Goal: Task Accomplishment & Management: Complete application form

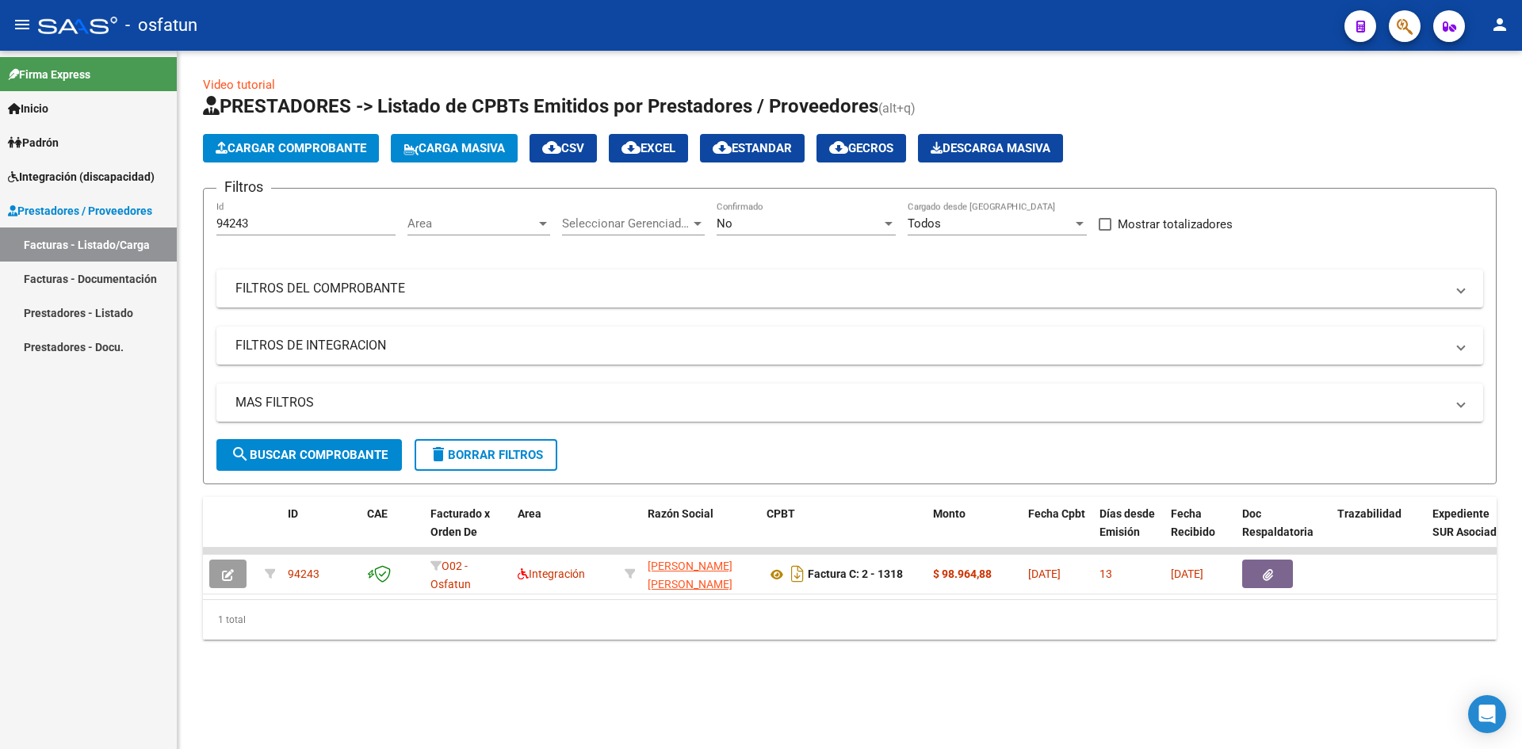
click at [326, 141] on span "Cargar Comprobante" at bounding box center [291, 148] width 151 height 14
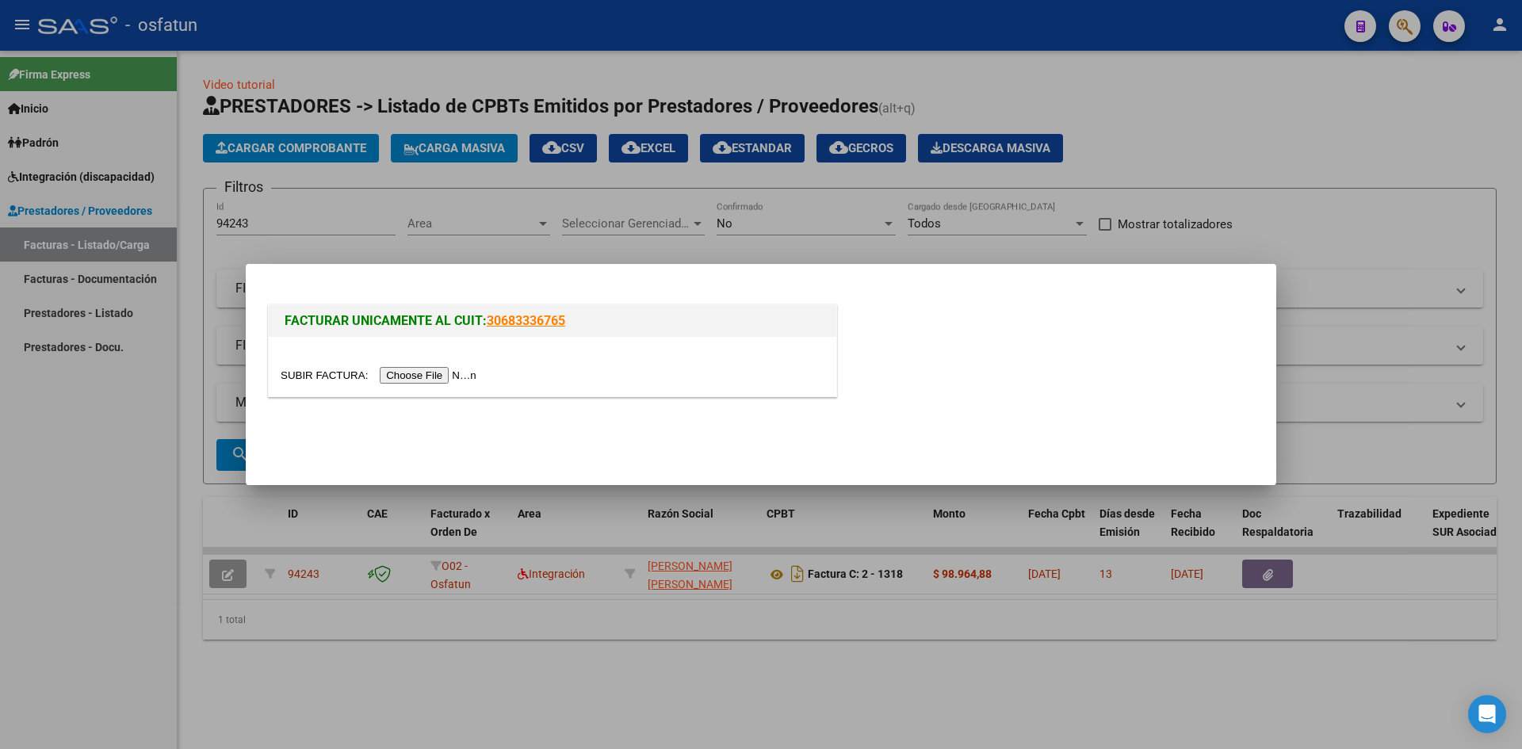
click at [402, 373] on input "file" at bounding box center [381, 375] width 201 height 17
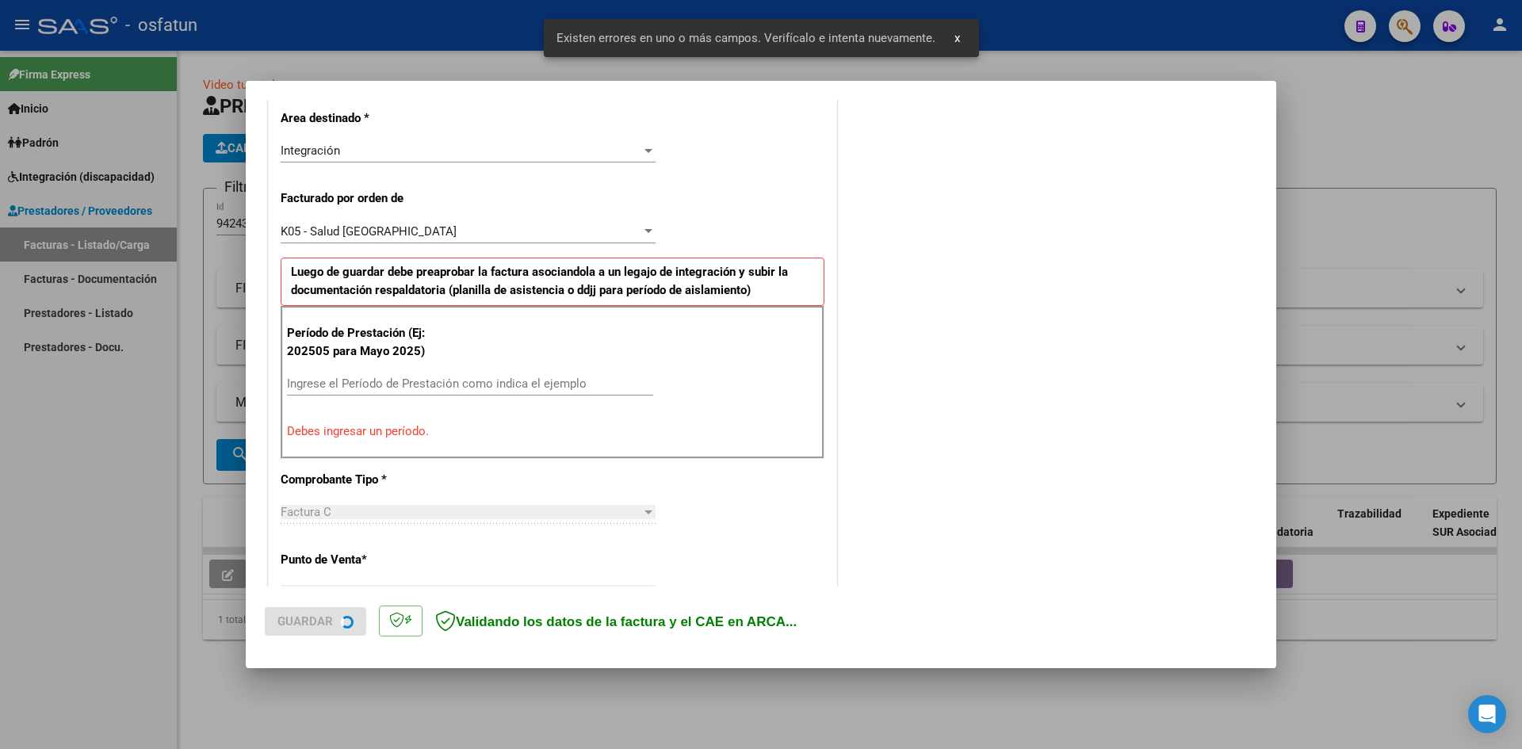
scroll to position [389, 0]
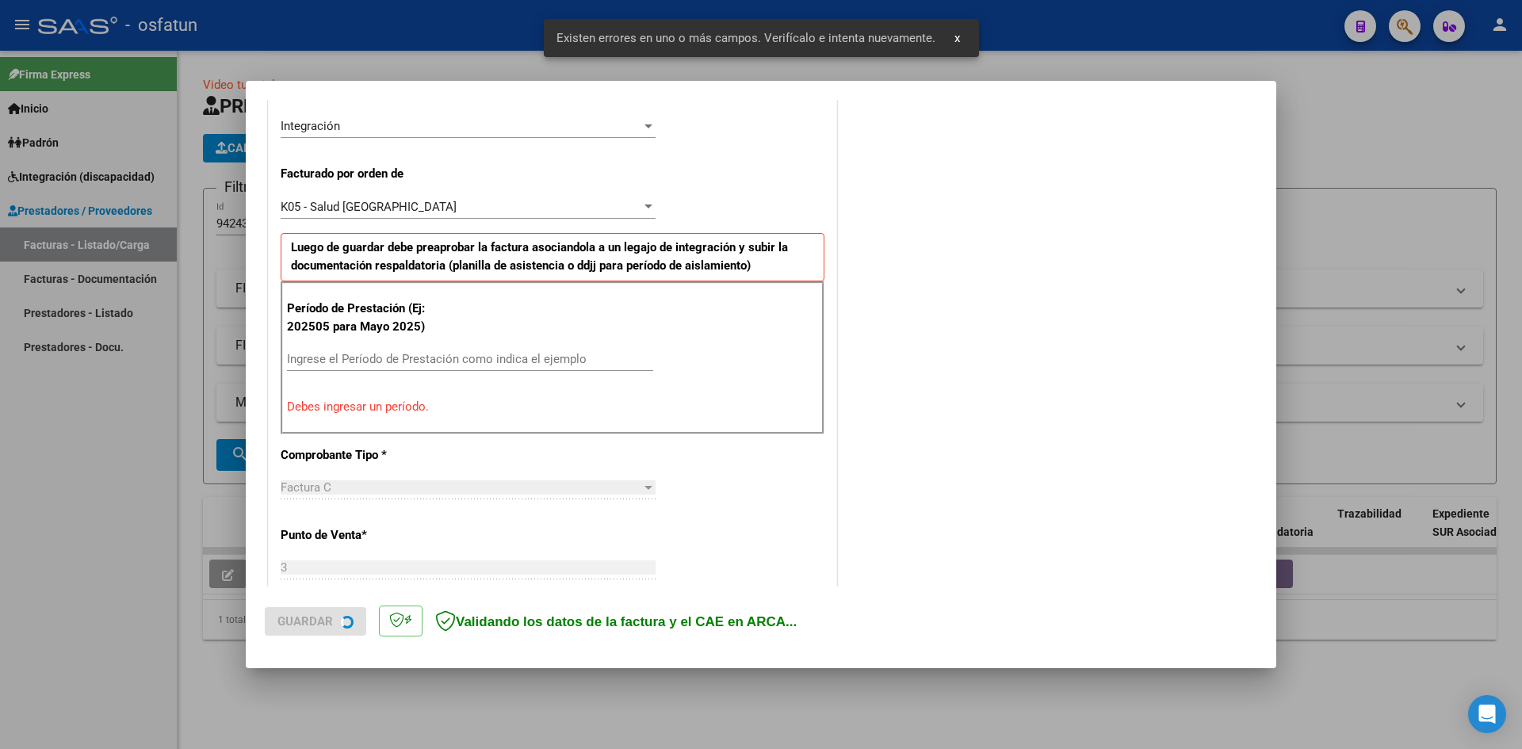
click at [369, 350] on div "Ingrese el Período de Prestación como indica el ejemplo" at bounding box center [470, 359] width 366 height 24
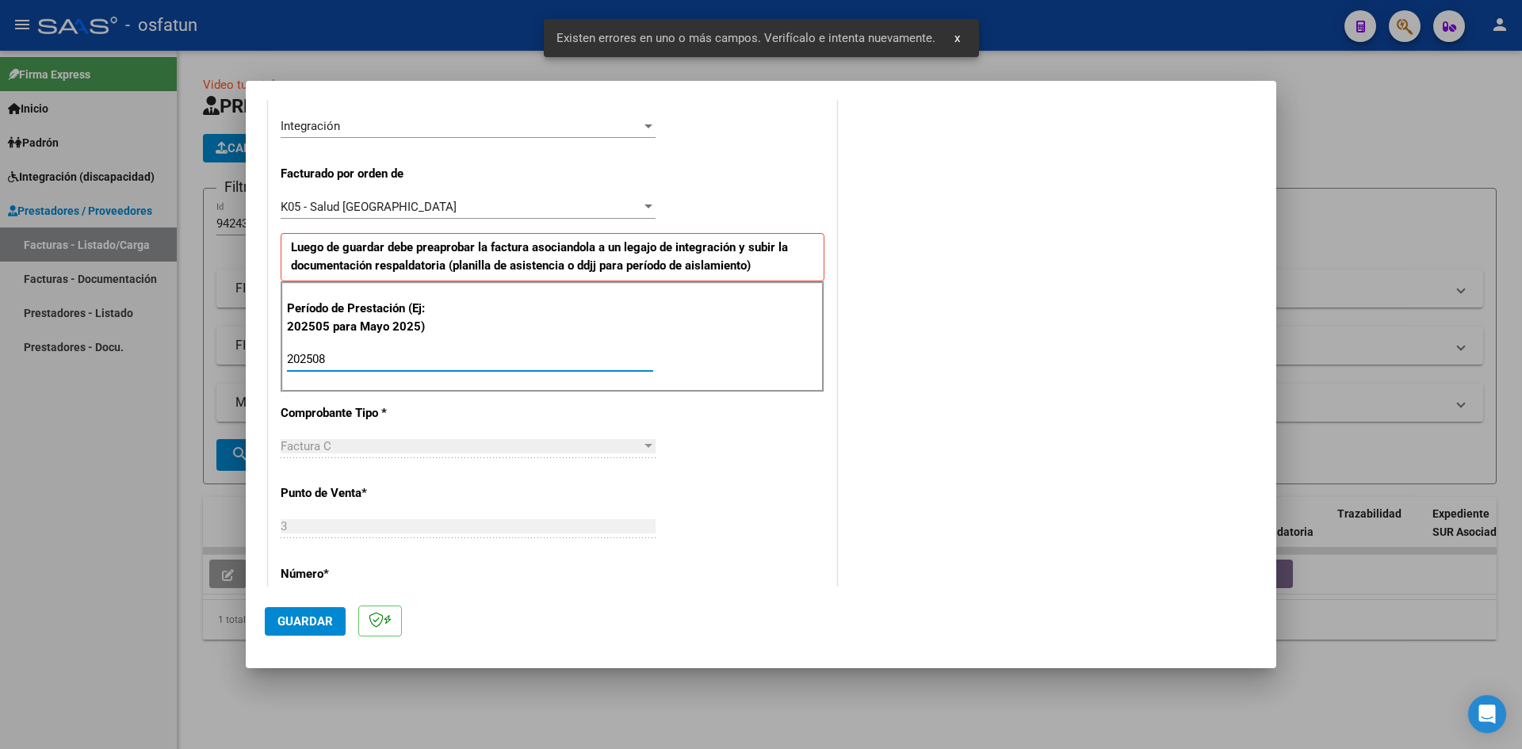
type input "202508"
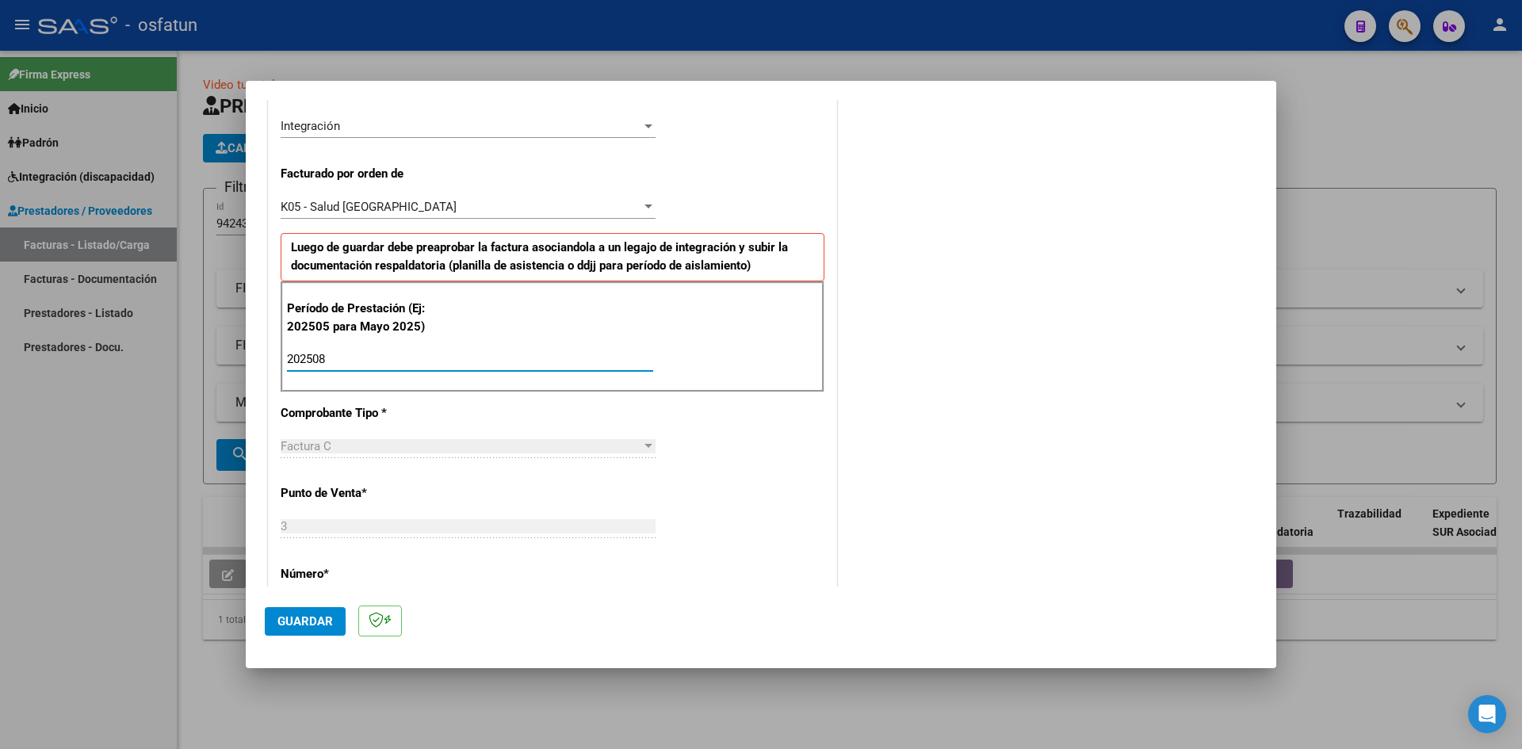
click at [328, 622] on span "Guardar" at bounding box center [304, 621] width 55 height 14
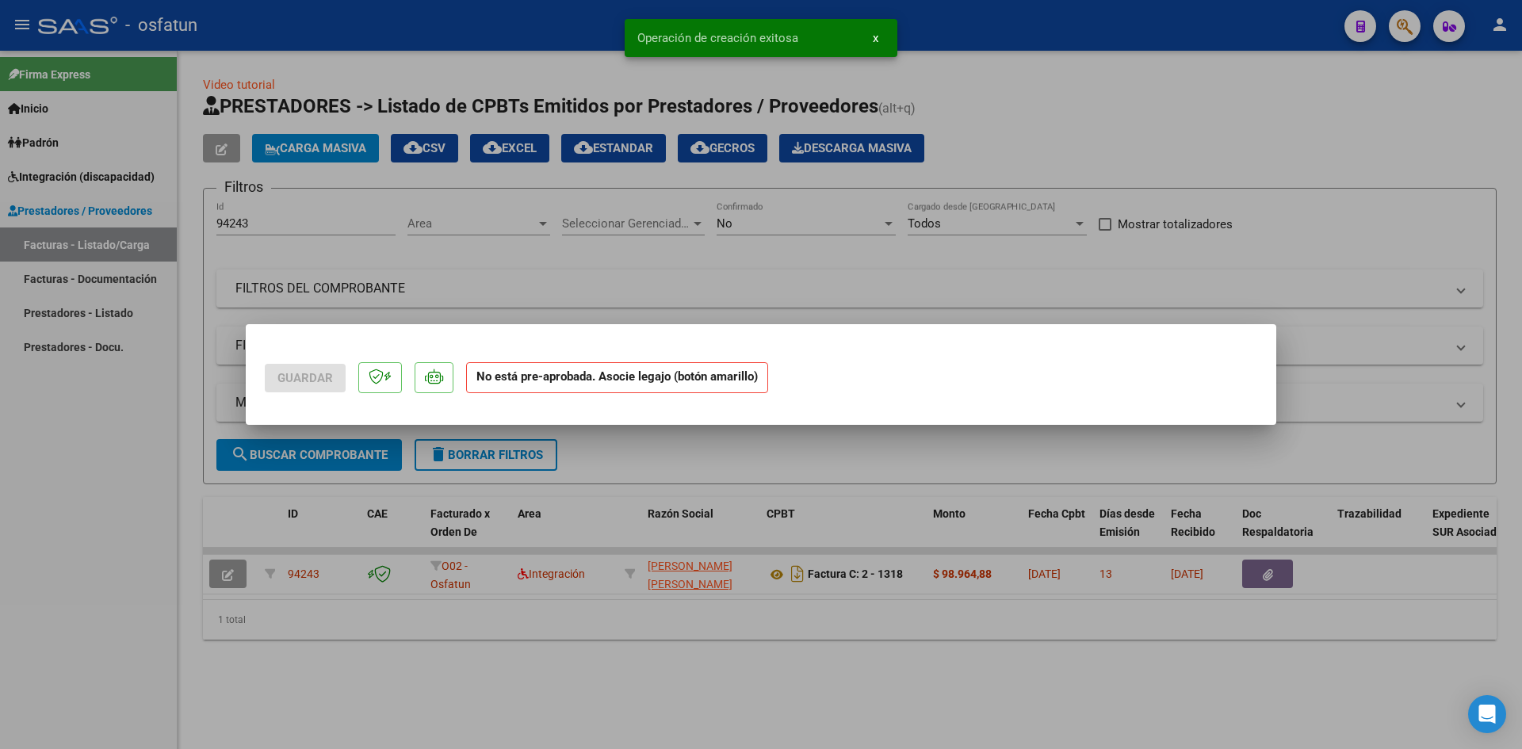
scroll to position [0, 0]
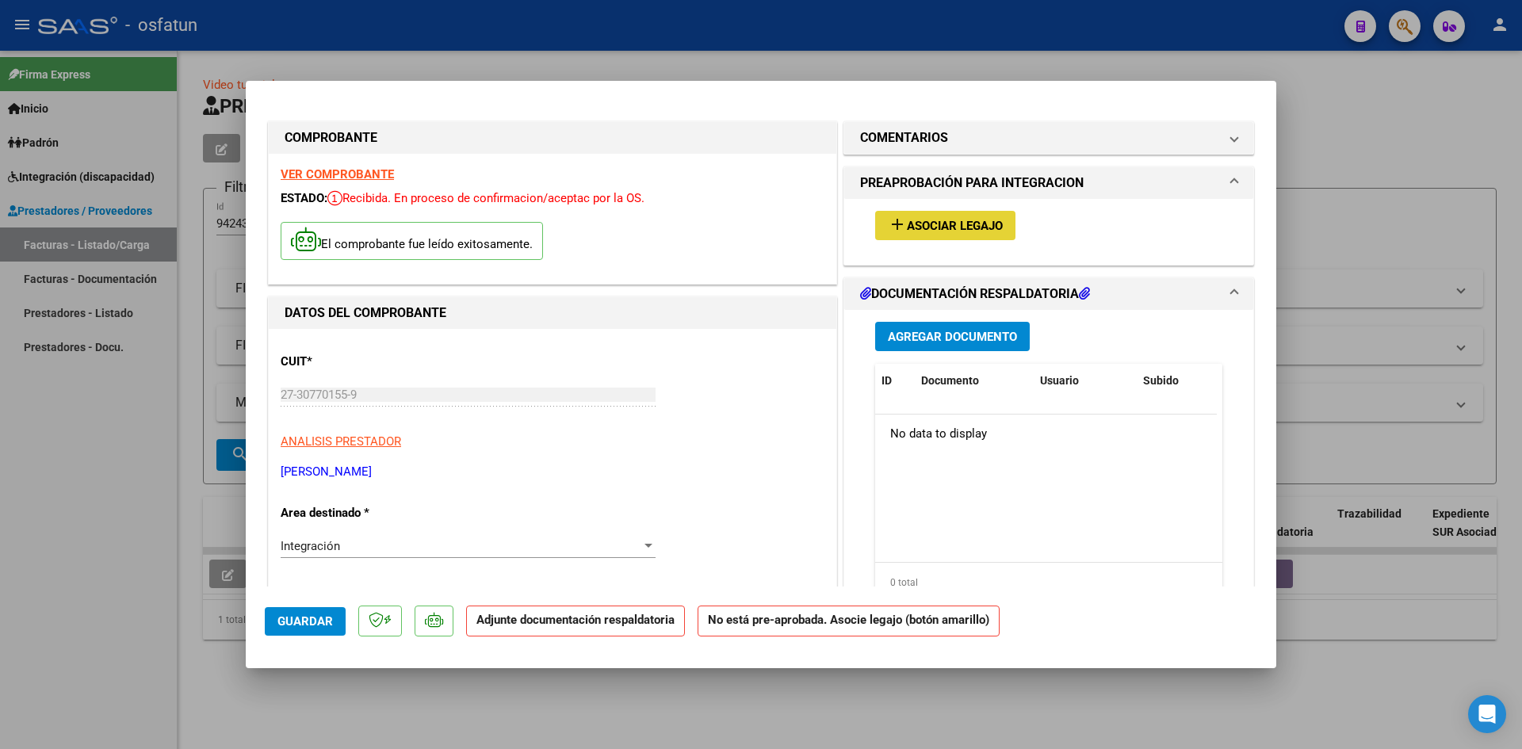
click at [914, 216] on button "add Asociar Legajo" at bounding box center [945, 225] width 140 height 29
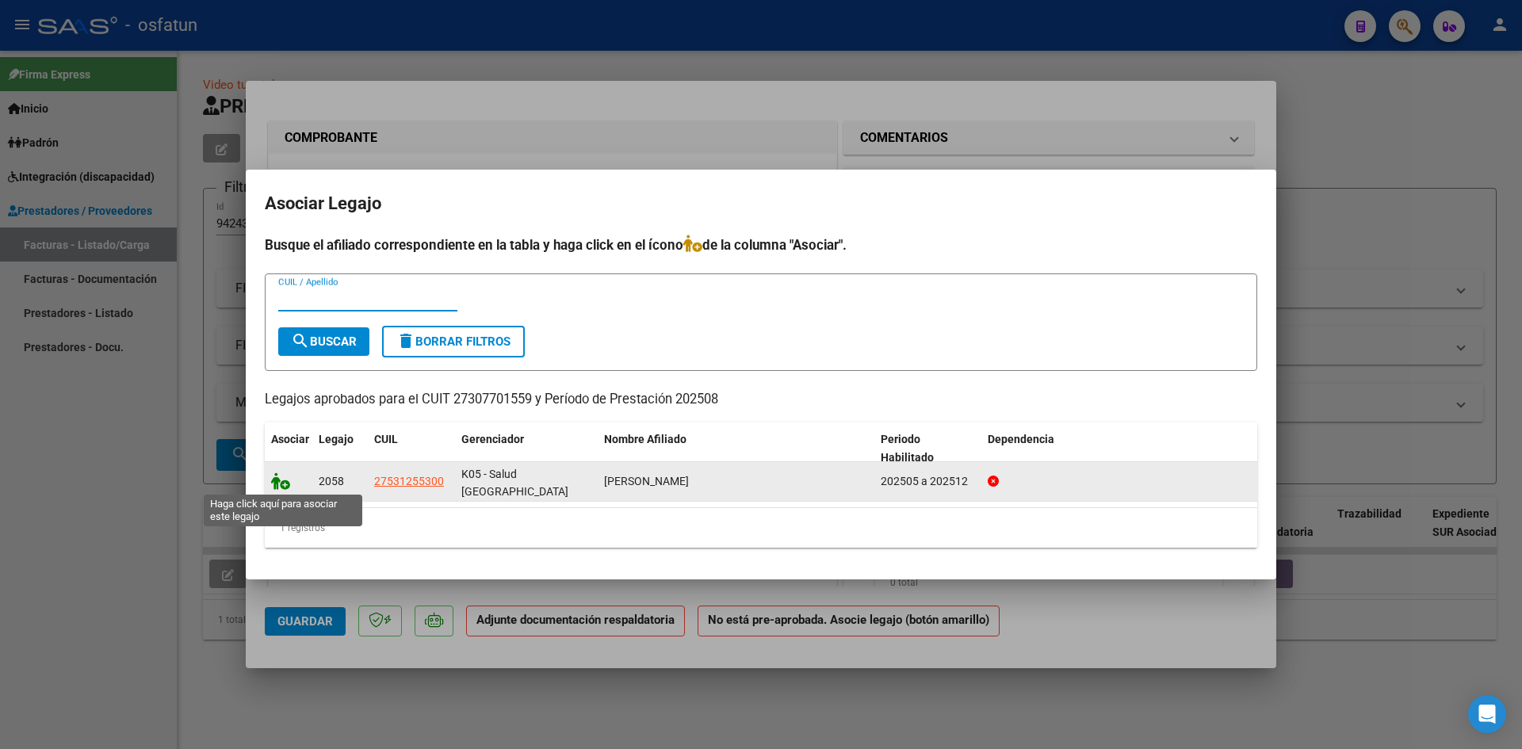
click at [277, 478] on icon at bounding box center [280, 480] width 19 height 17
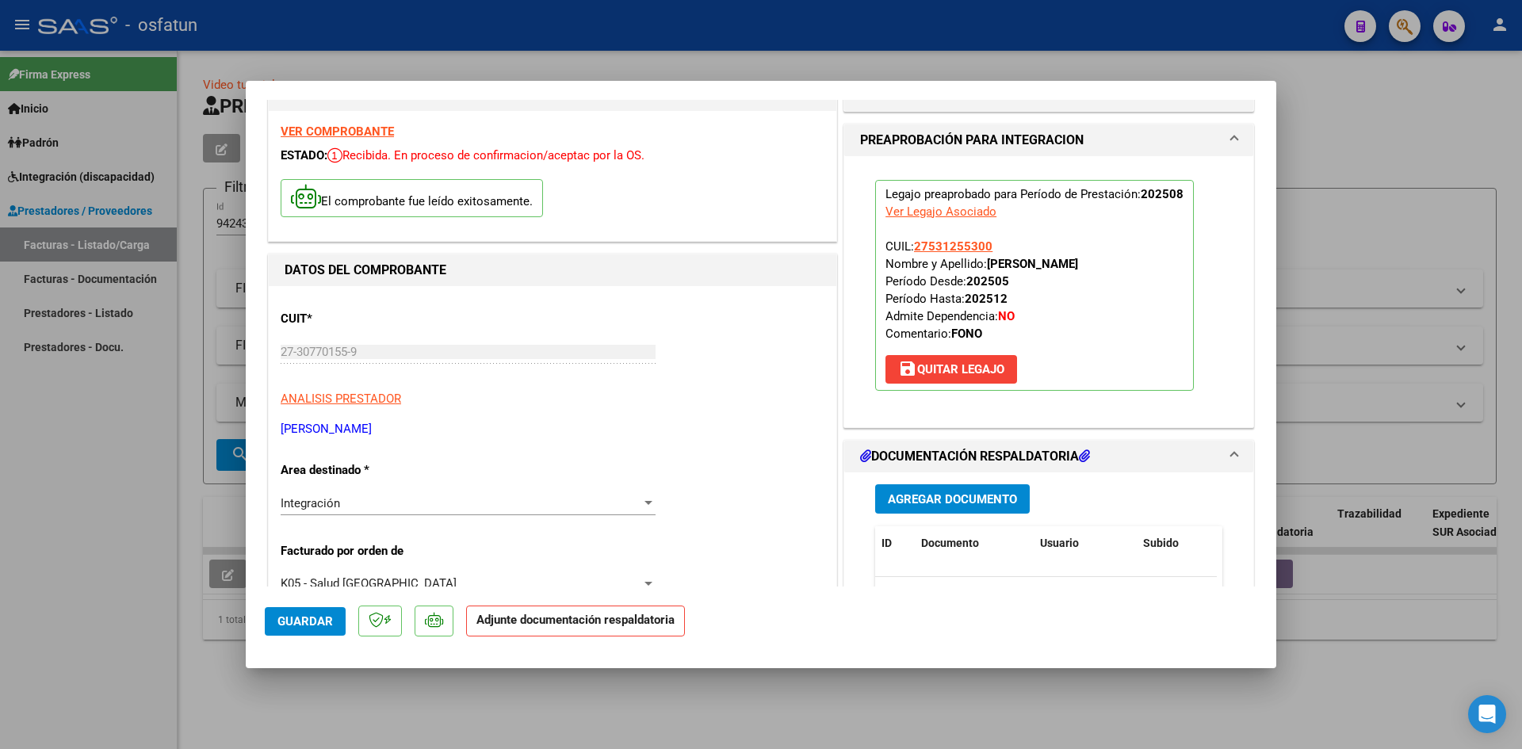
scroll to position [79, 0]
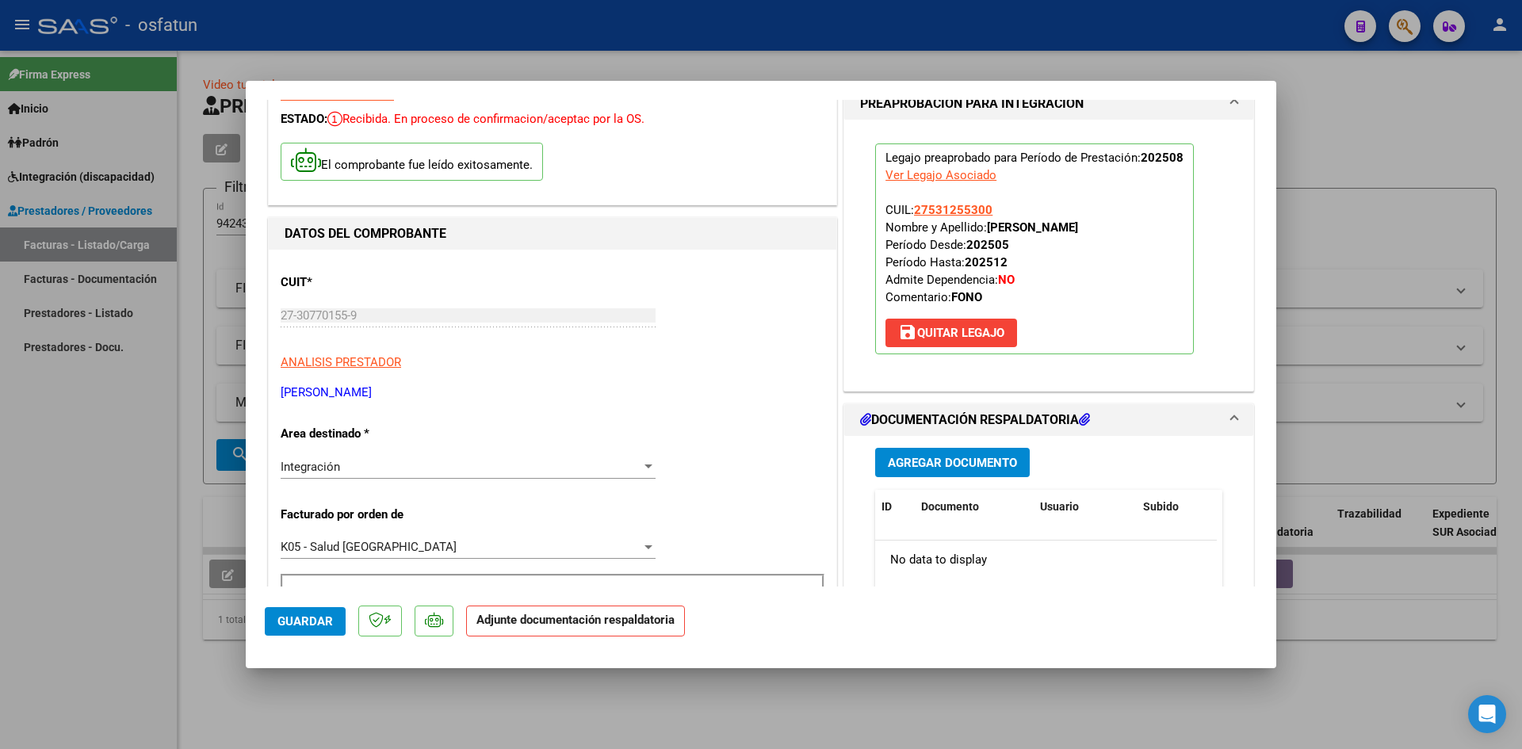
click at [949, 468] on span "Agregar Documento" at bounding box center [952, 463] width 129 height 14
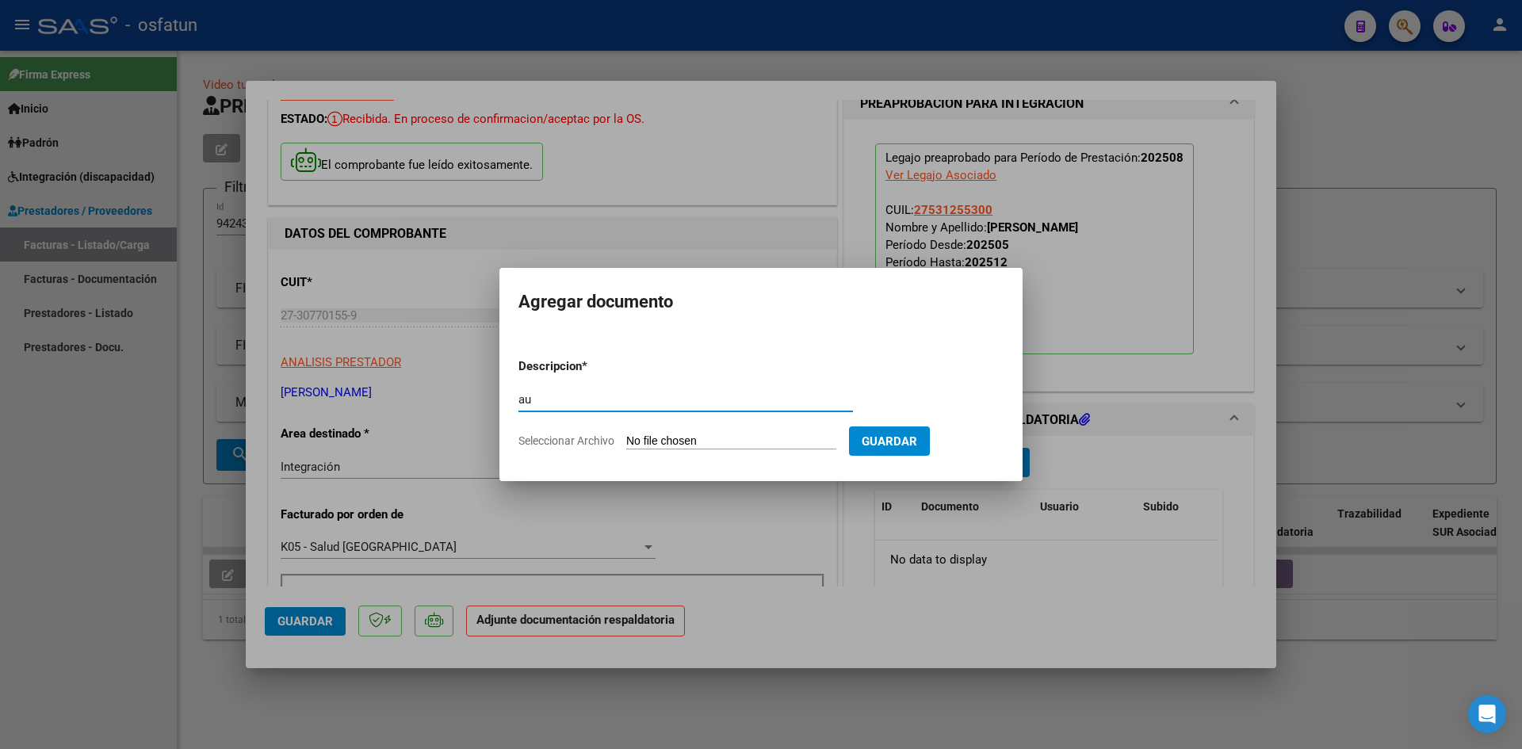
type input "a"
type input "ASISTENCIA"
click at [626, 434] on input "Seleccionar Archivo" at bounding box center [731, 441] width 210 height 15
type input "C:\fakepath\ASIST FONO AGOSTO.pdf"
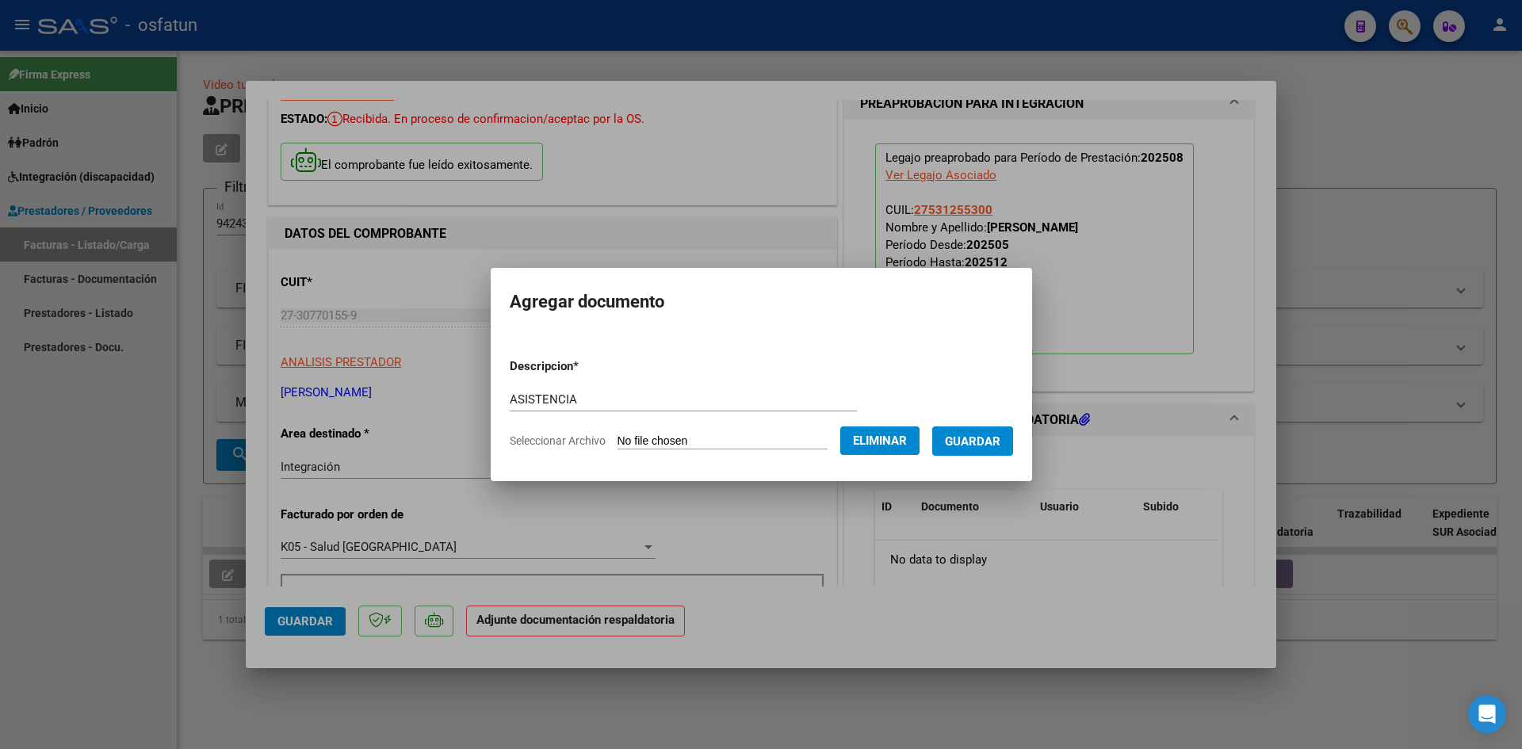
click at [972, 440] on span "Guardar" at bounding box center [972, 441] width 55 height 14
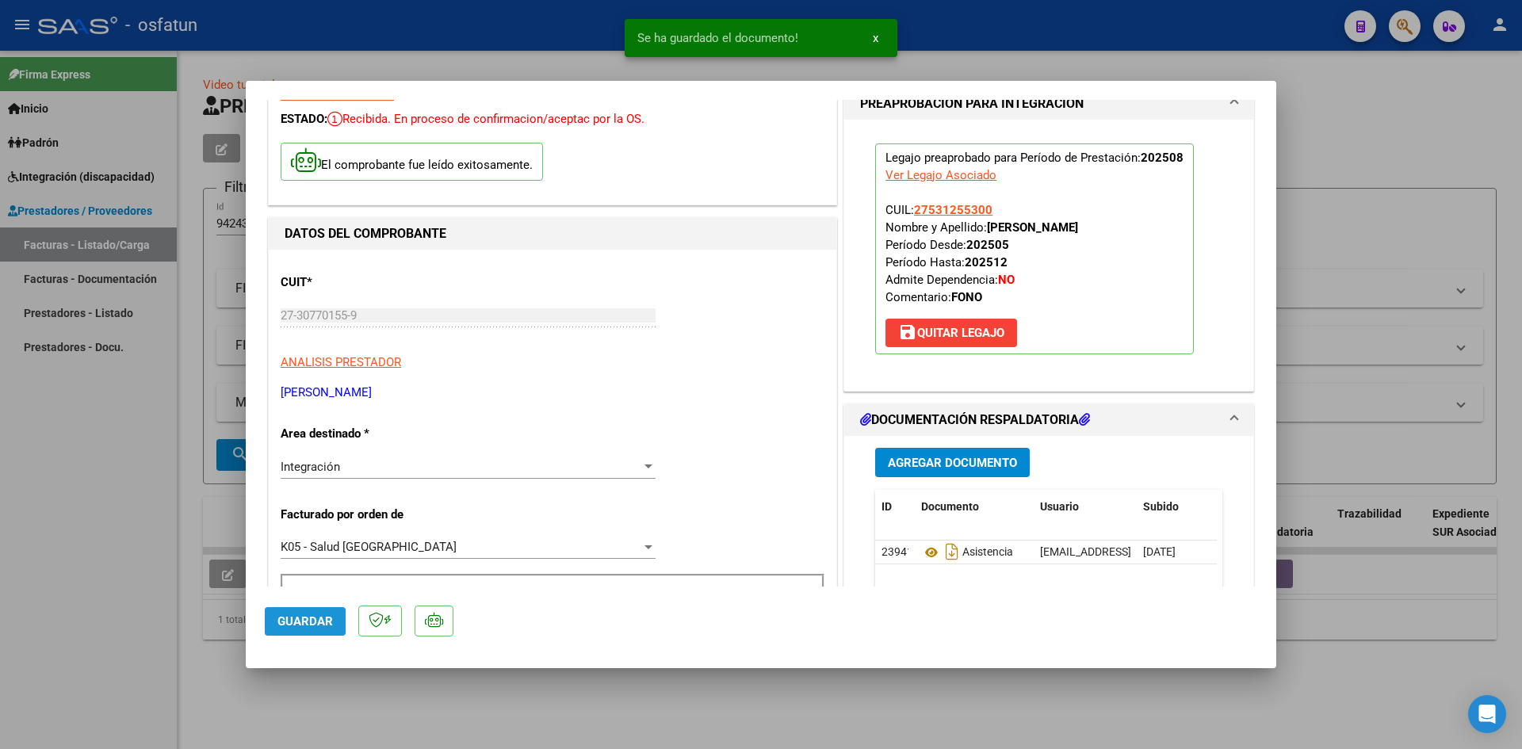
click at [301, 631] on button "Guardar" at bounding box center [305, 621] width 81 height 29
click at [0, 591] on div at bounding box center [761, 374] width 1522 height 749
type input "$ 0,00"
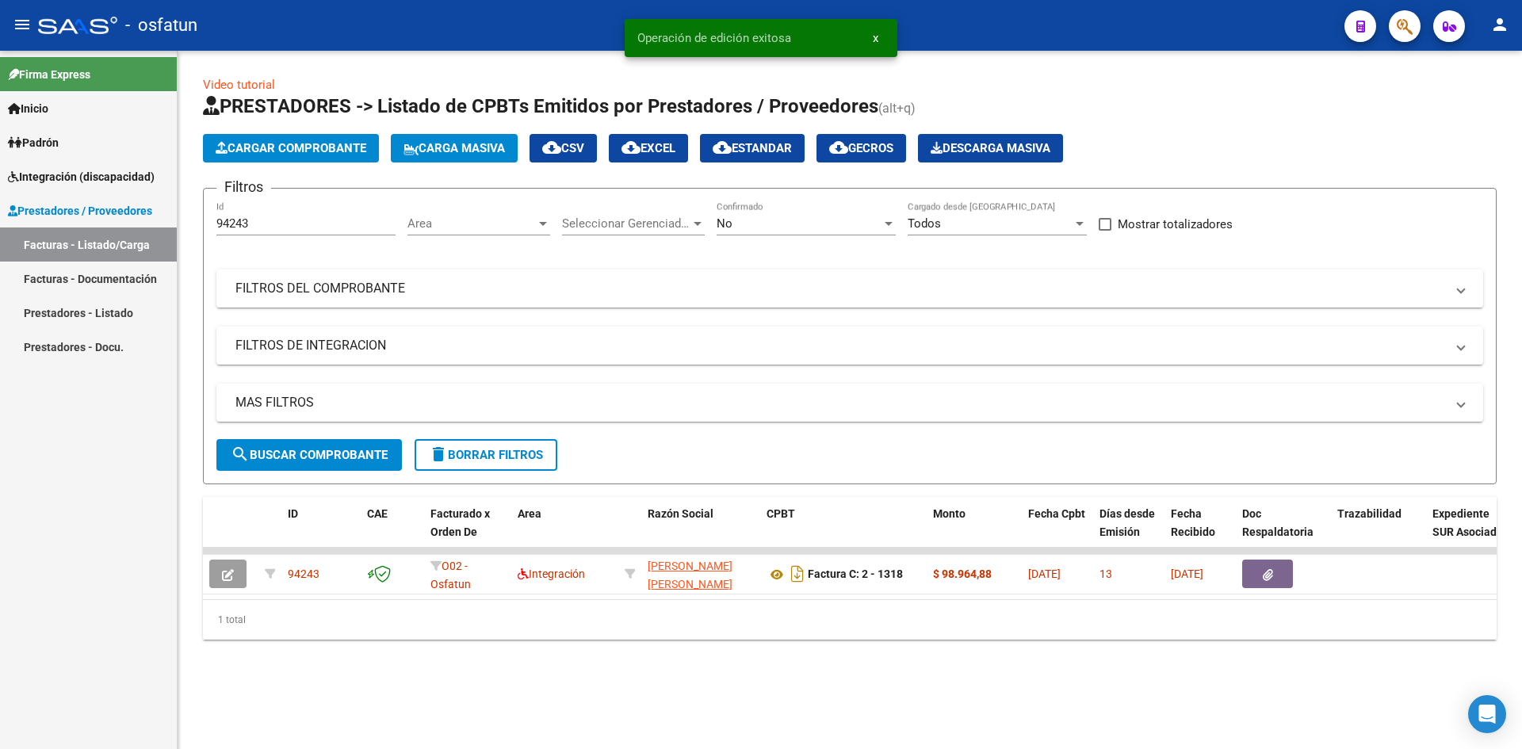
click at [261, 145] on span "Cargar Comprobante" at bounding box center [291, 148] width 151 height 14
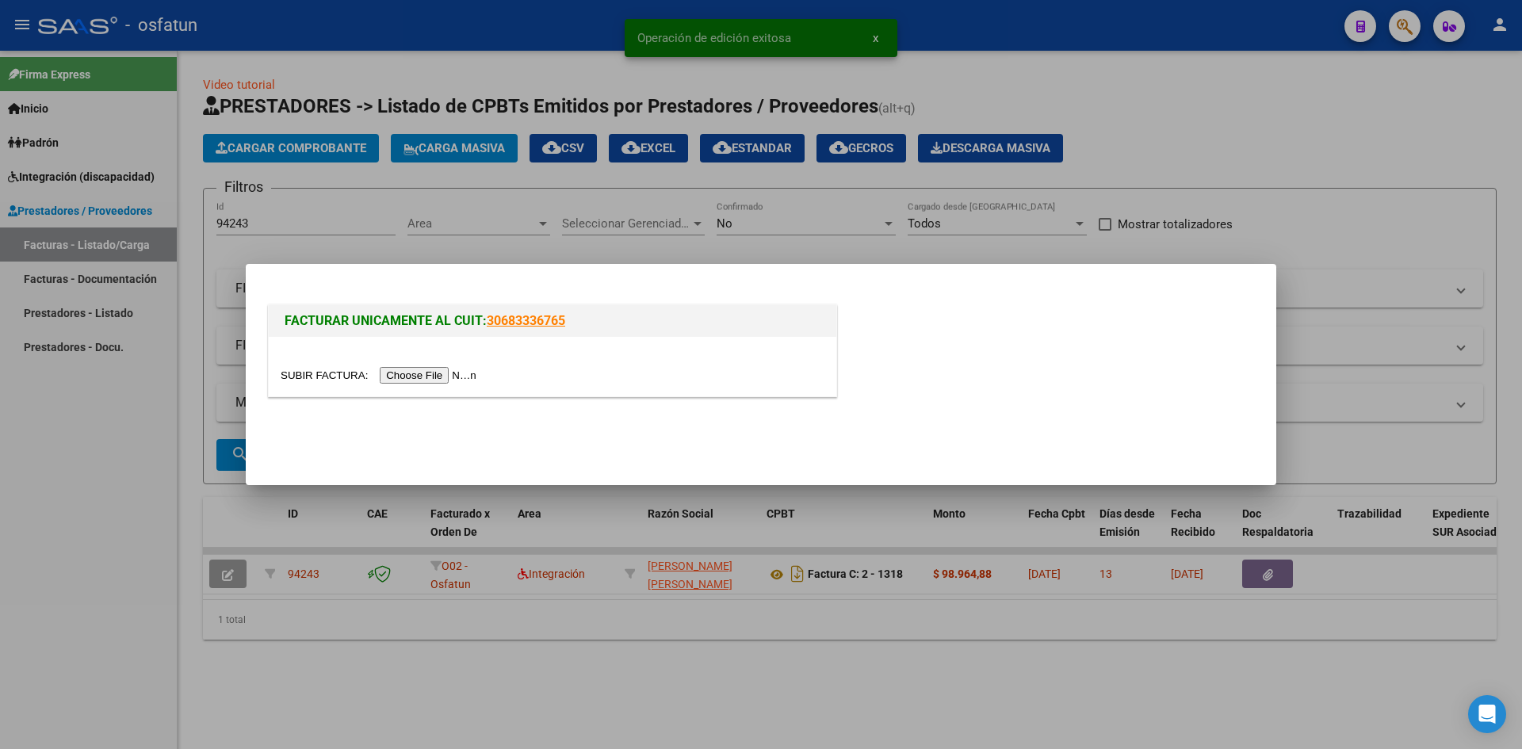
click at [453, 371] on input "file" at bounding box center [381, 375] width 201 height 17
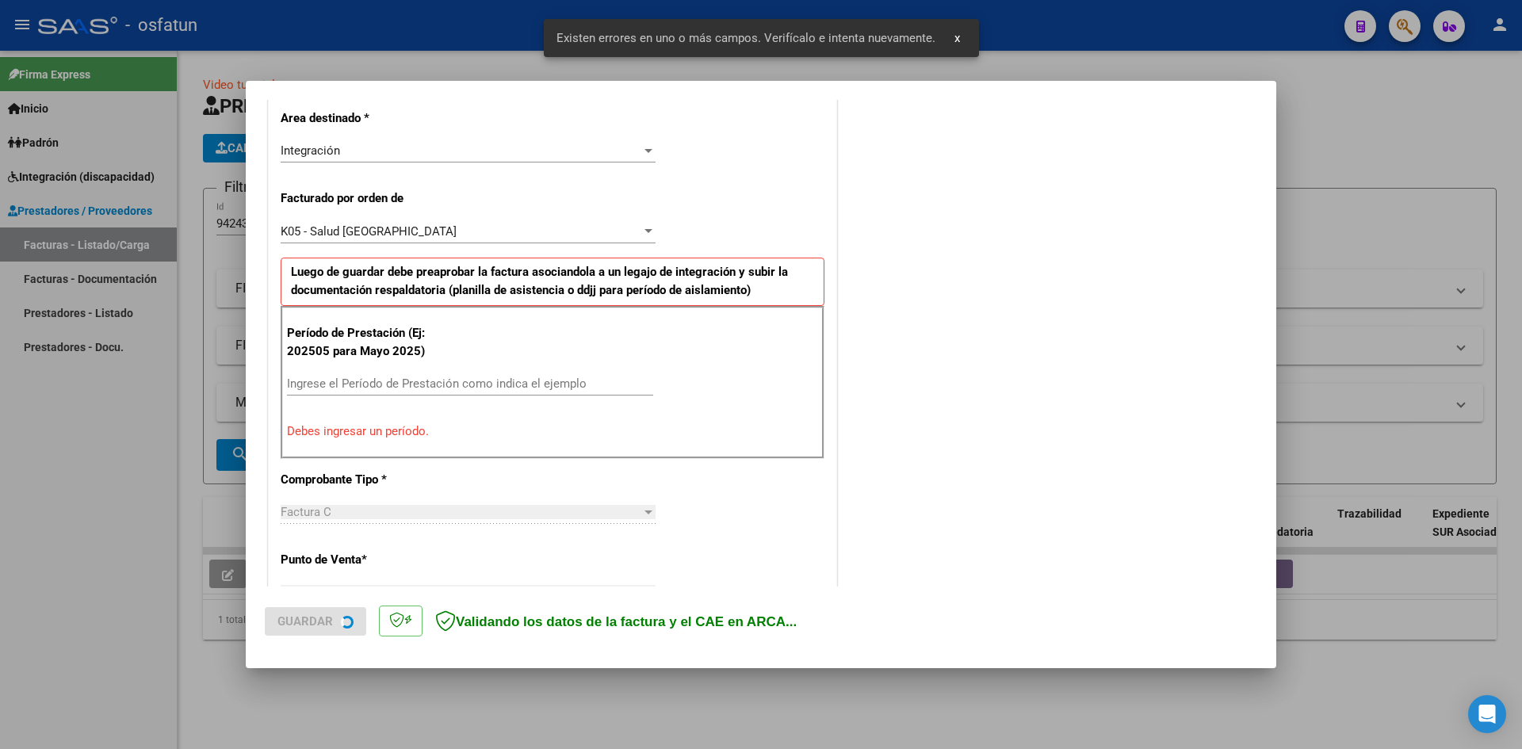
scroll to position [389, 0]
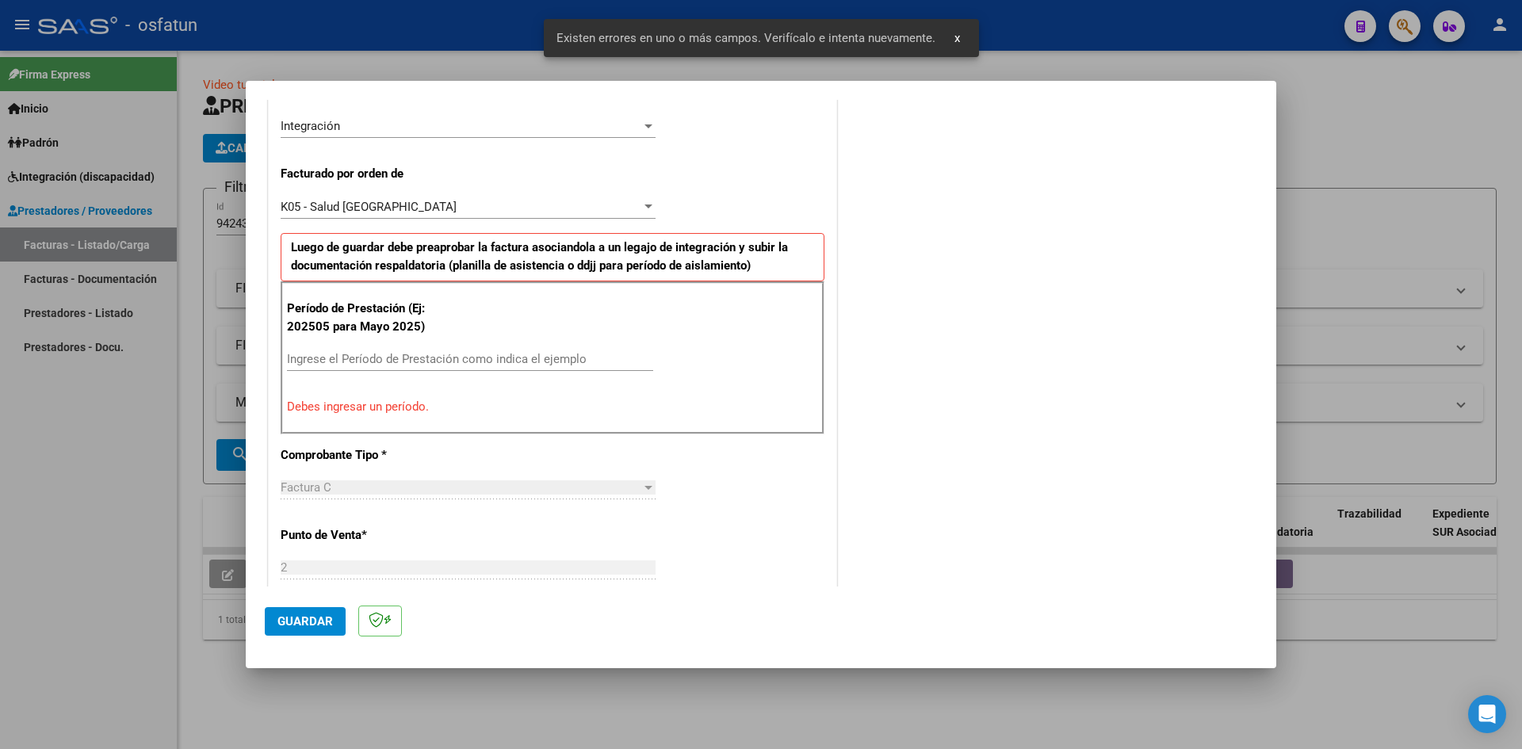
click at [456, 357] on input "Ingrese el Período de Prestación como indica el ejemplo" at bounding box center [470, 359] width 366 height 14
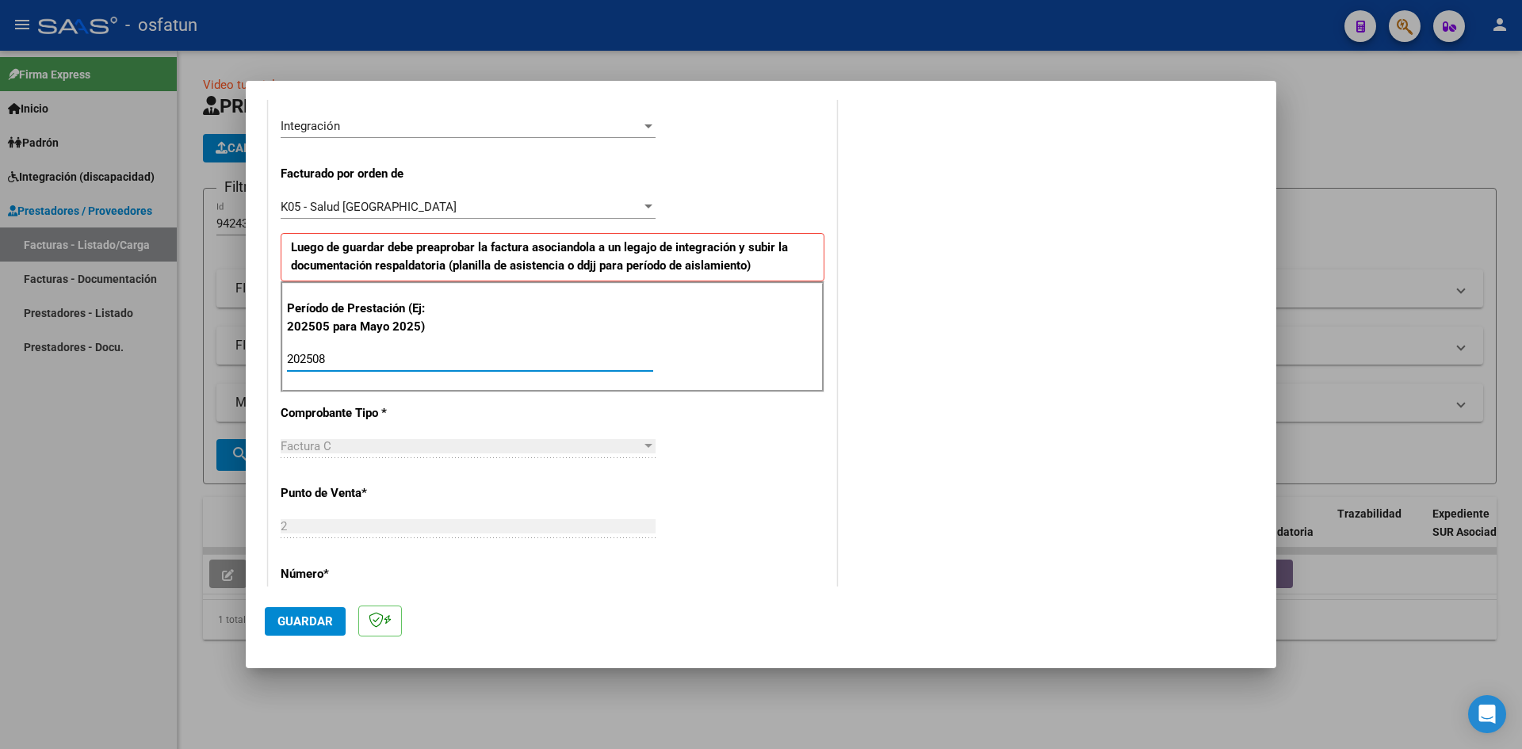
type input "202508"
click at [314, 617] on span "Guardar" at bounding box center [304, 621] width 55 height 14
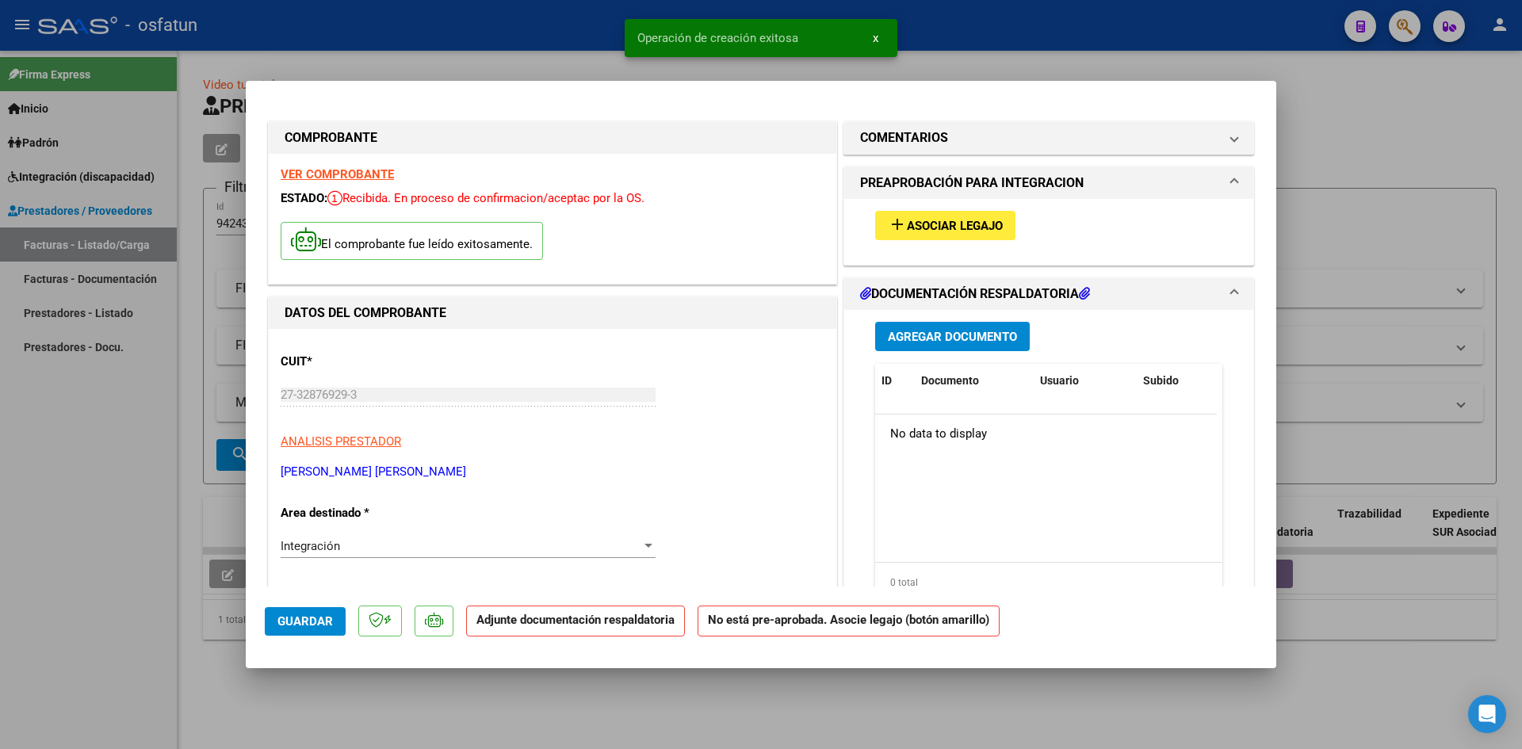
click at [941, 239] on button "add Asociar Legajo" at bounding box center [945, 225] width 140 height 29
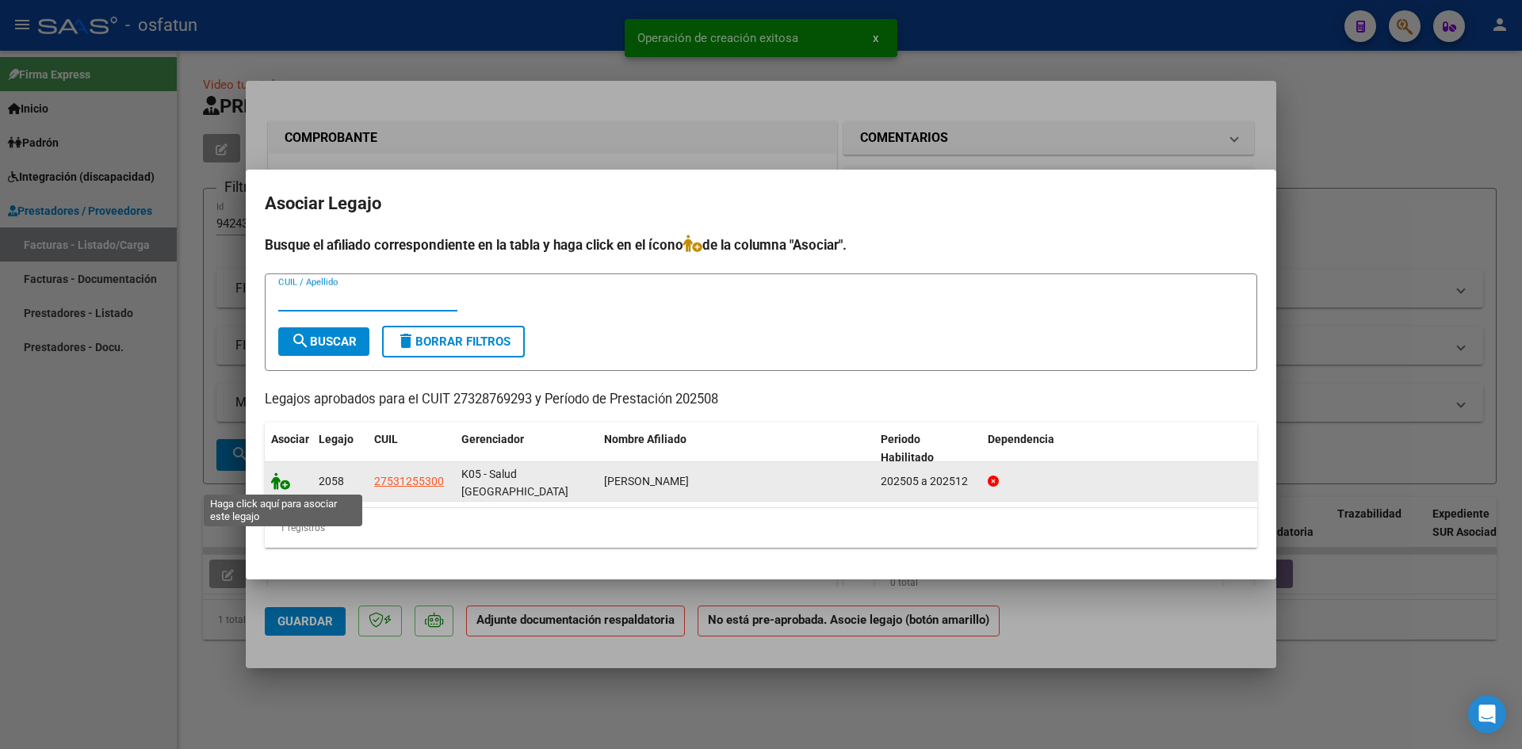
click at [277, 475] on icon at bounding box center [280, 480] width 19 height 17
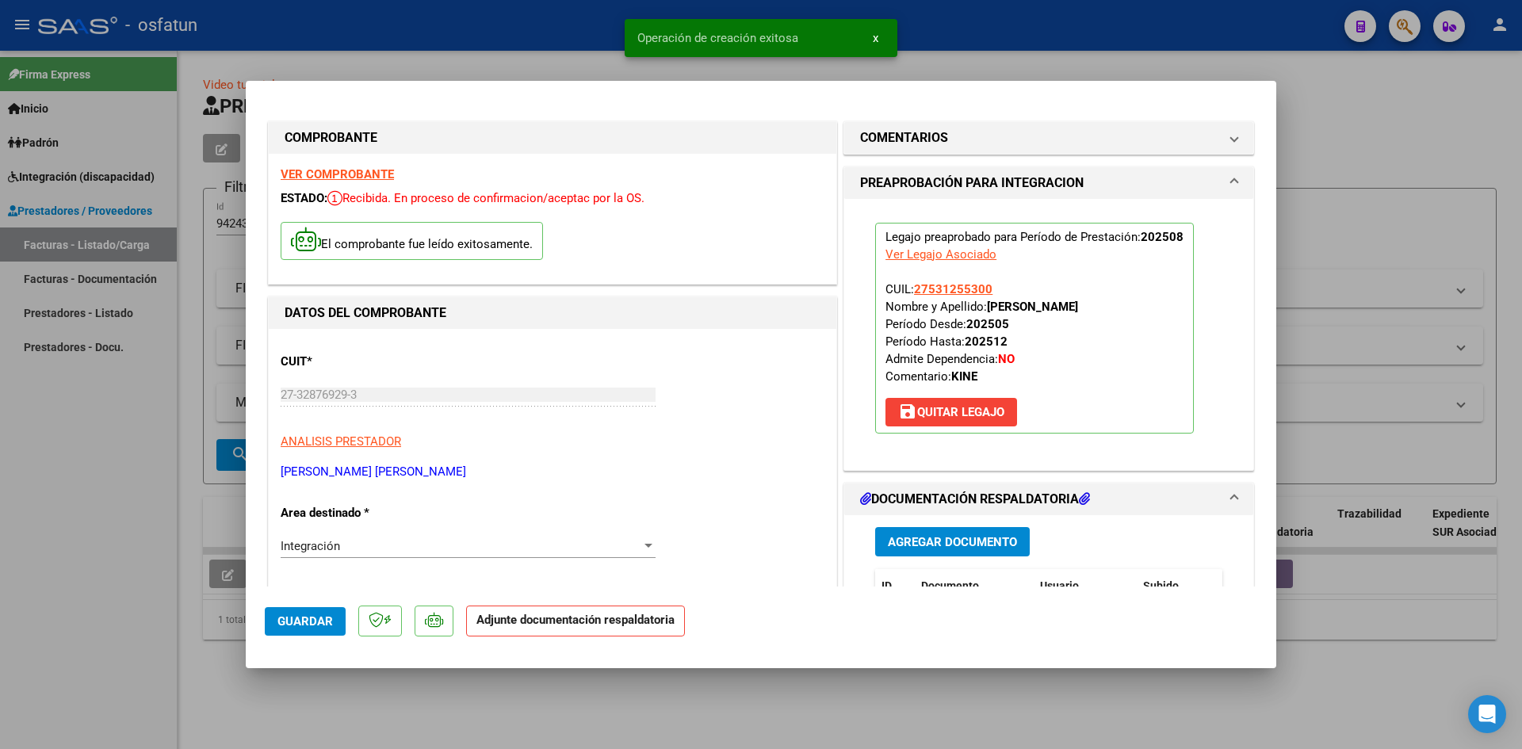
click at [928, 545] on span "Agregar Documento" at bounding box center [952, 542] width 129 height 14
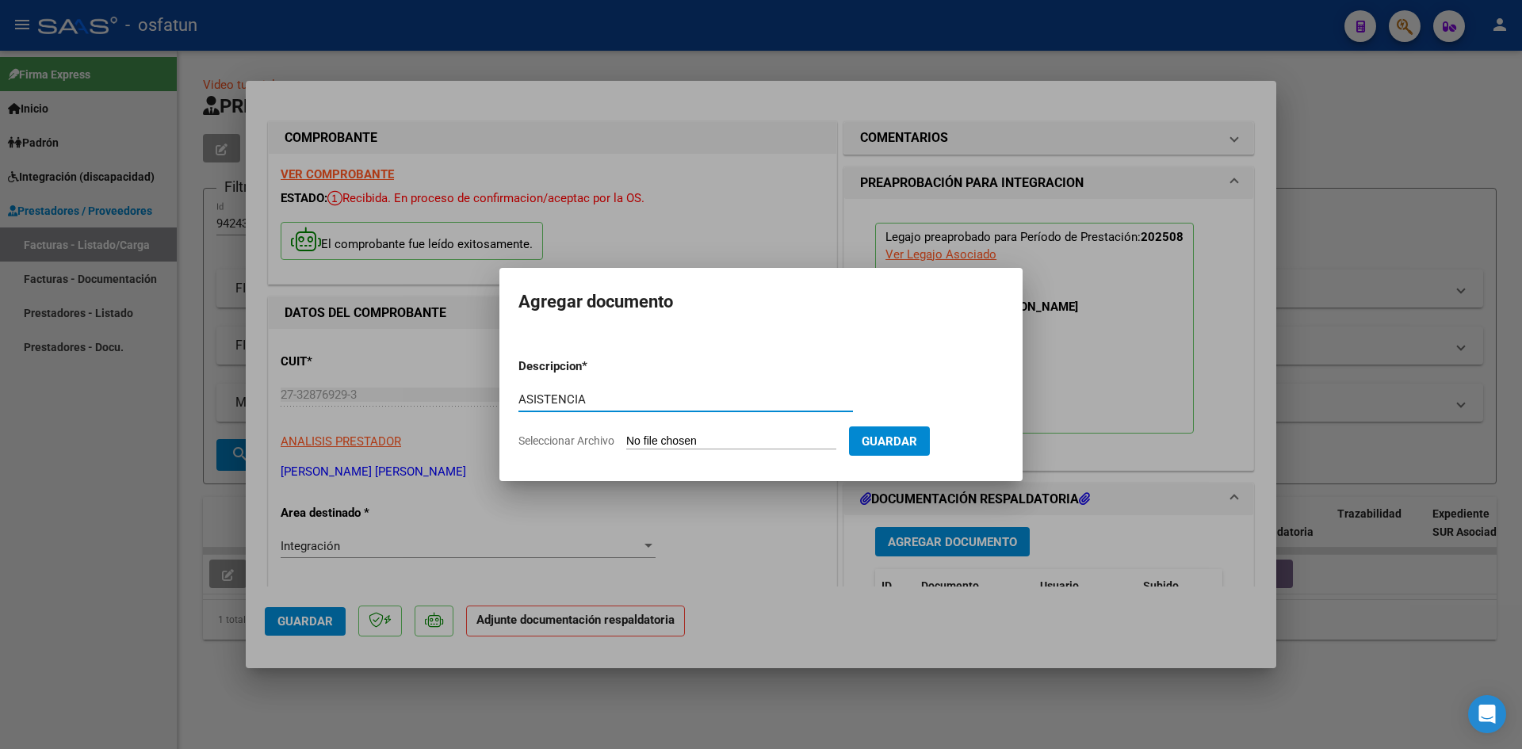
type input "ASISTENCIA"
click at [626, 434] on input "Seleccionar Archivo" at bounding box center [731, 441] width 210 height 15
type input "C:\fakepath\ASIST KINESIO AGOSTO.pdf"
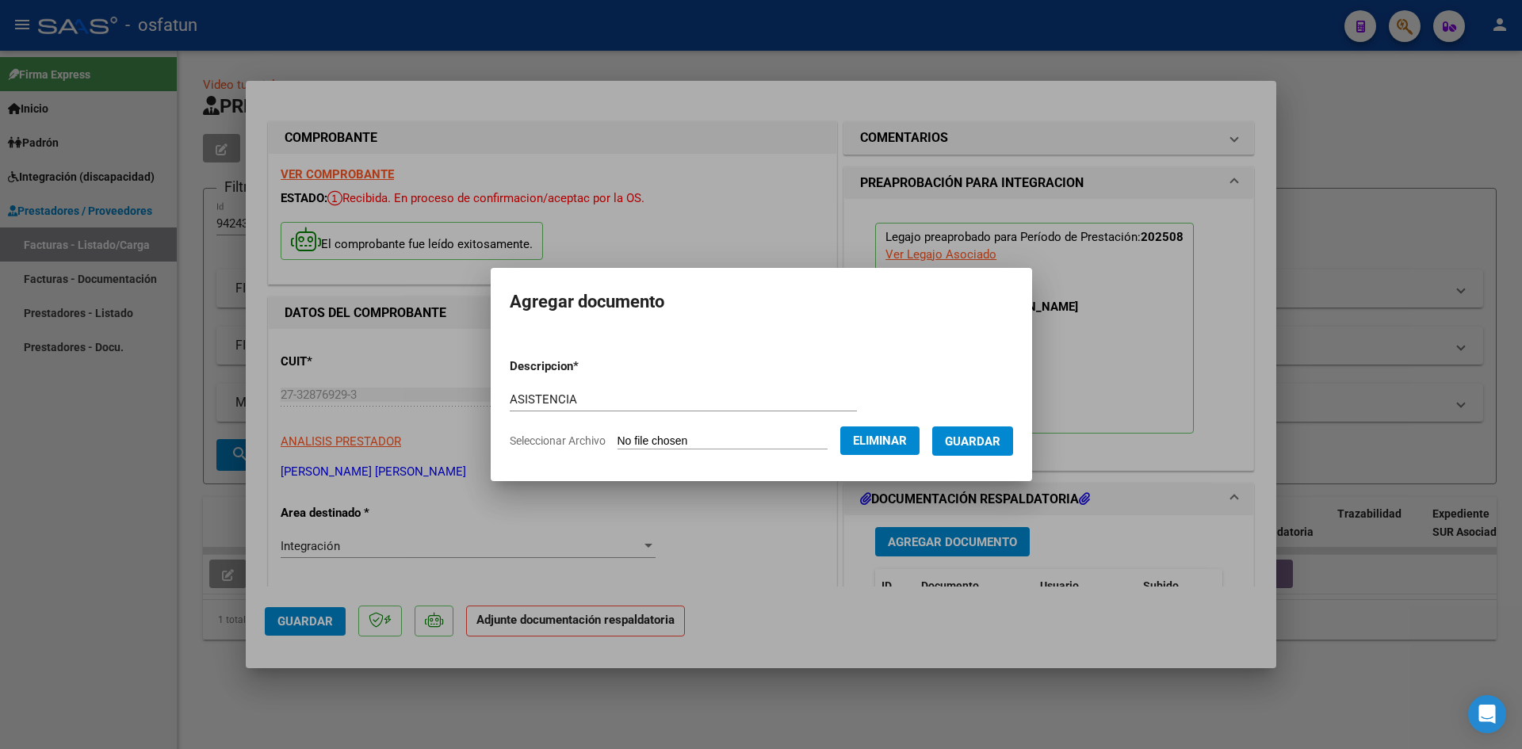
click at [983, 443] on span "Guardar" at bounding box center [972, 441] width 55 height 14
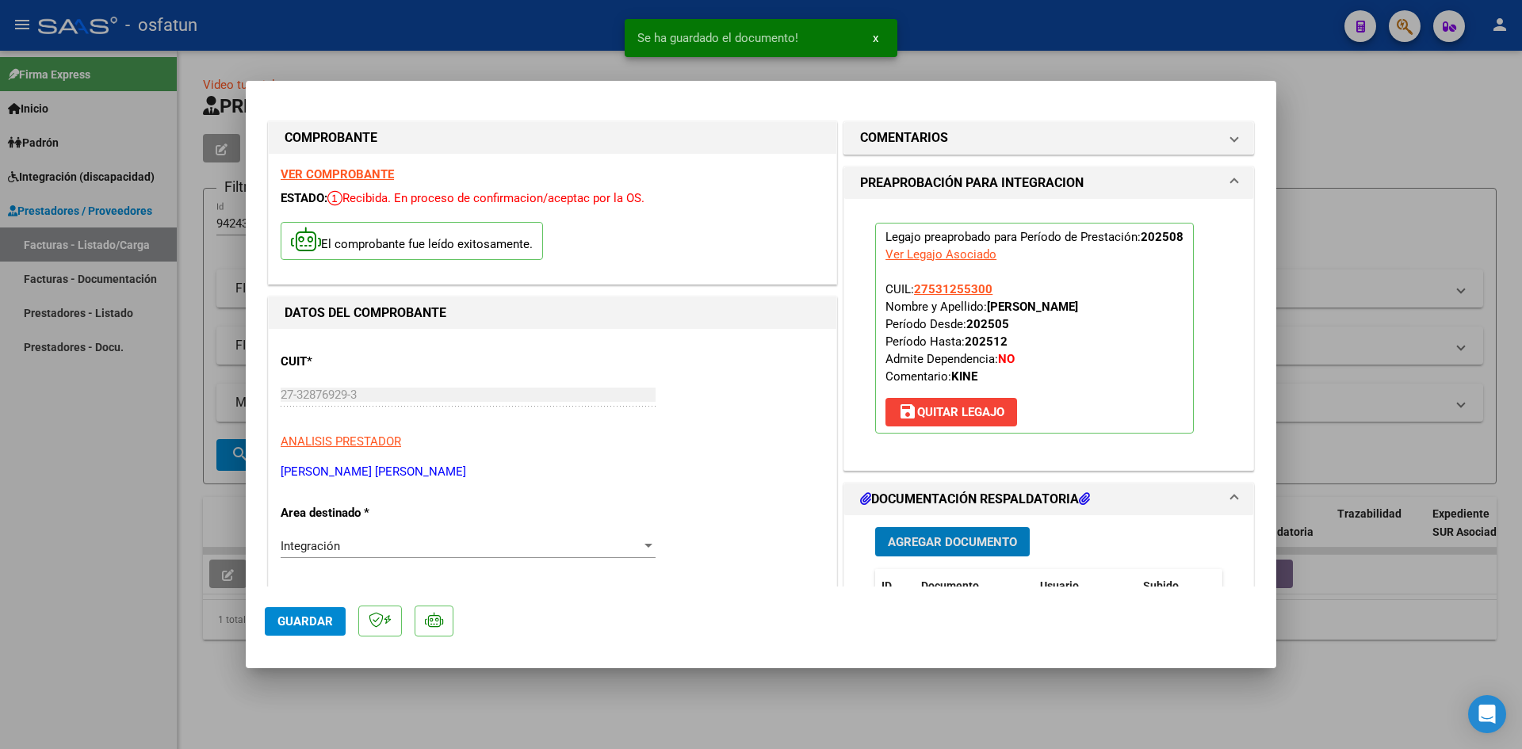
click at [337, 618] on button "Guardar" at bounding box center [305, 621] width 81 height 29
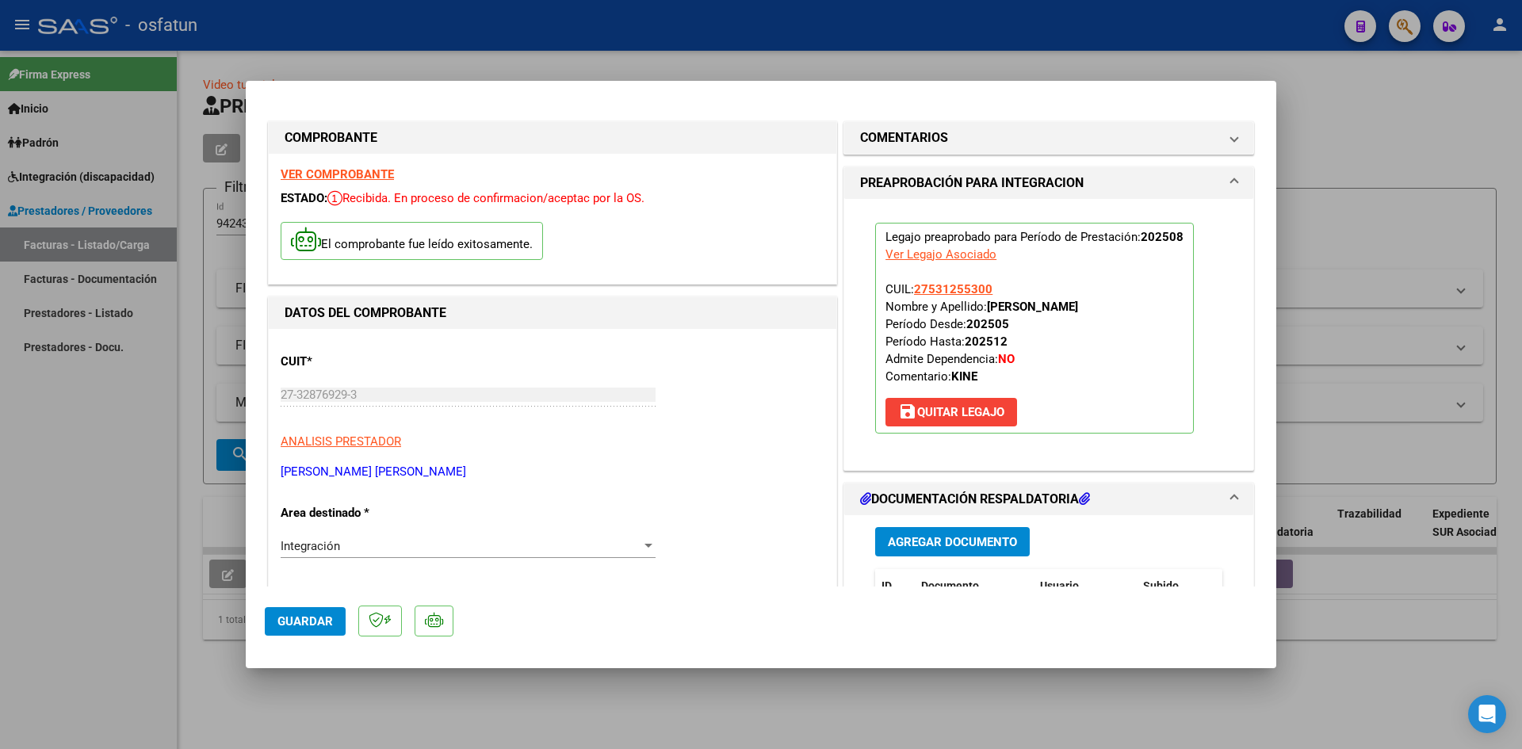
click at [289, 617] on span "Guardar" at bounding box center [304, 621] width 55 height 14
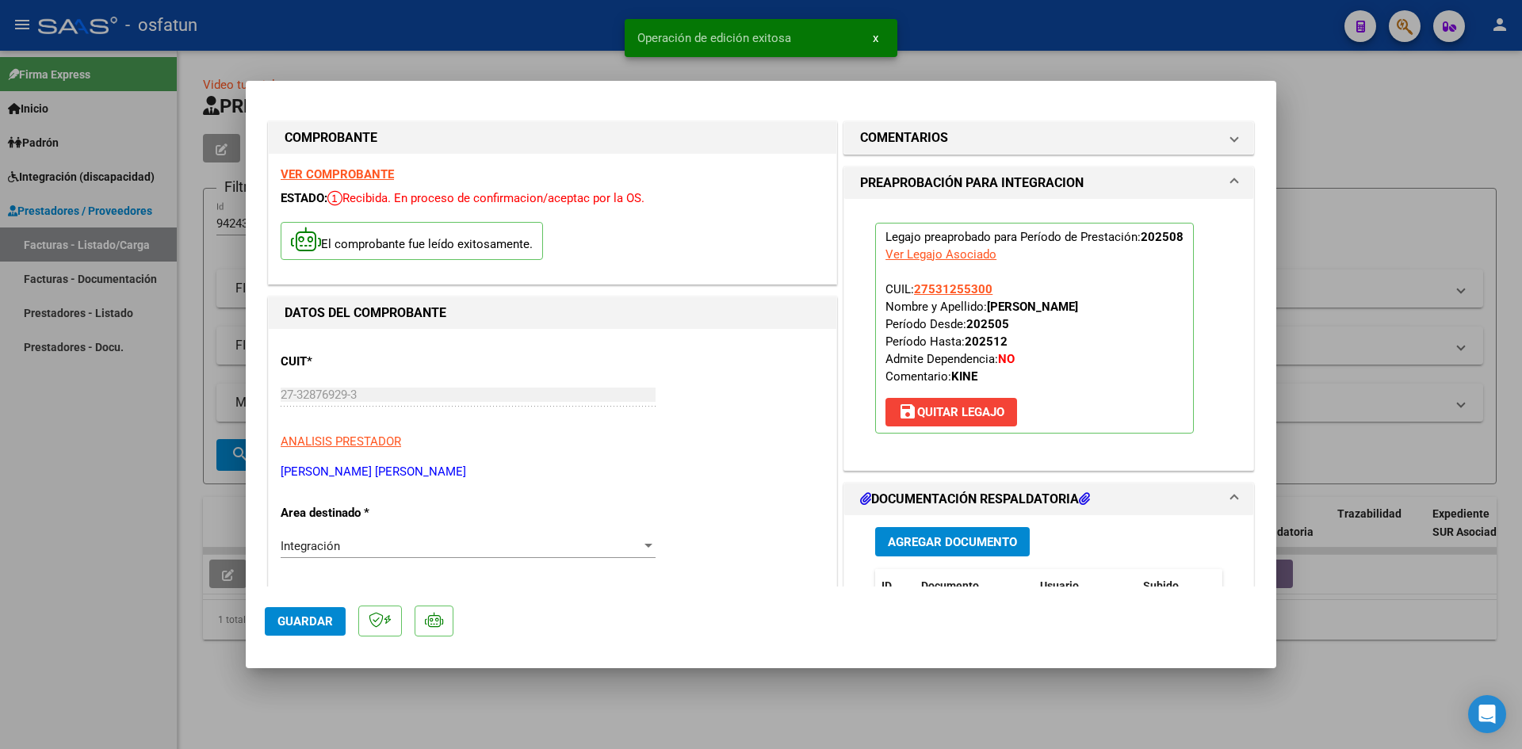
click at [74, 552] on div at bounding box center [761, 374] width 1522 height 749
type input "$ 0,00"
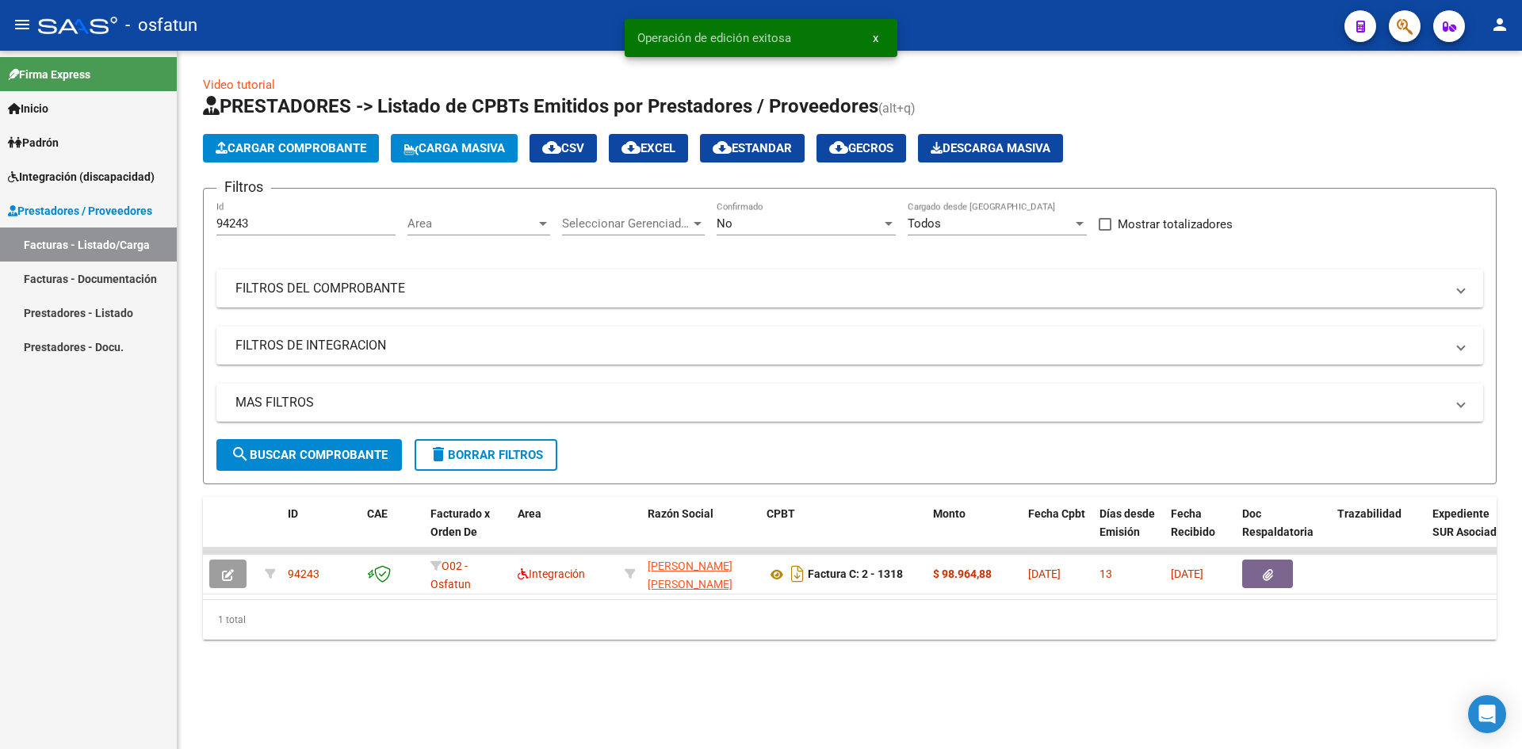
click at [271, 156] on button "Cargar Comprobante" at bounding box center [291, 148] width 176 height 29
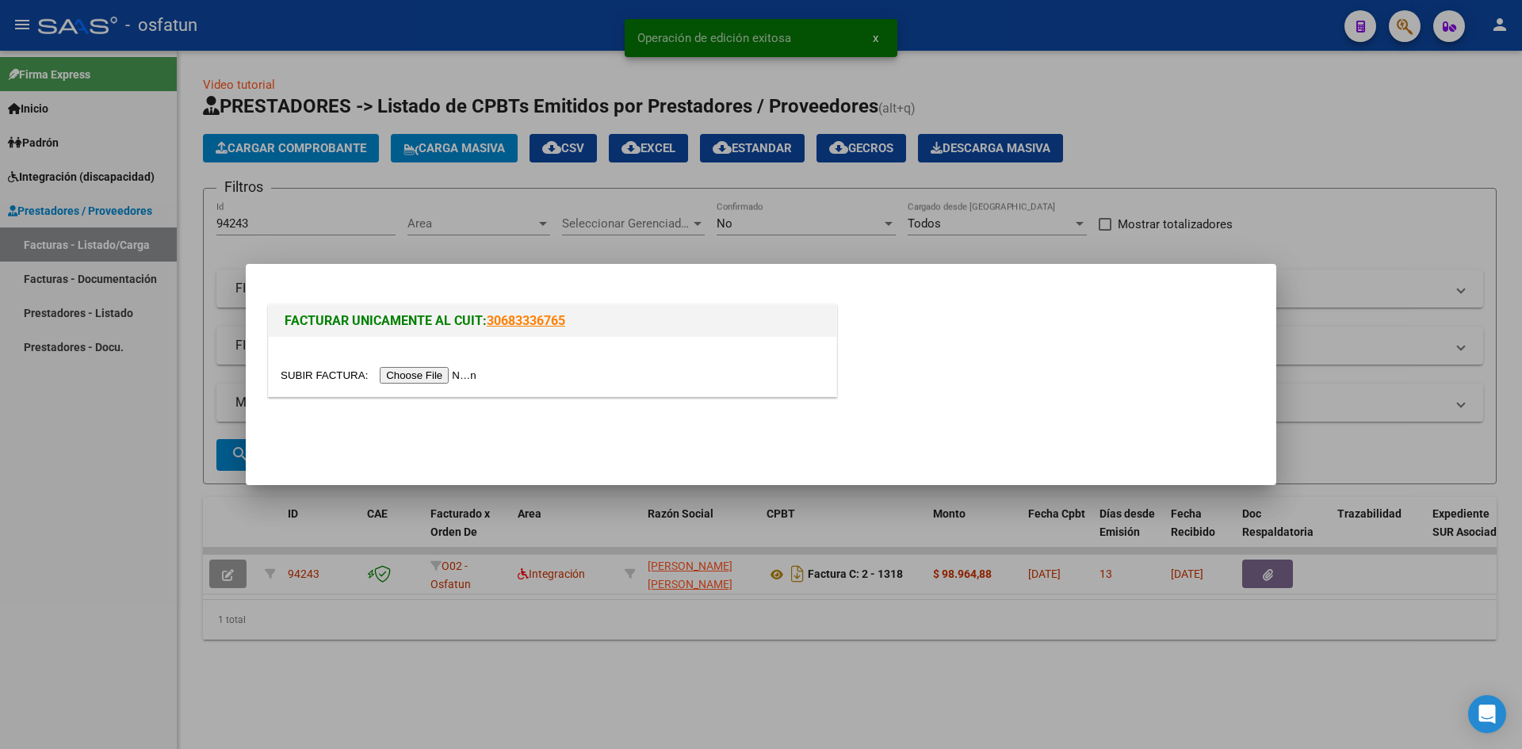
click at [411, 378] on input "file" at bounding box center [381, 375] width 201 height 17
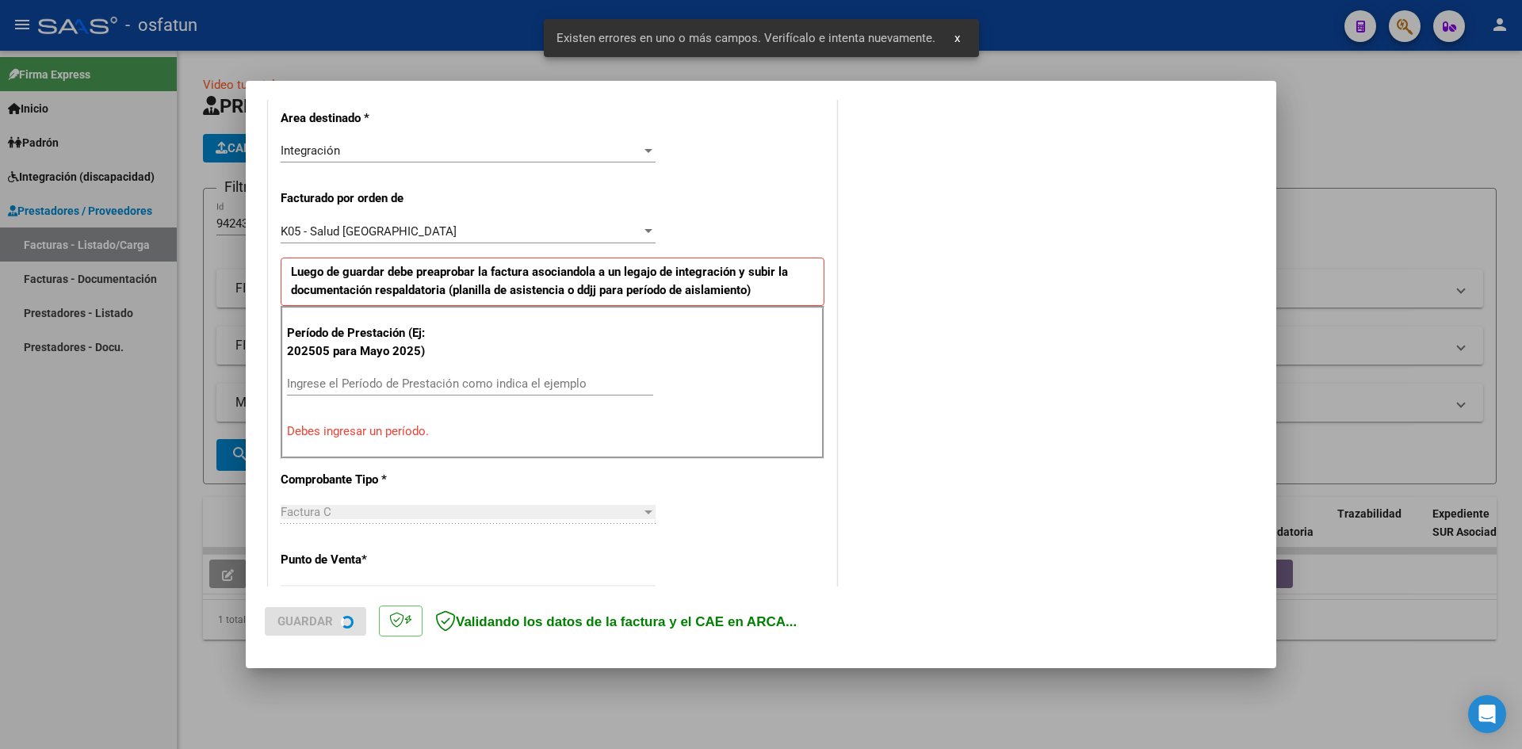
scroll to position [389, 0]
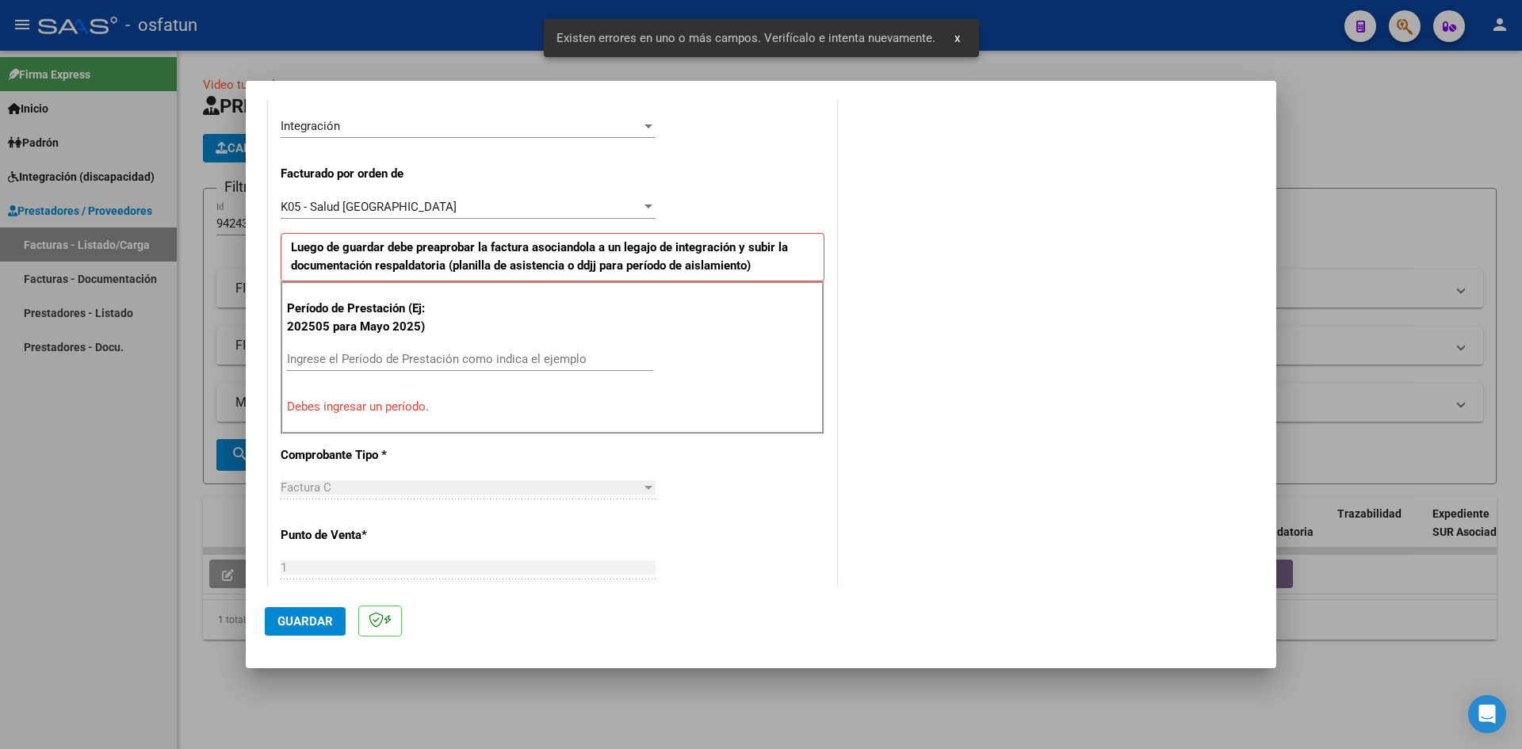
click at [417, 352] on input "Ingrese el Período de Prestación como indica el ejemplo" at bounding box center [470, 359] width 366 height 14
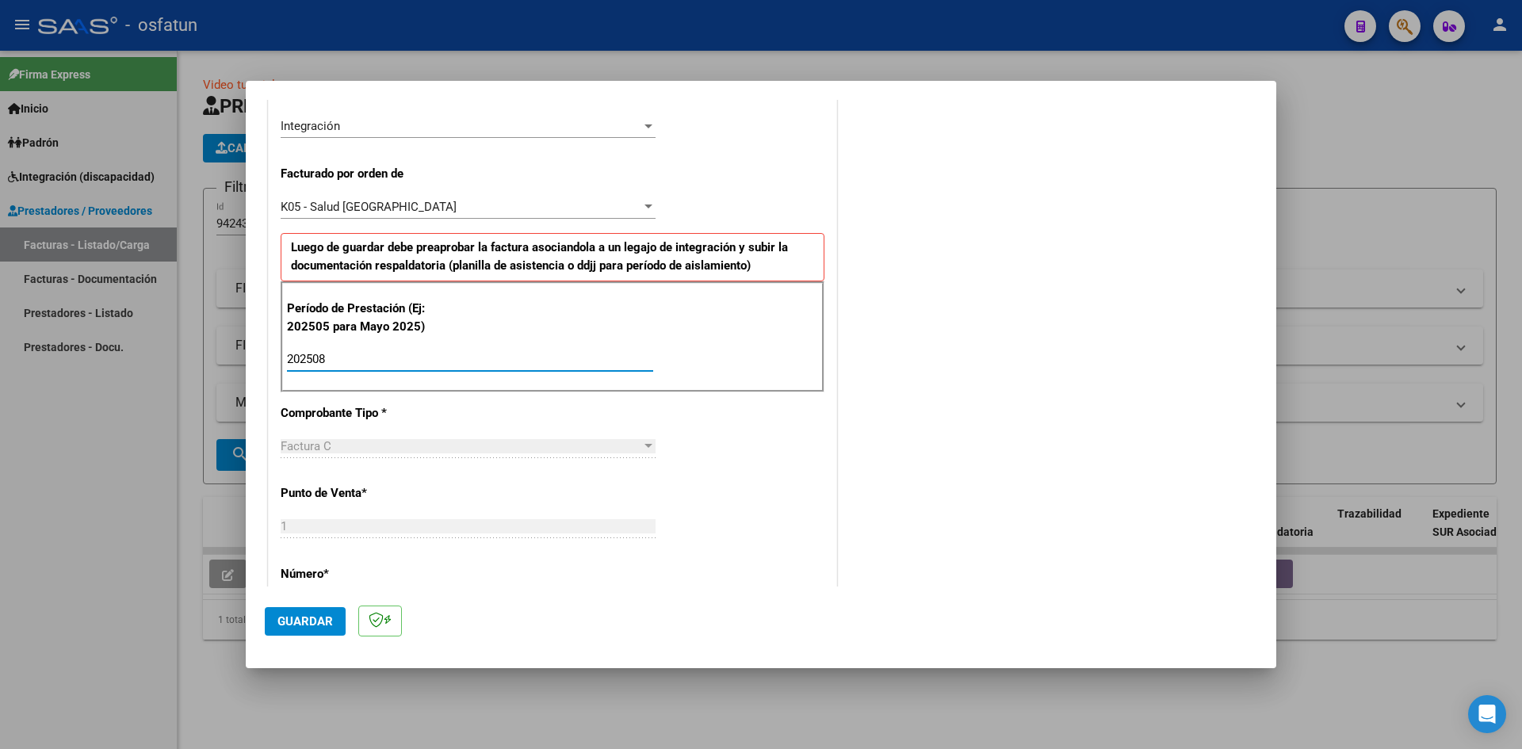
type input "202508"
click at [315, 627] on span "Guardar" at bounding box center [304, 621] width 55 height 14
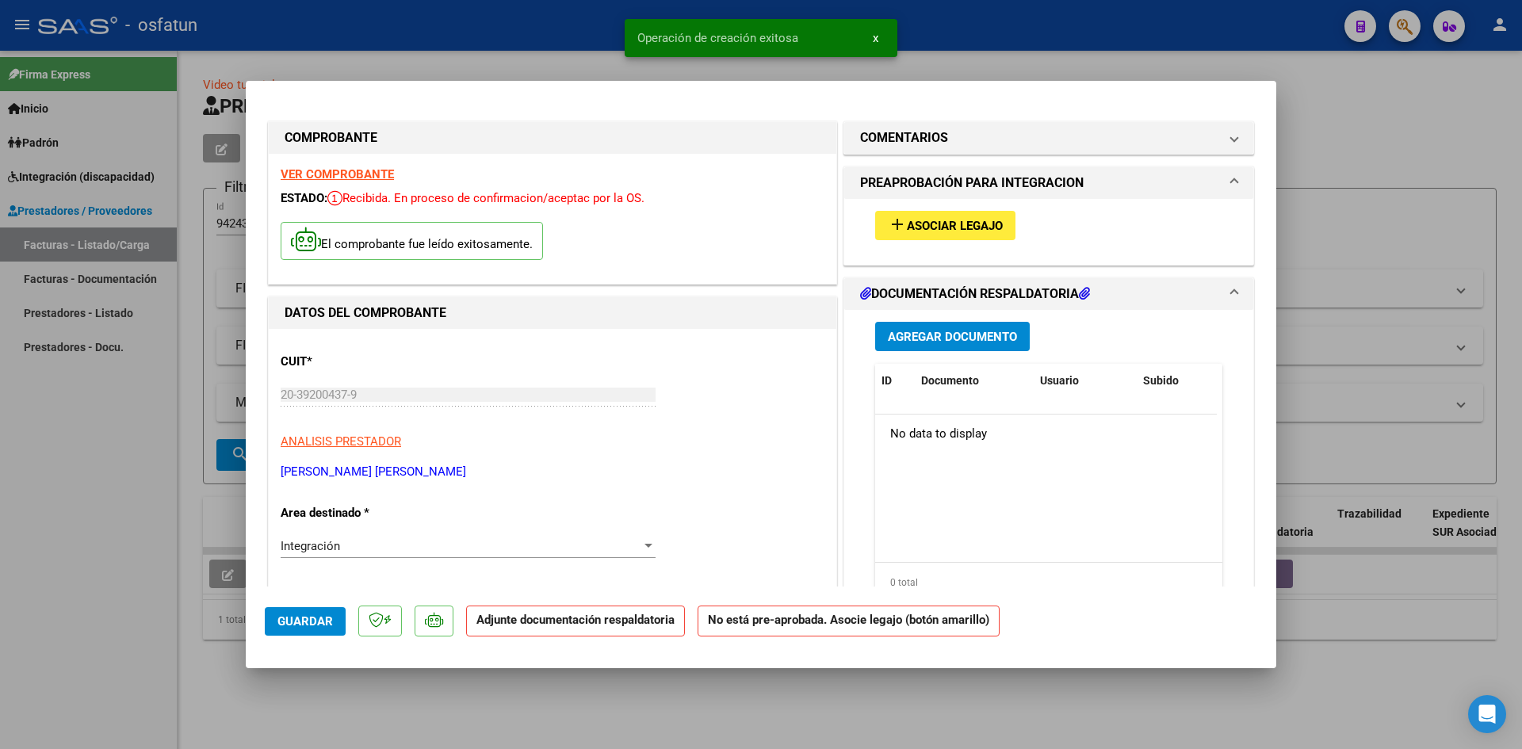
click at [991, 237] on button "add Asociar Legajo" at bounding box center [945, 225] width 140 height 29
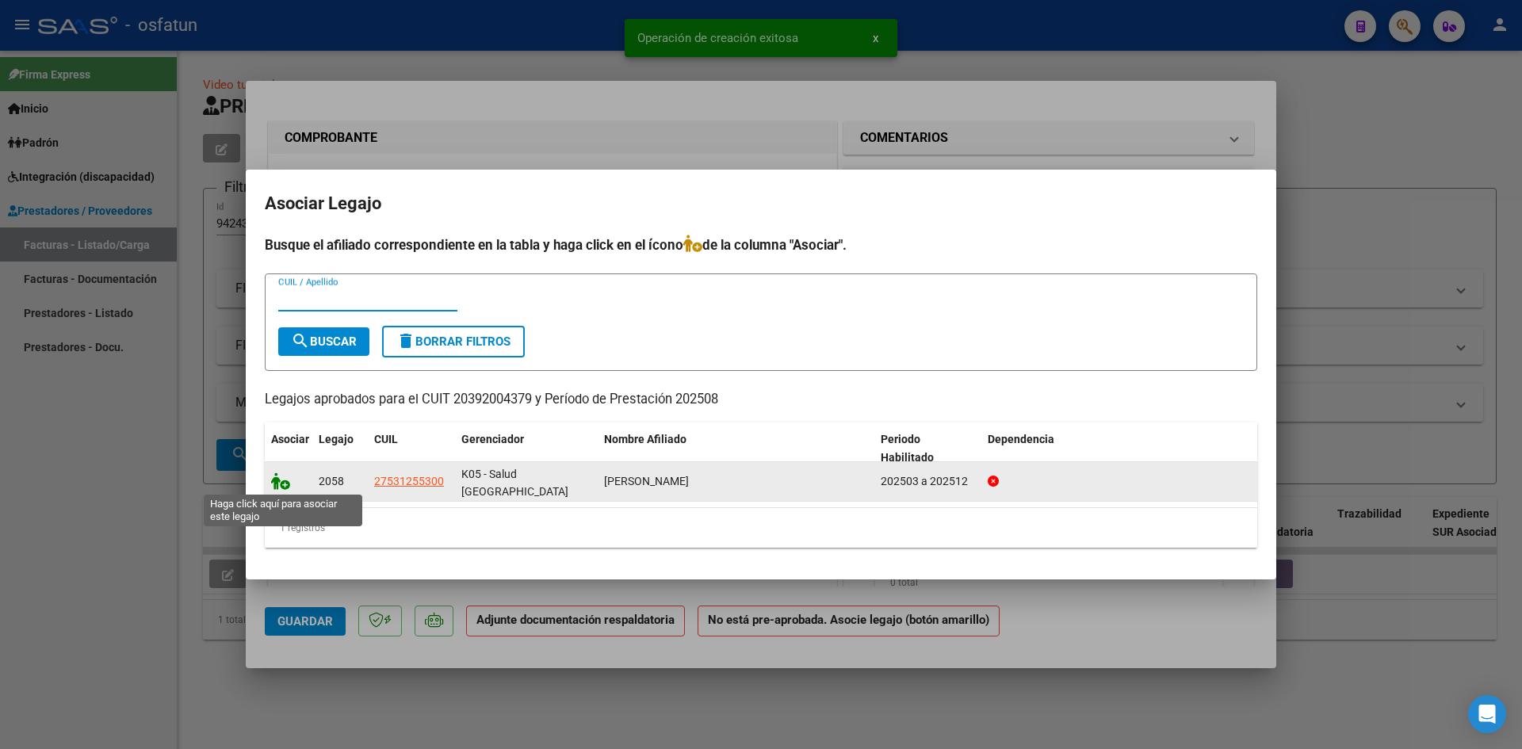
click at [285, 484] on icon at bounding box center [280, 480] width 19 height 17
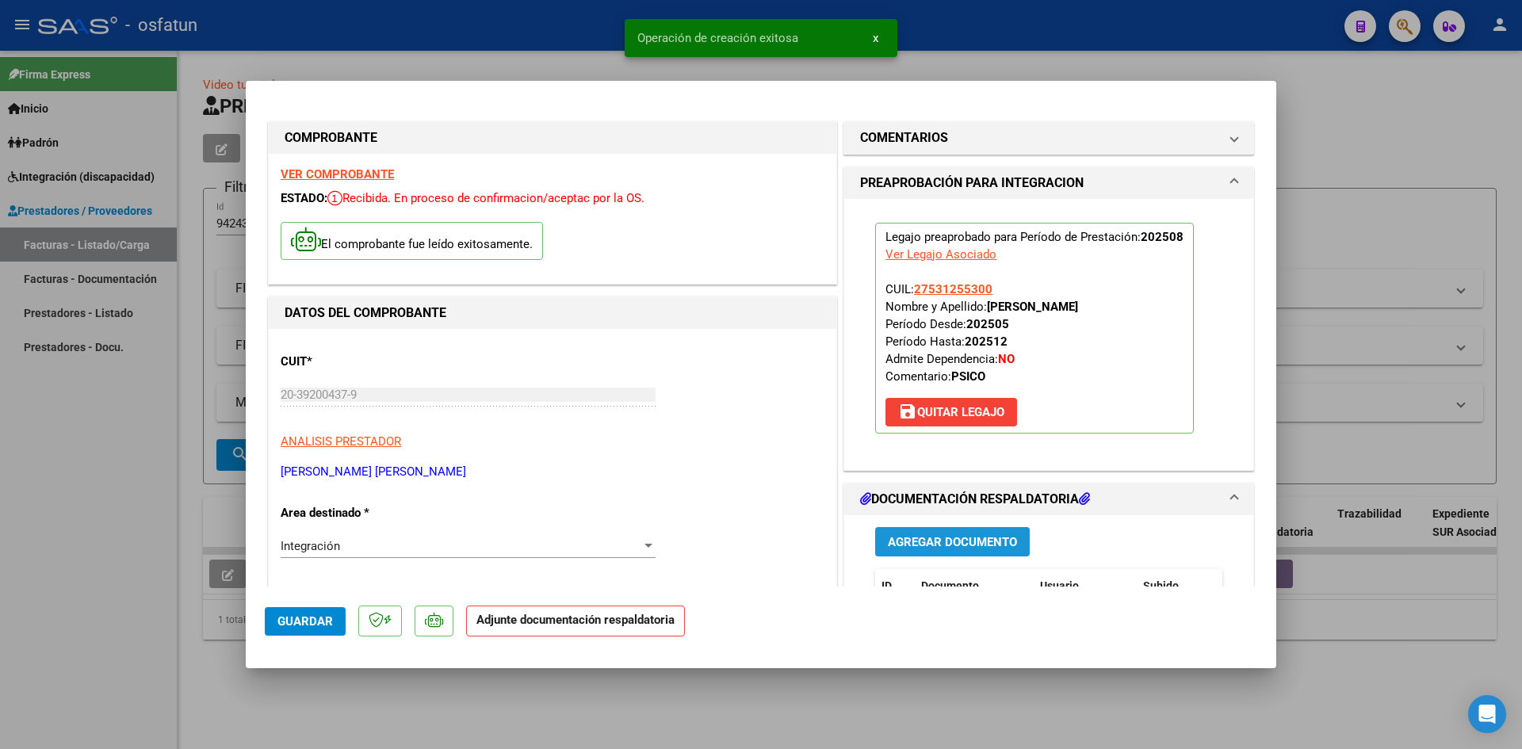
click at [949, 538] on span "Agregar Documento" at bounding box center [952, 542] width 129 height 14
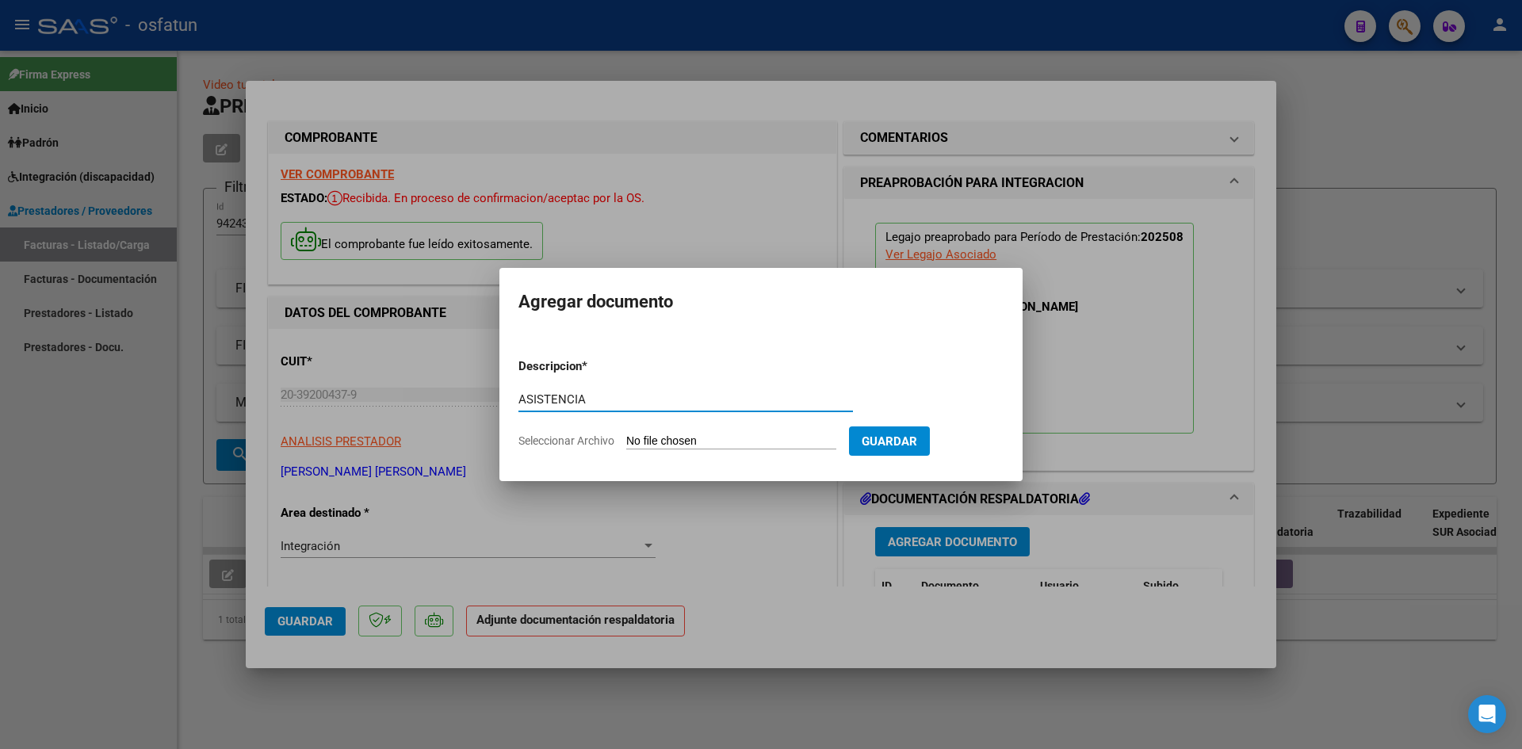
type input "ASISTENCIA"
click at [626, 434] on input "Seleccionar Archivo" at bounding box center [731, 441] width 210 height 15
type input "C:\fakepath\ASIST PSICOLOG AGOSTO.pdf"
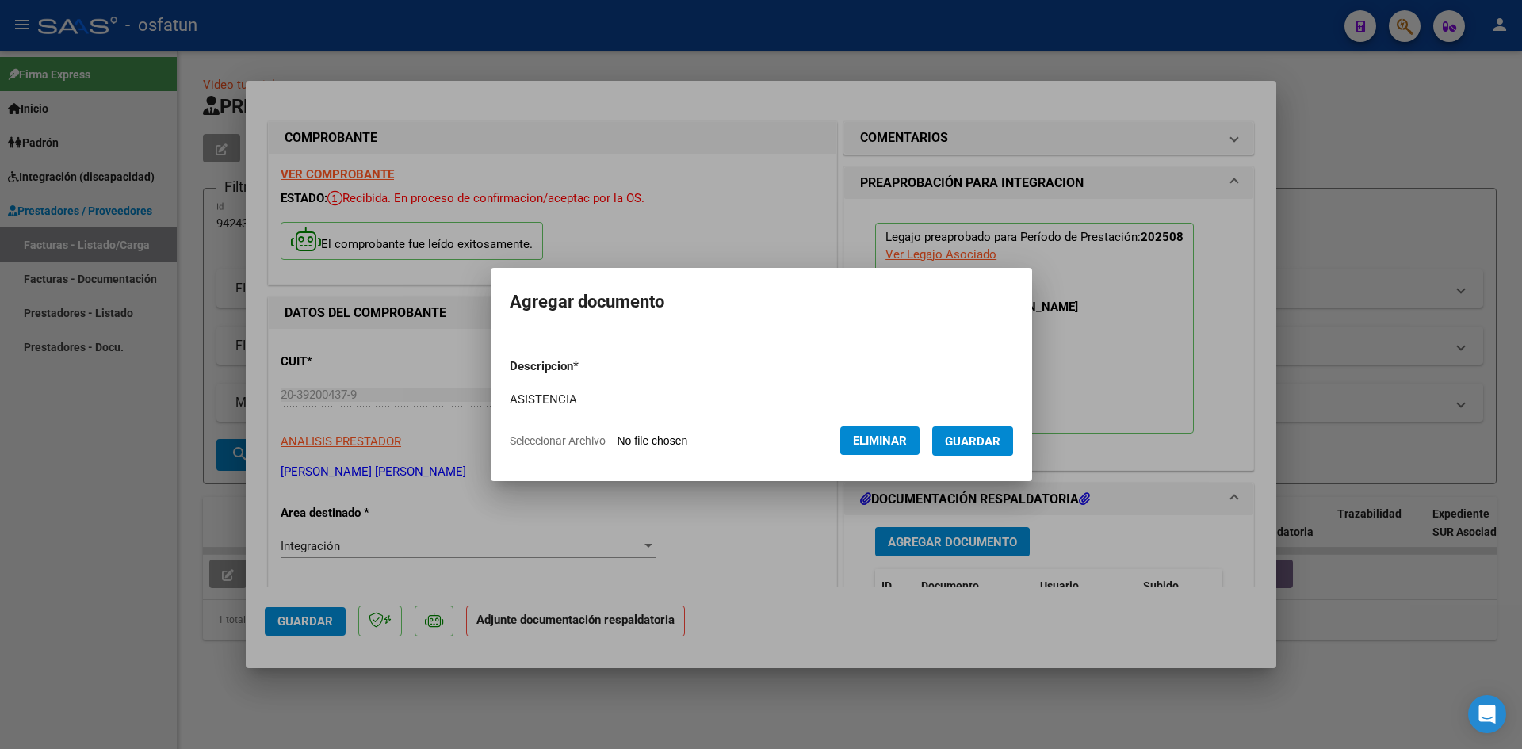
click at [992, 441] on span "Guardar" at bounding box center [972, 441] width 55 height 14
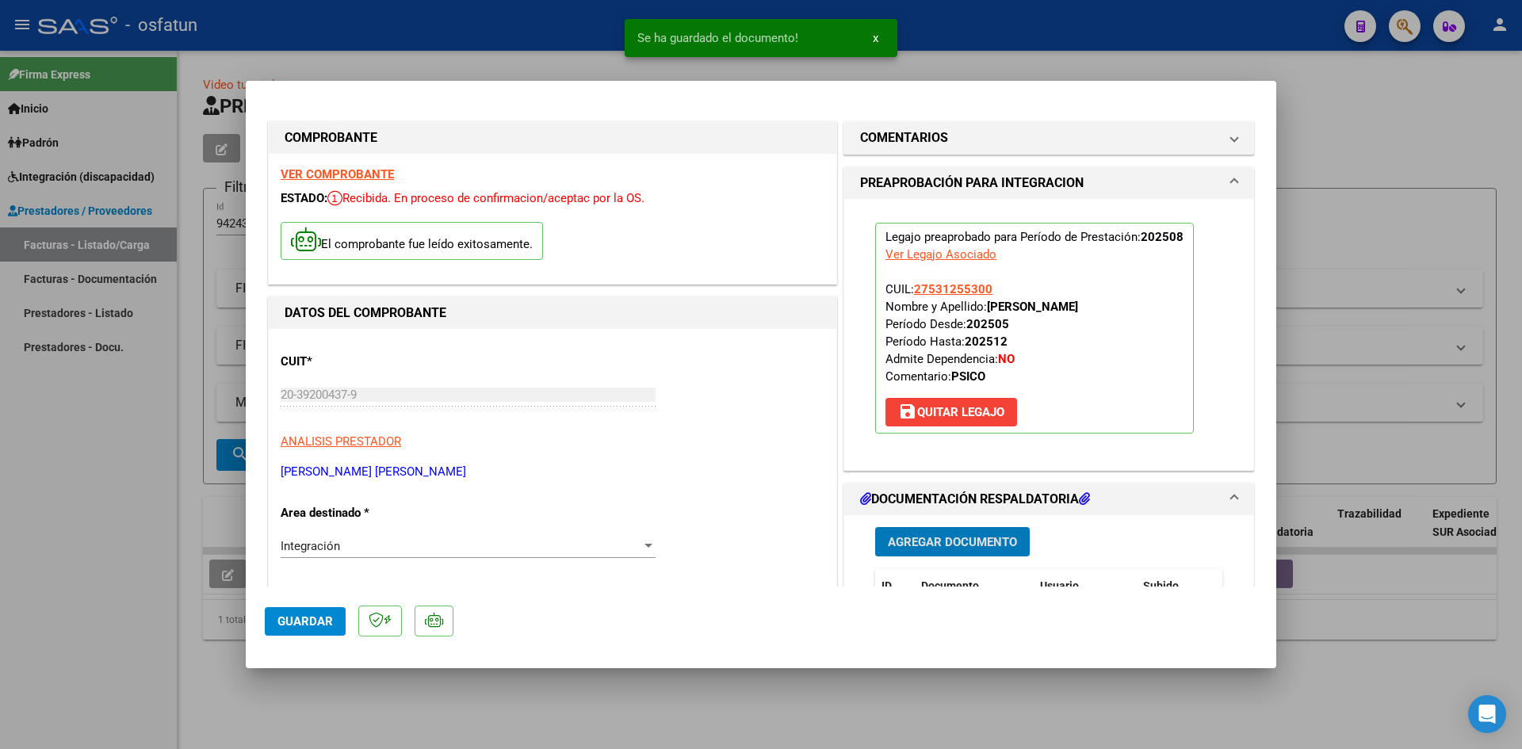
click at [321, 621] on span "Guardar" at bounding box center [304, 621] width 55 height 14
click at [296, 616] on span "Guardar" at bounding box center [304, 621] width 55 height 14
click at [0, 549] on div at bounding box center [761, 374] width 1522 height 749
type input "$ 0,00"
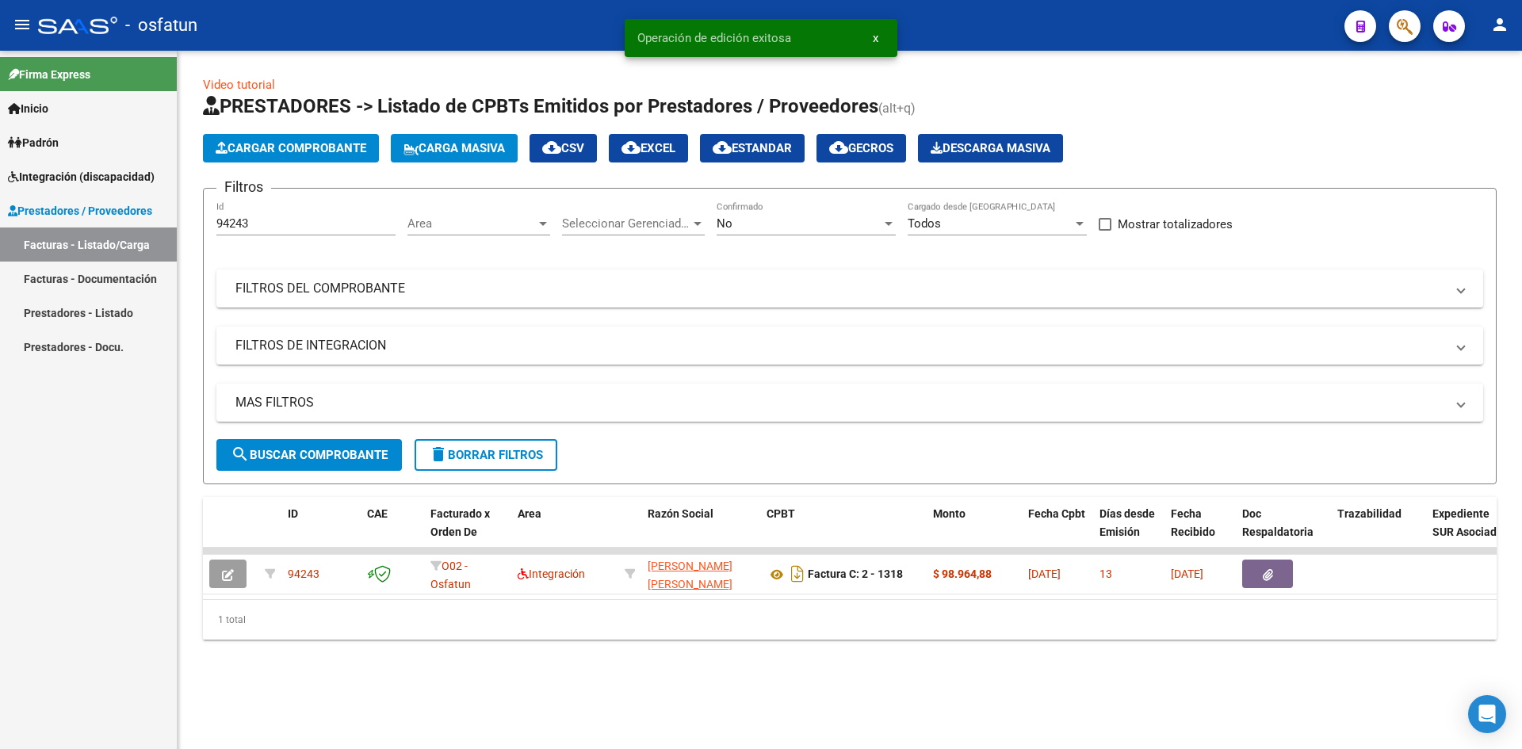
click at [283, 145] on span "Cargar Comprobante" at bounding box center [291, 148] width 151 height 14
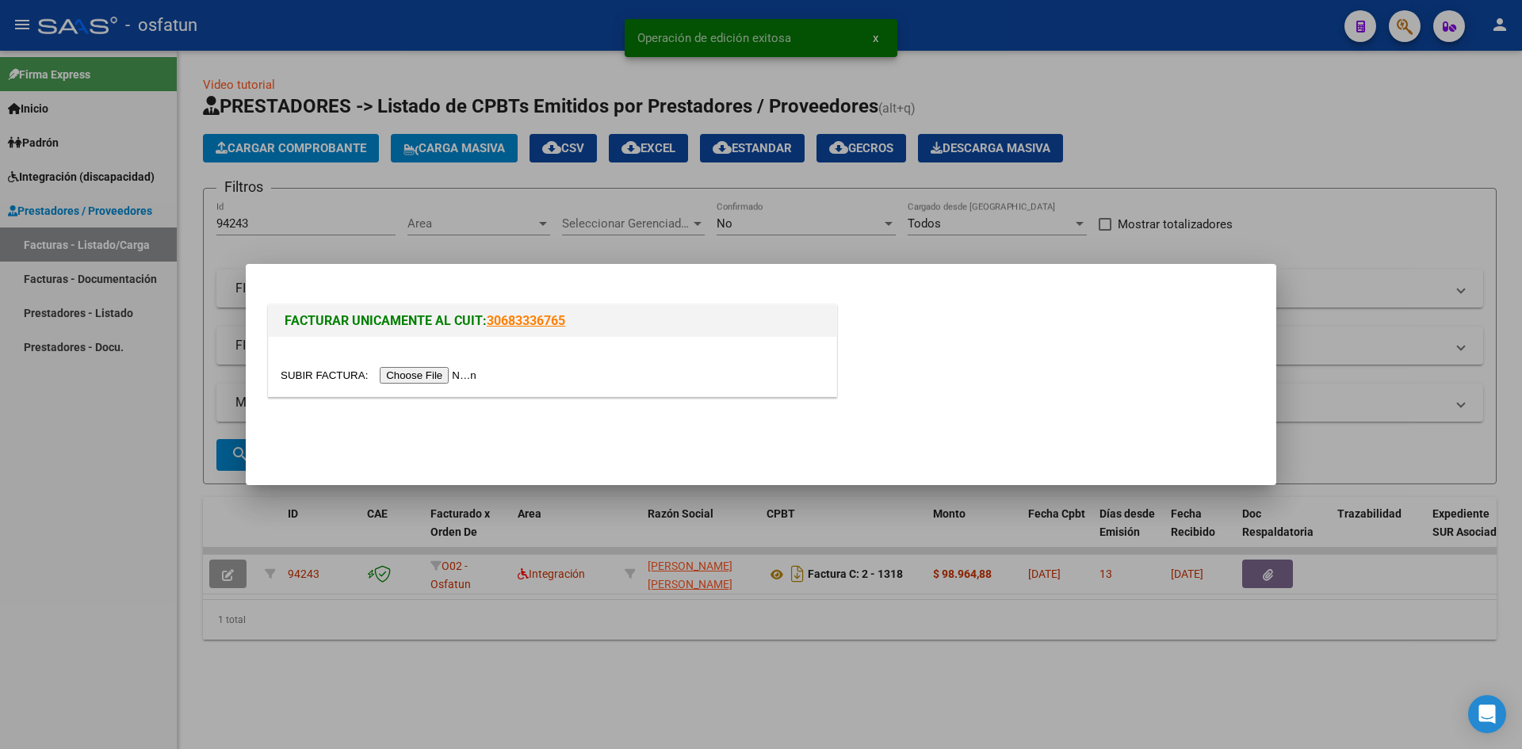
click at [405, 372] on input "file" at bounding box center [381, 375] width 201 height 17
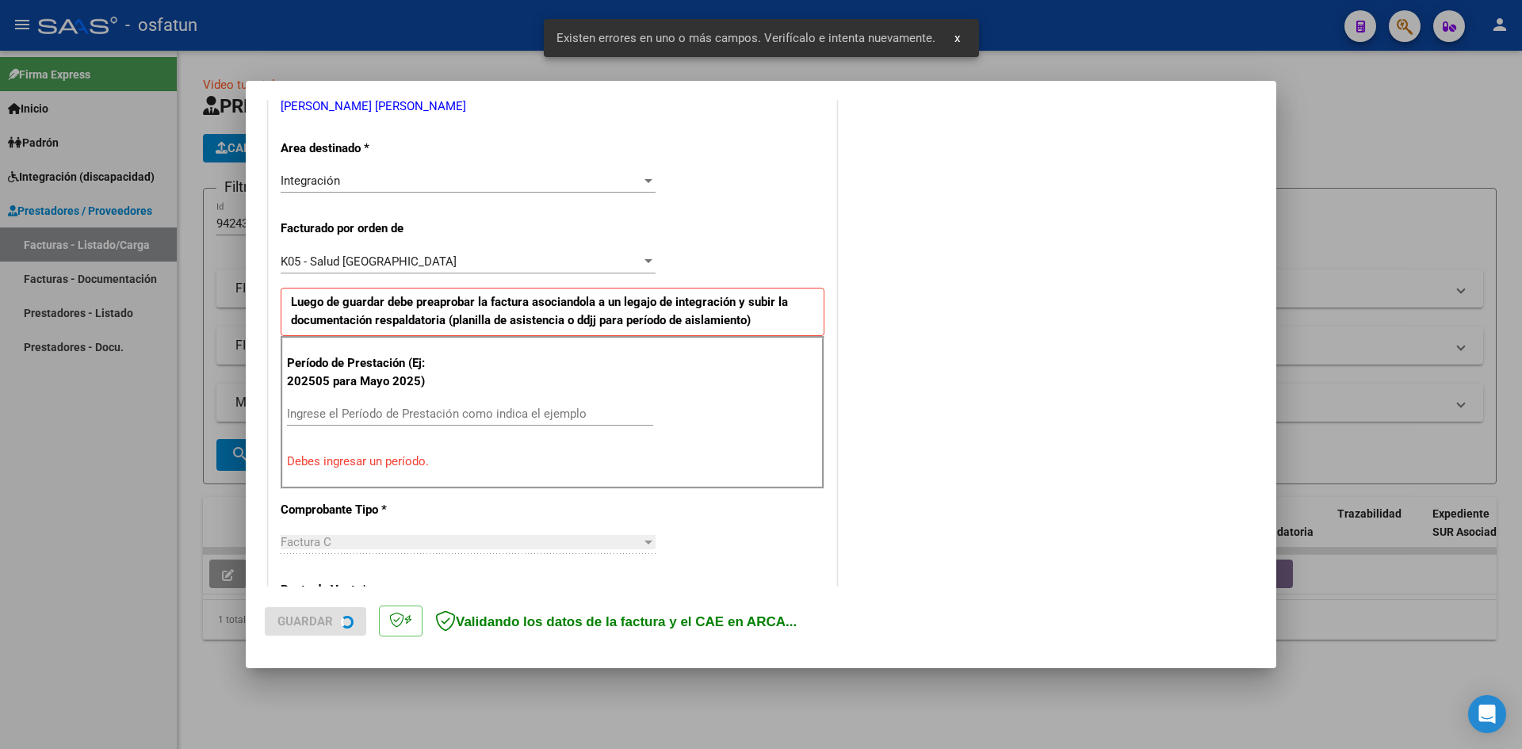
scroll to position [389, 0]
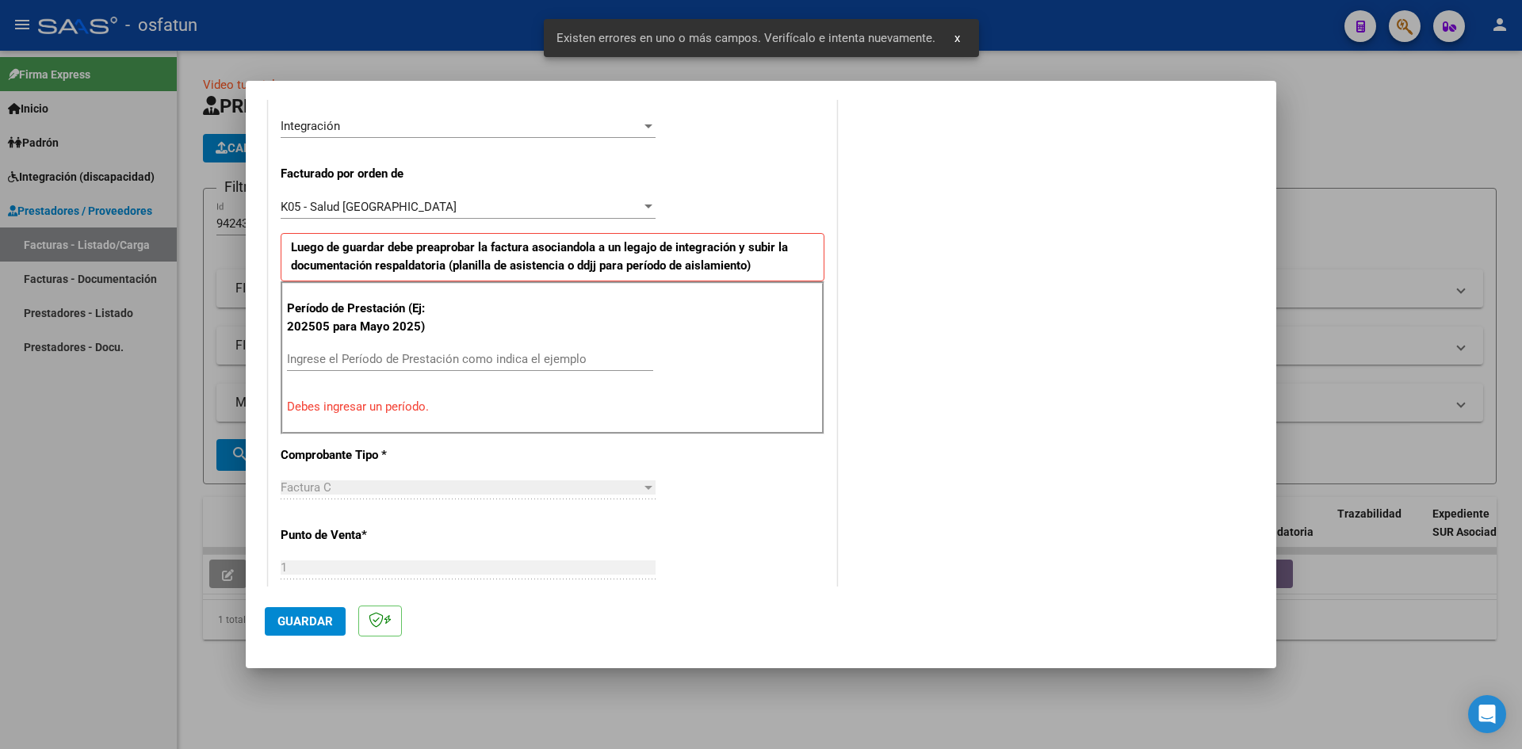
click at [345, 368] on div "Ingrese el Período de Prestación como indica el ejemplo" at bounding box center [470, 359] width 366 height 24
click at [339, 361] on input "Ingrese el Período de Prestación como indica el ejemplo" at bounding box center [470, 359] width 366 height 14
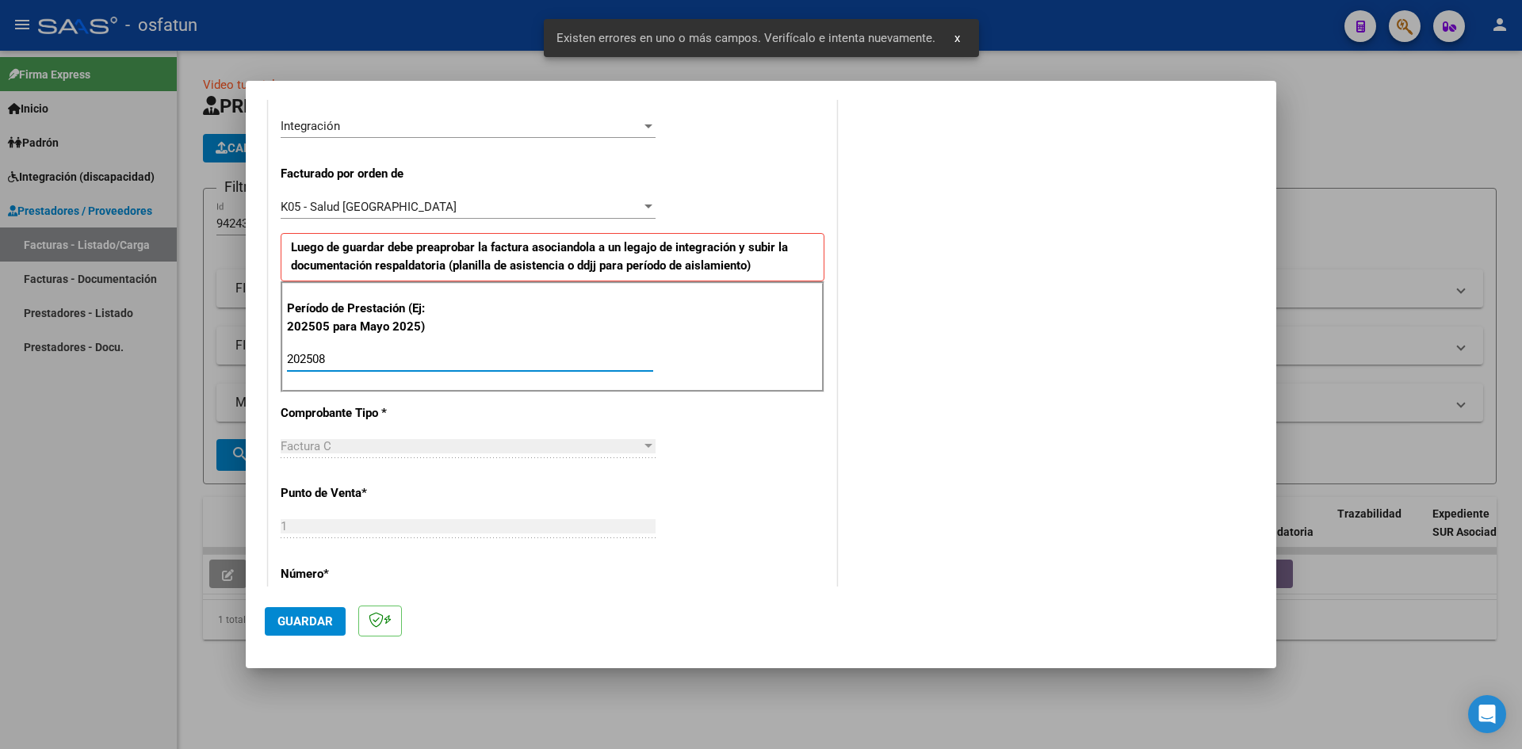
type input "202508"
click at [304, 622] on span "Guardar" at bounding box center [304, 621] width 55 height 14
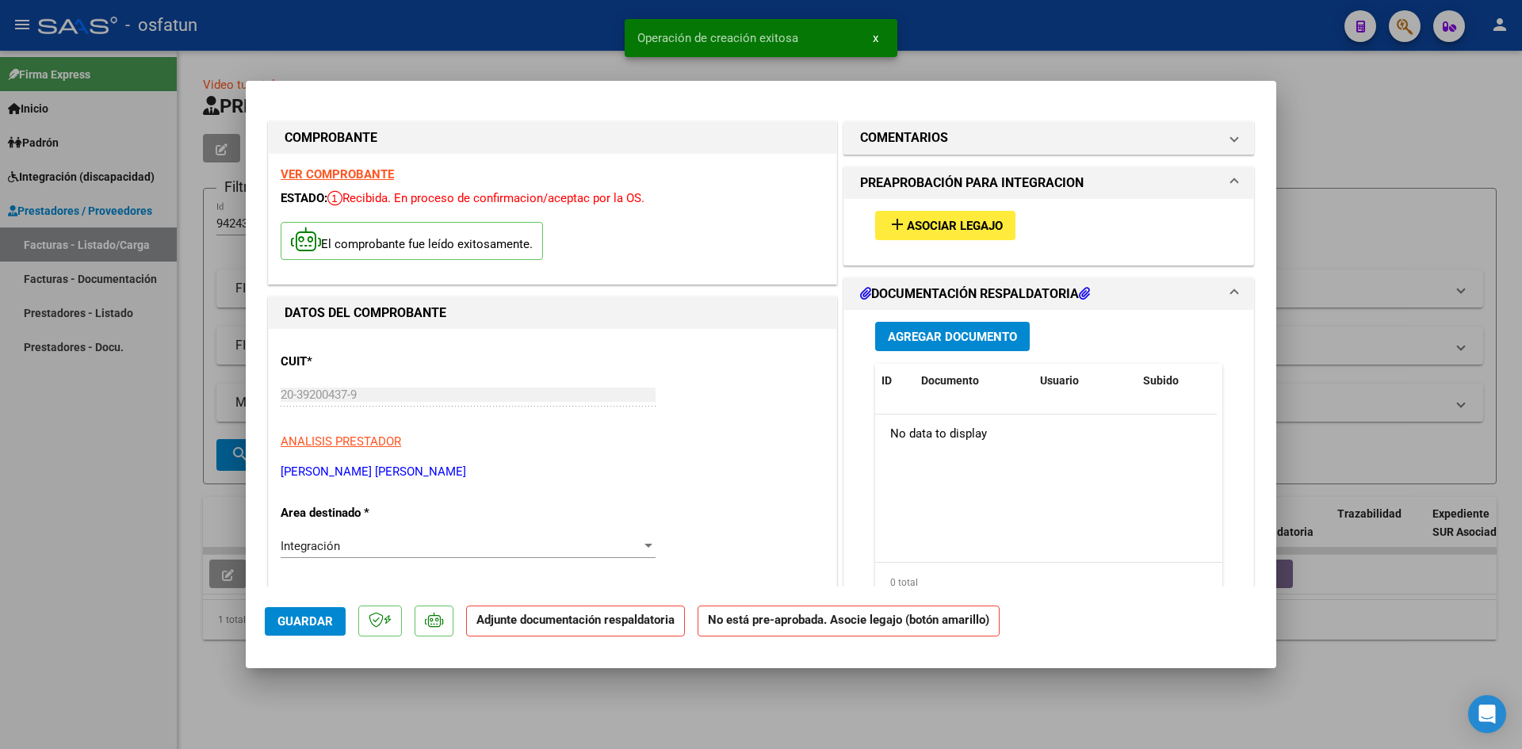
click at [956, 219] on span "Asociar Legajo" at bounding box center [955, 226] width 96 height 14
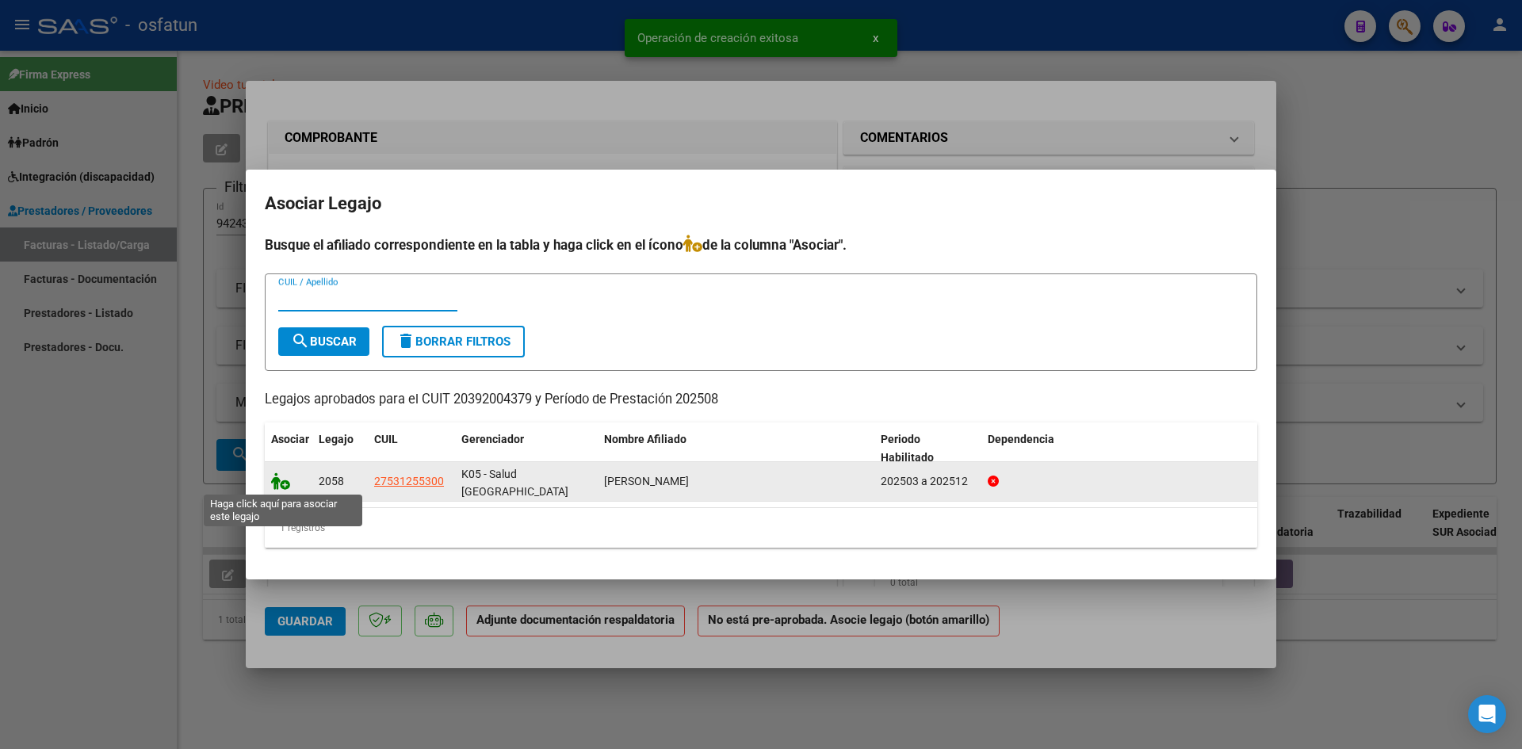
click at [273, 483] on icon at bounding box center [280, 480] width 19 height 17
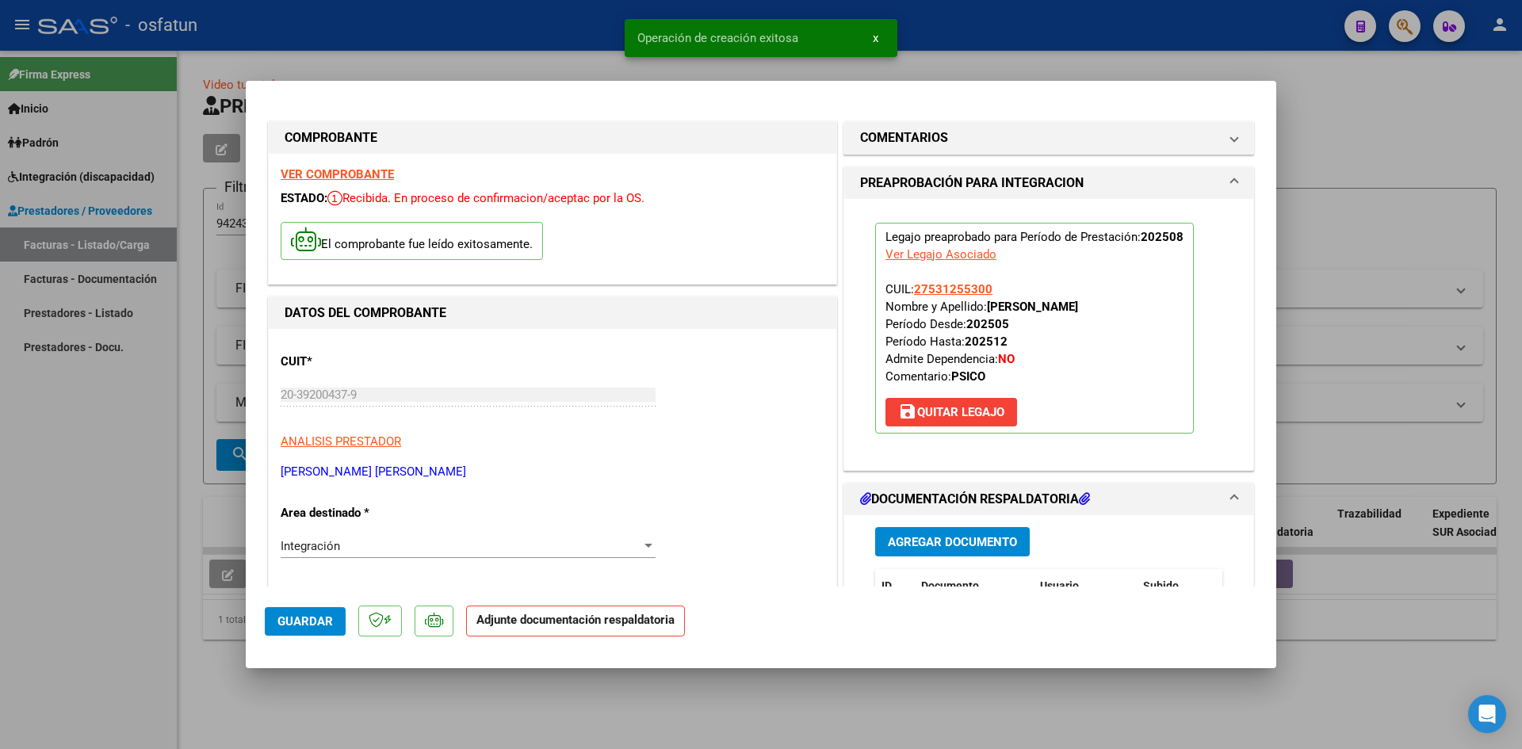
click at [921, 534] on span "Agregar Documento" at bounding box center [952, 541] width 129 height 14
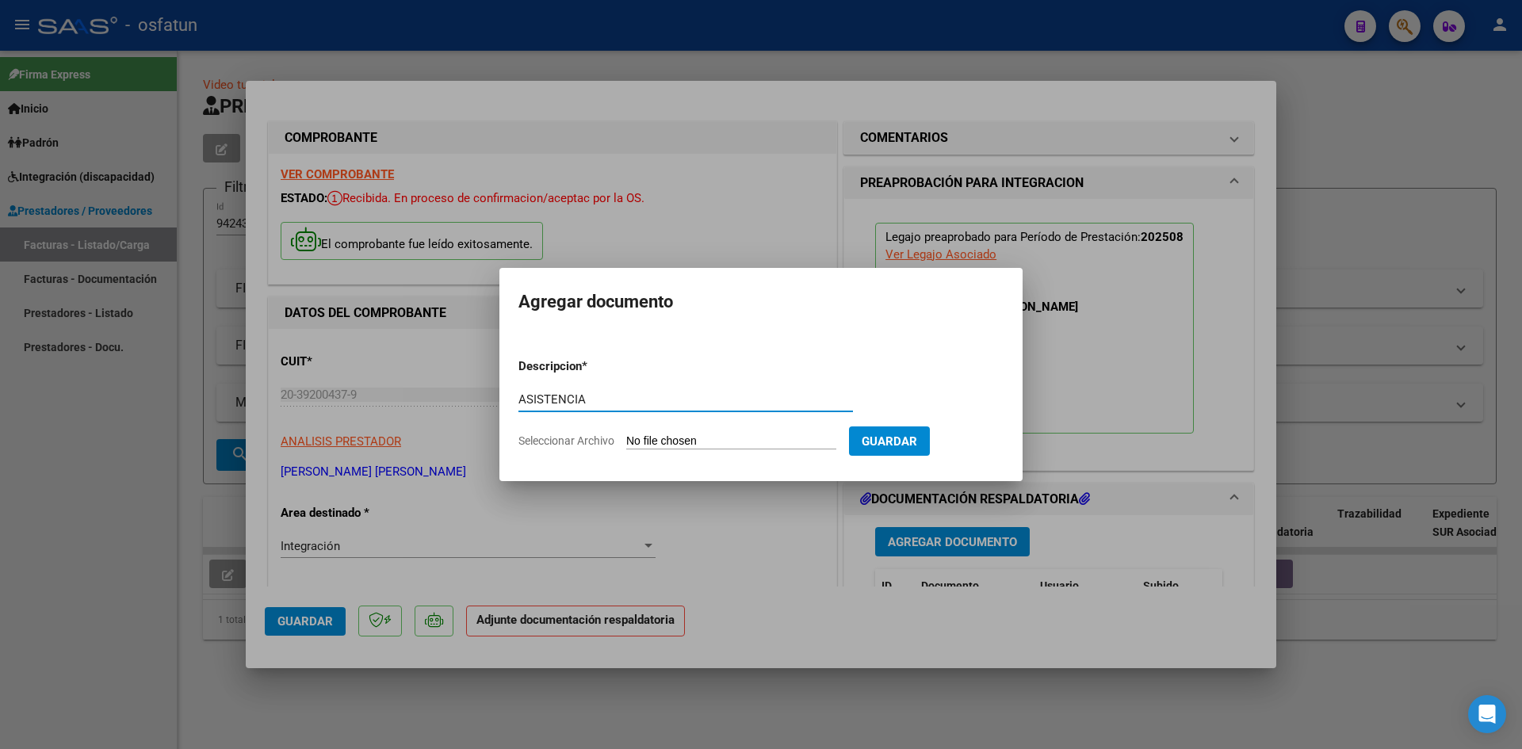
type input "ASISTENCIA"
click at [626, 434] on input "Seleccionar Archivo" at bounding box center [731, 441] width 210 height 15
type input "C:\fakepath\ASIST PSICOL JULIO.pdf"
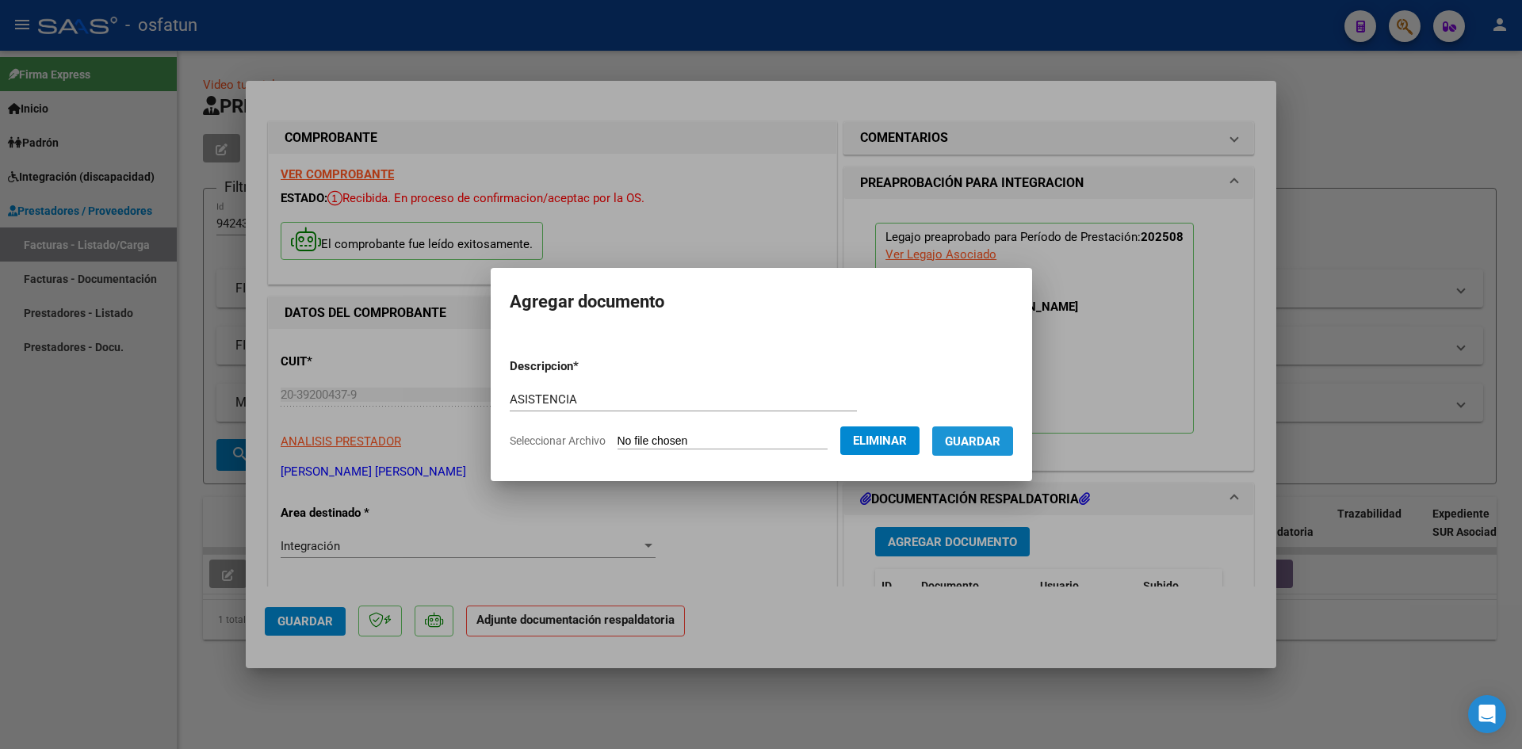
click at [984, 441] on span "Guardar" at bounding box center [972, 441] width 55 height 14
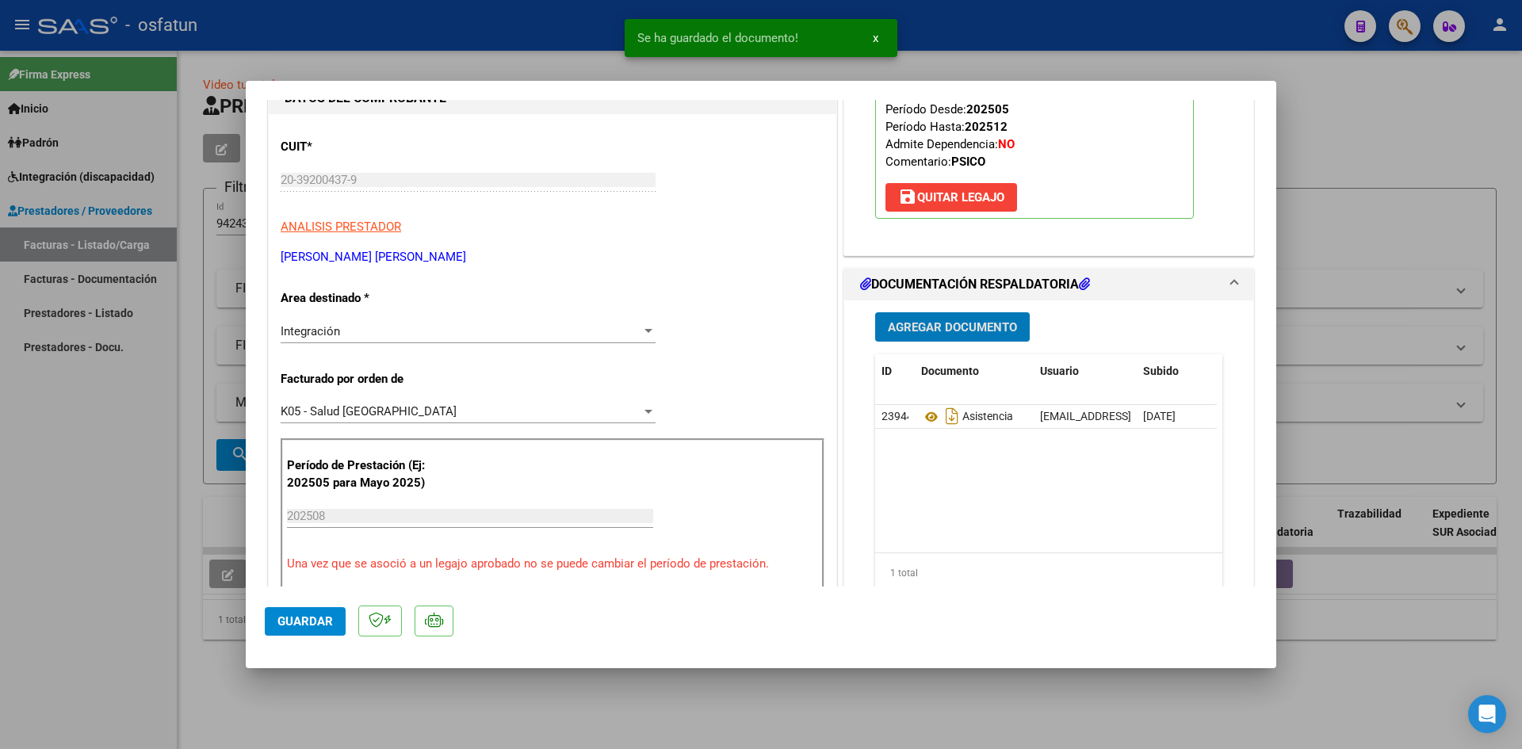
scroll to position [238, 0]
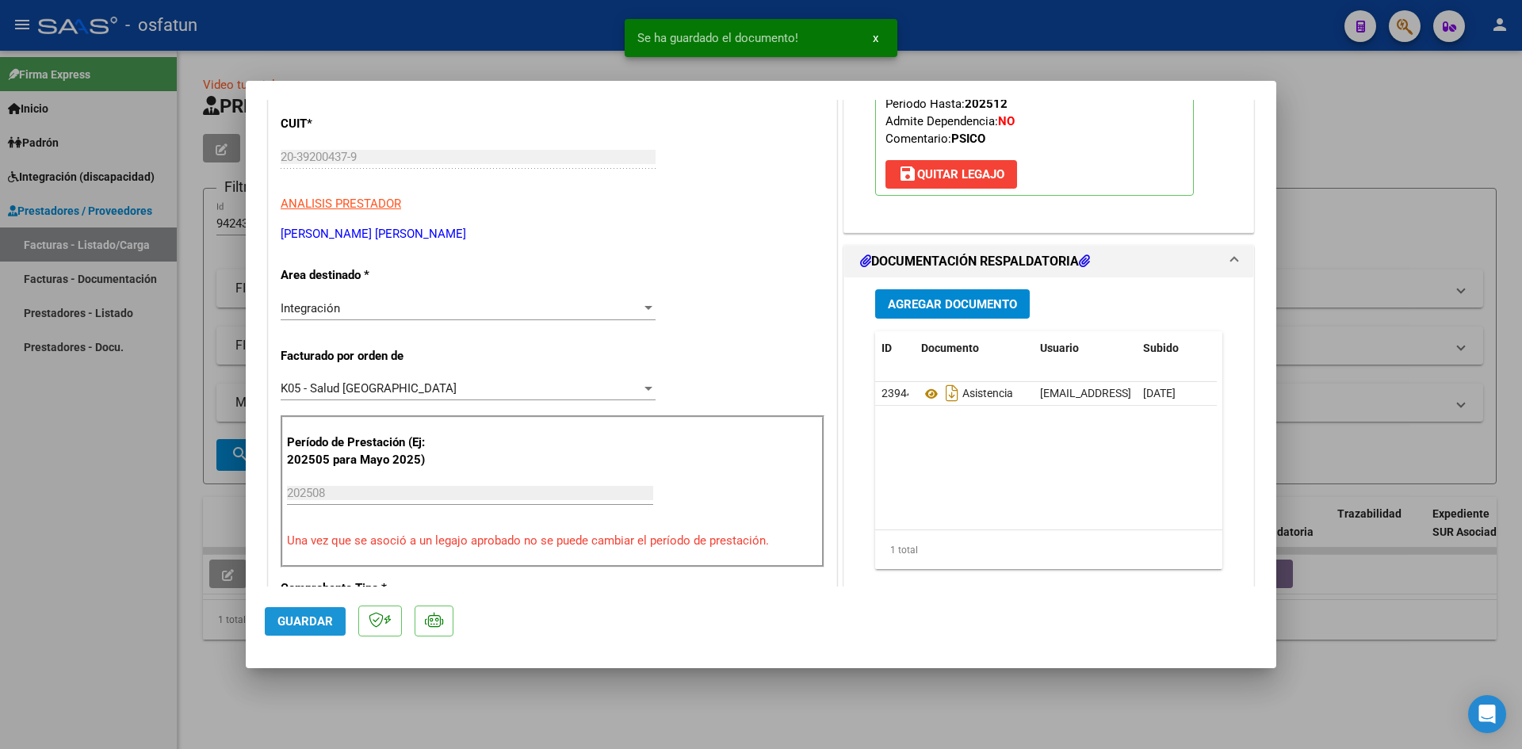
click at [319, 626] on span "Guardar" at bounding box center [304, 621] width 55 height 14
click at [313, 625] on span "Guardar" at bounding box center [304, 621] width 55 height 14
click at [0, 537] on div at bounding box center [761, 374] width 1522 height 749
type input "$ 0,00"
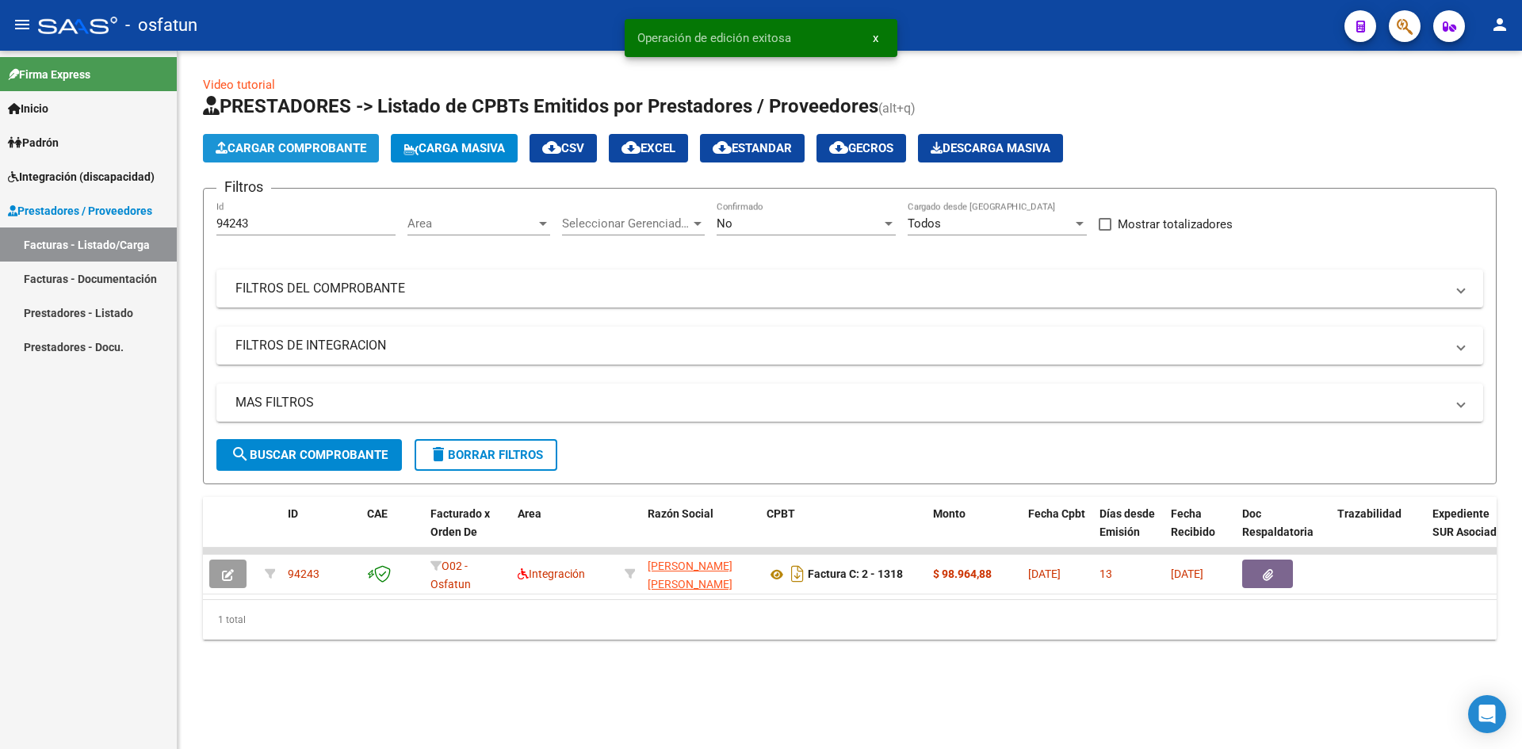
click at [294, 141] on span "Cargar Comprobante" at bounding box center [291, 148] width 151 height 14
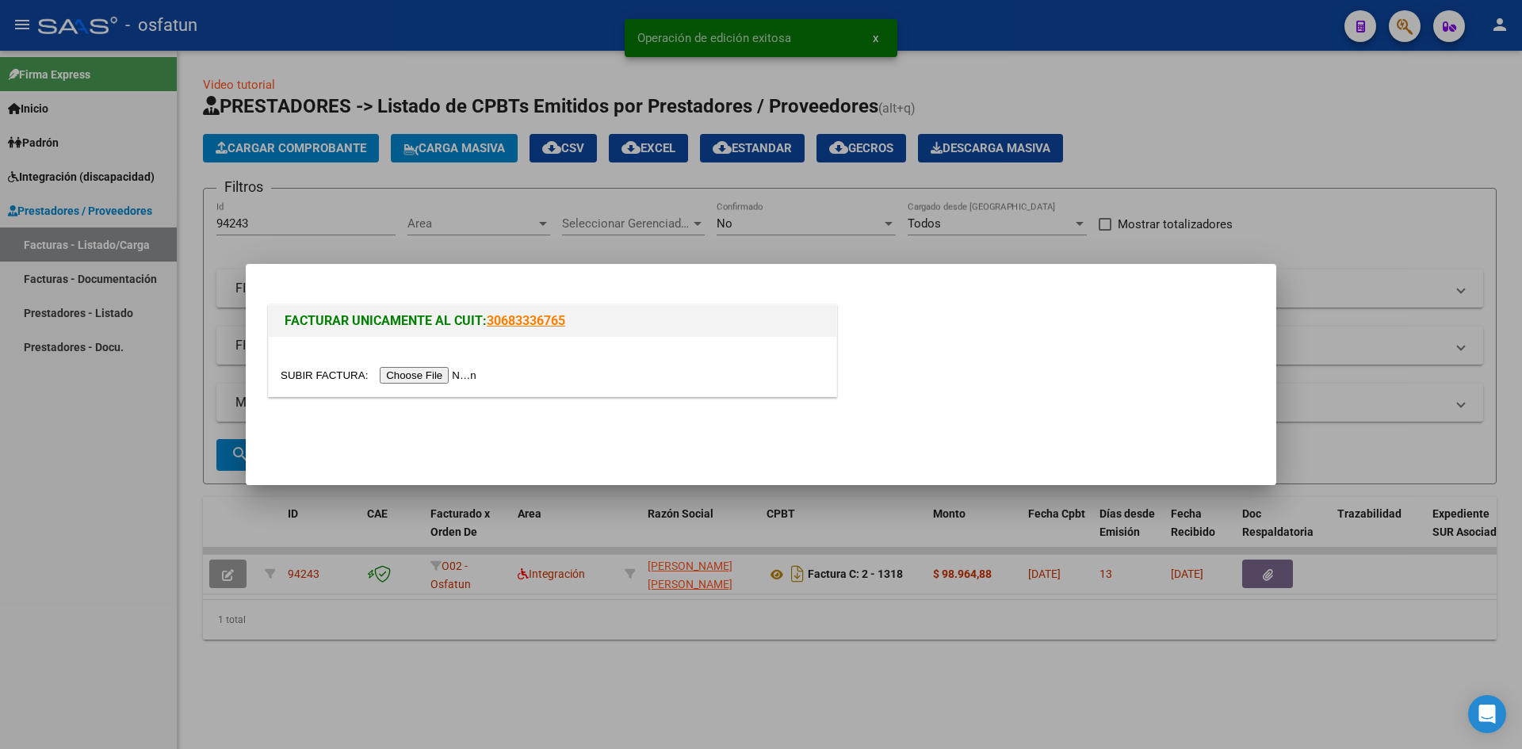
click at [411, 376] on input "file" at bounding box center [381, 375] width 201 height 17
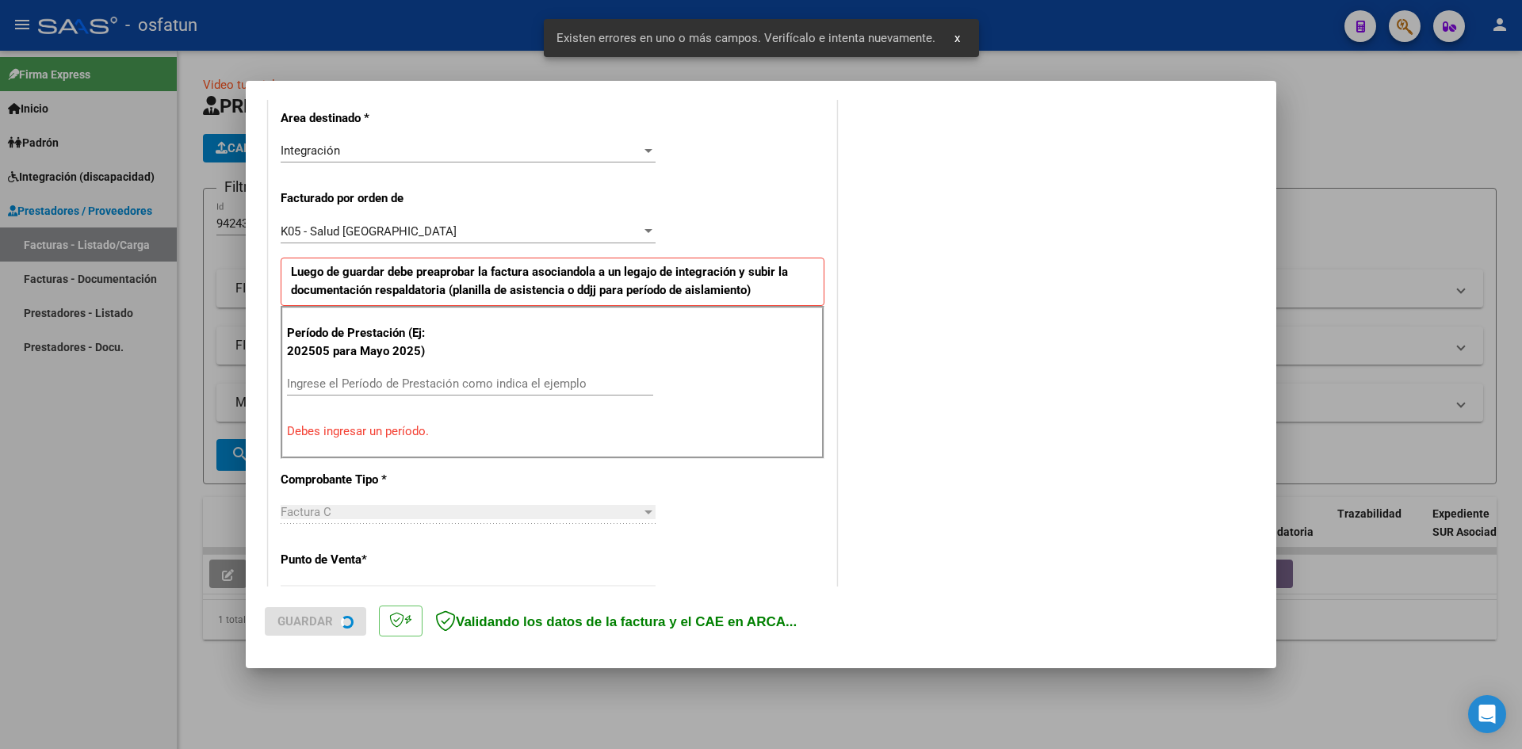
scroll to position [389, 0]
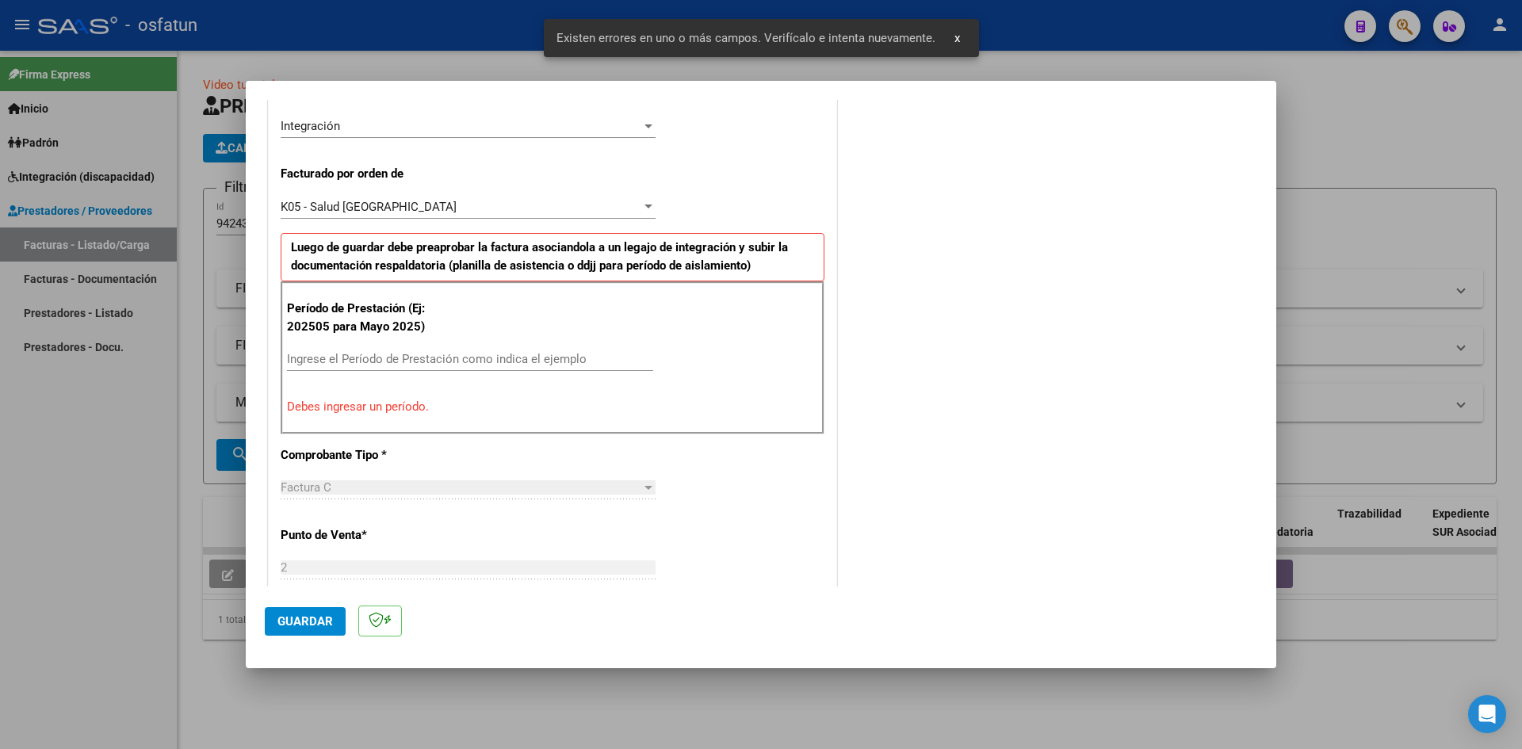
click at [337, 353] on input "Ingrese el Período de Prestación como indica el ejemplo" at bounding box center [470, 359] width 366 height 14
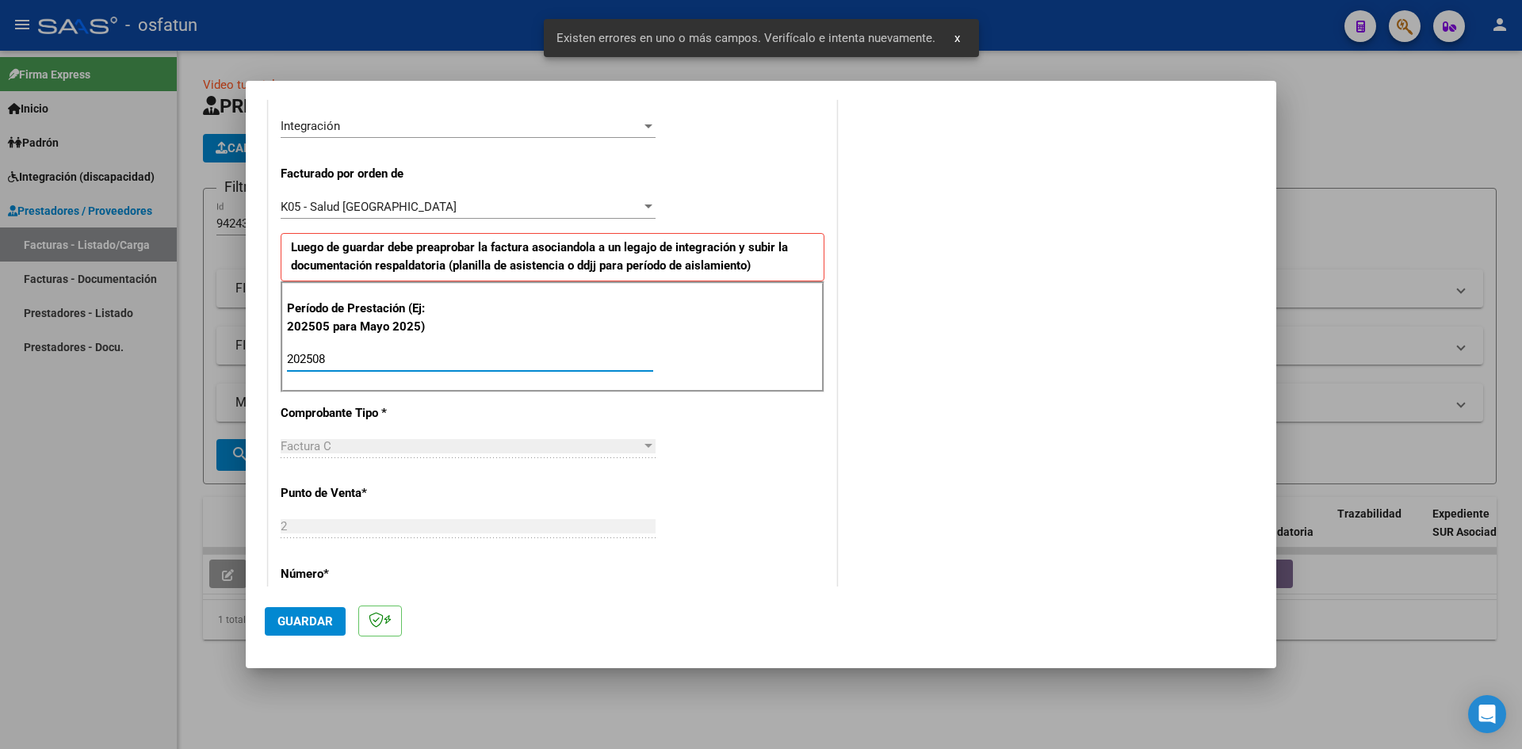
type input "202508"
click at [293, 625] on span "Guardar" at bounding box center [304, 621] width 55 height 14
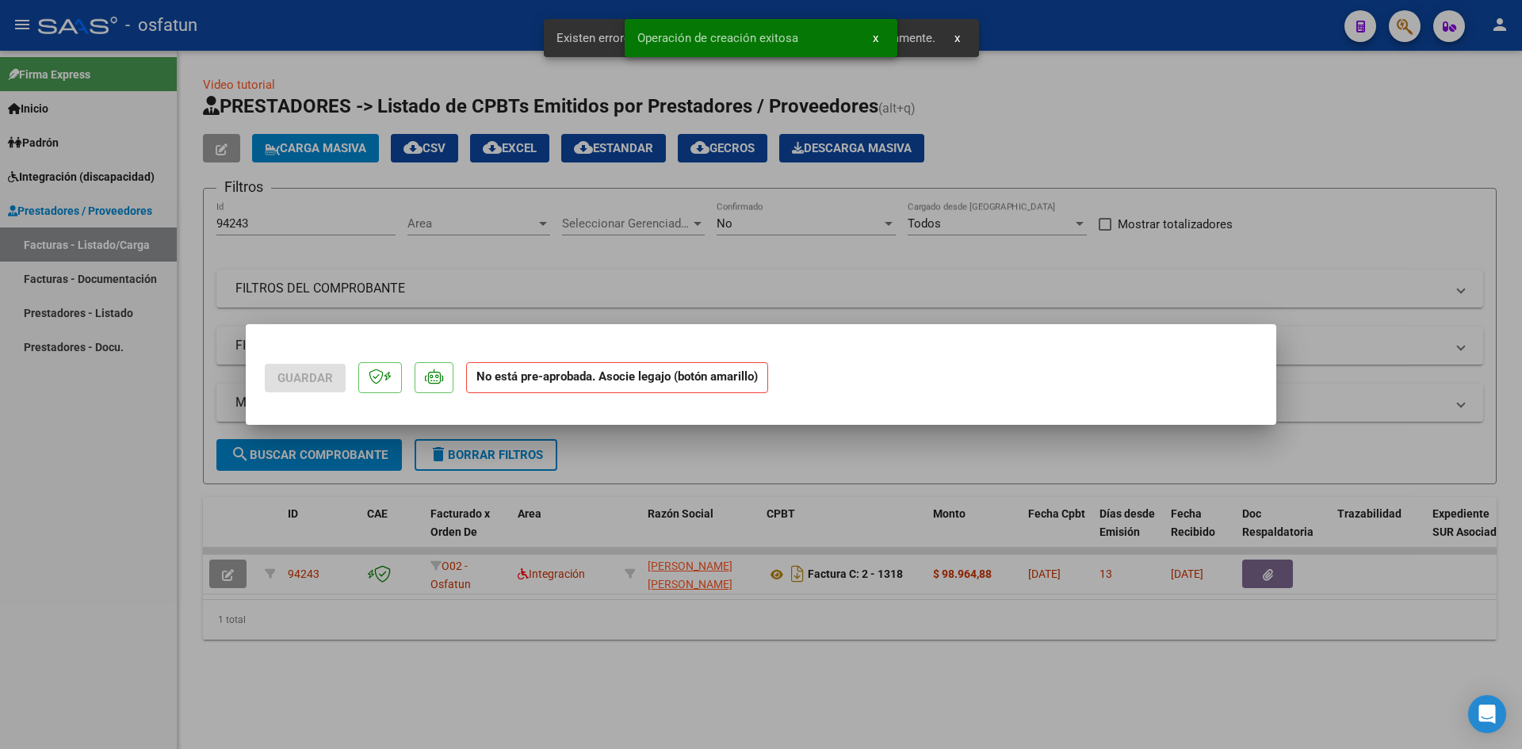
scroll to position [0, 0]
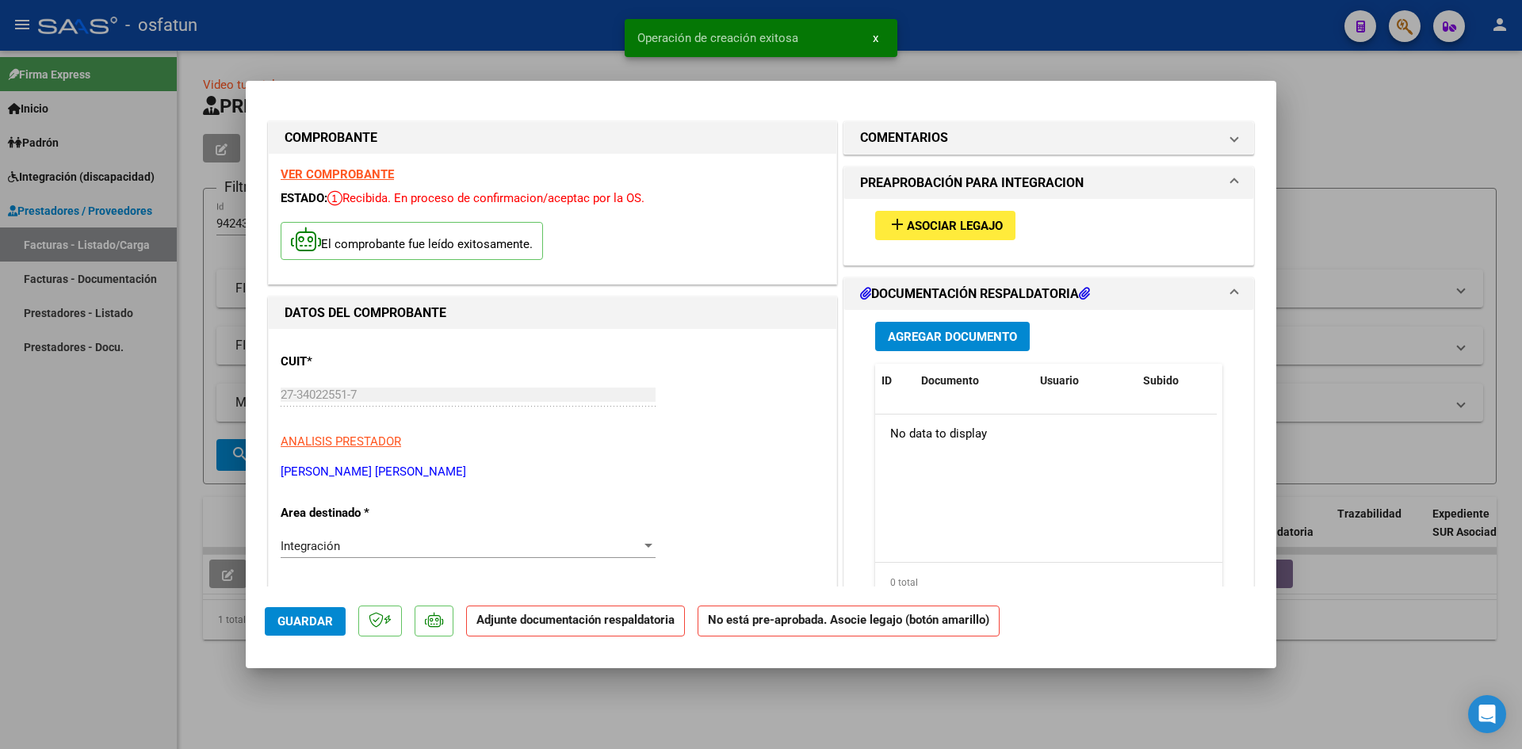
click at [923, 215] on button "add Asociar Legajo" at bounding box center [945, 225] width 140 height 29
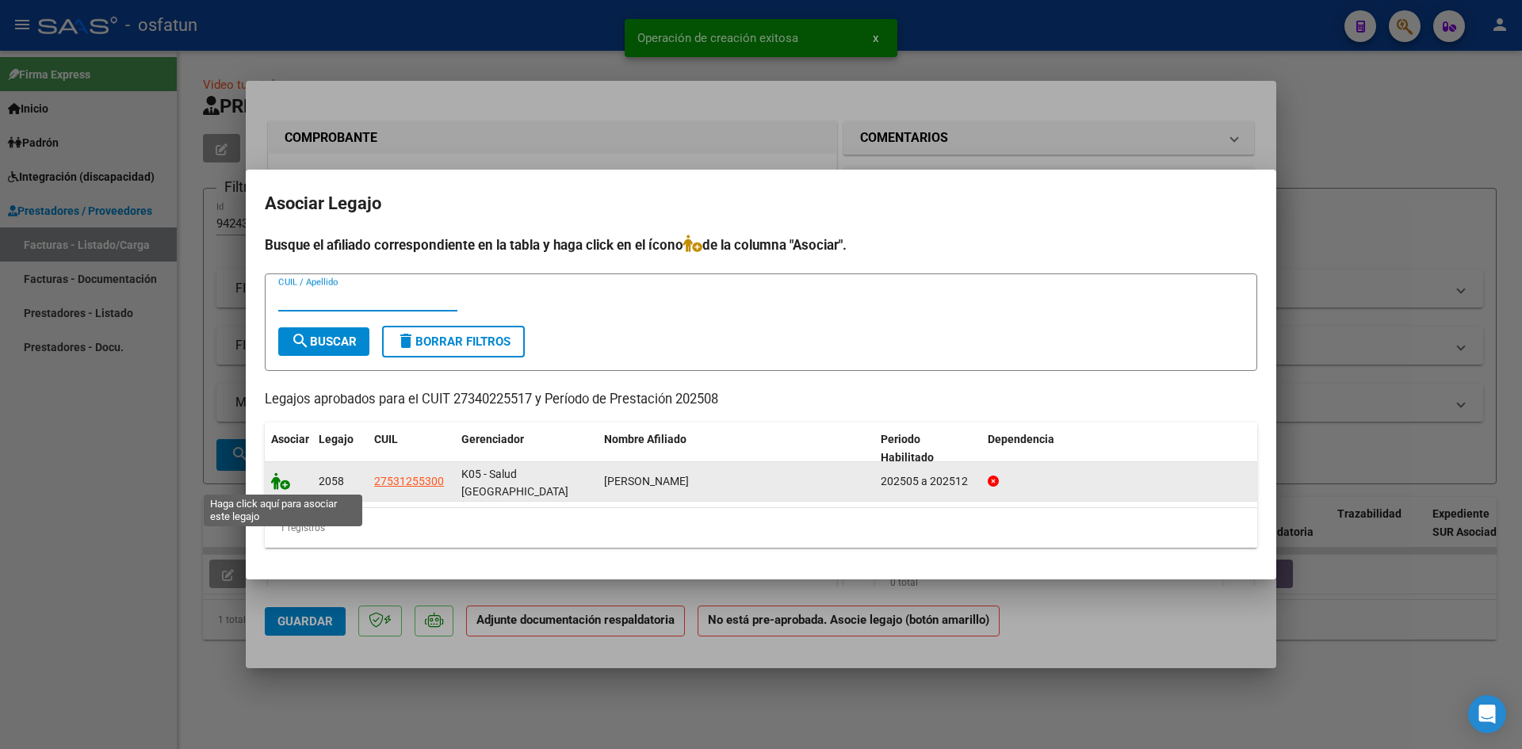
click at [281, 477] on icon at bounding box center [280, 480] width 19 height 17
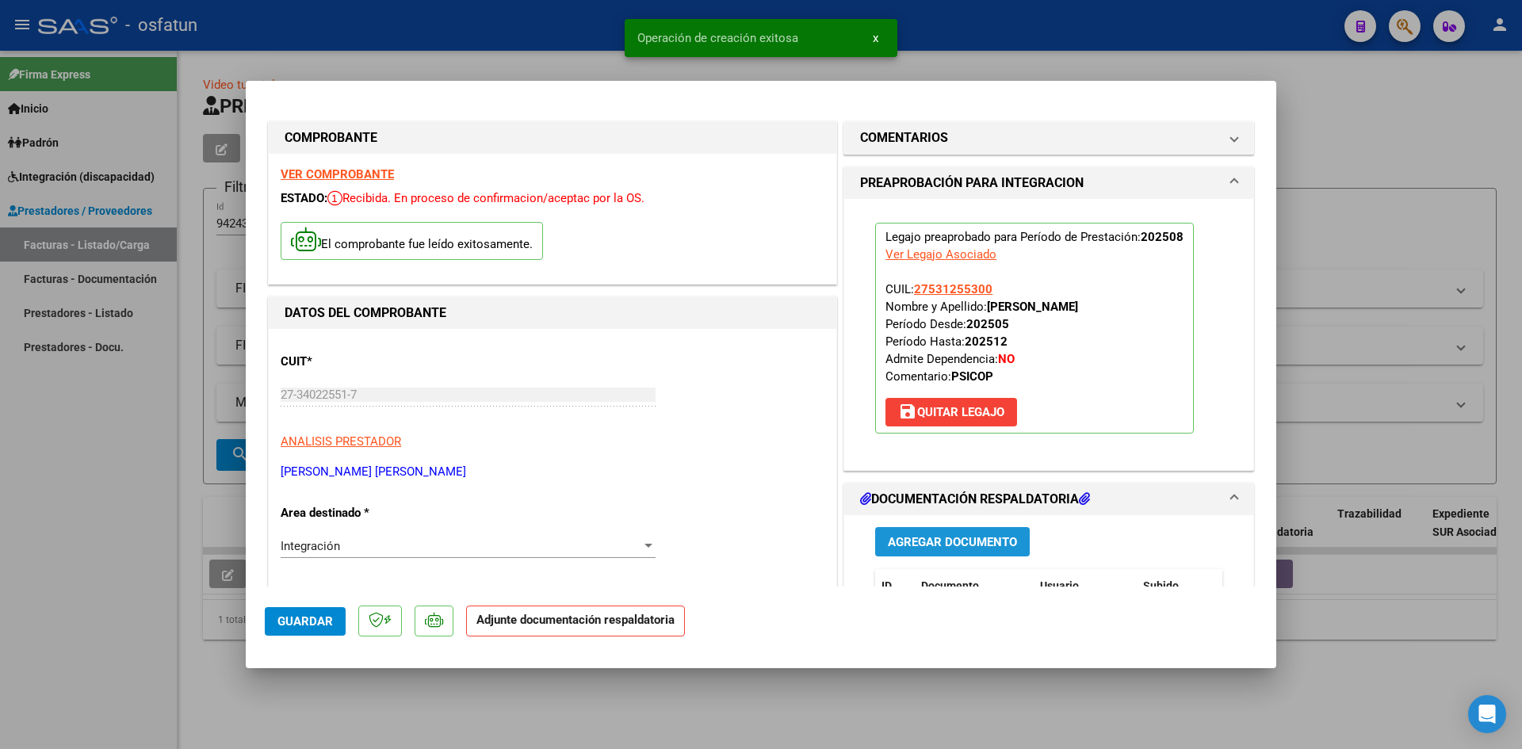
click at [900, 540] on span "Agregar Documento" at bounding box center [952, 542] width 129 height 14
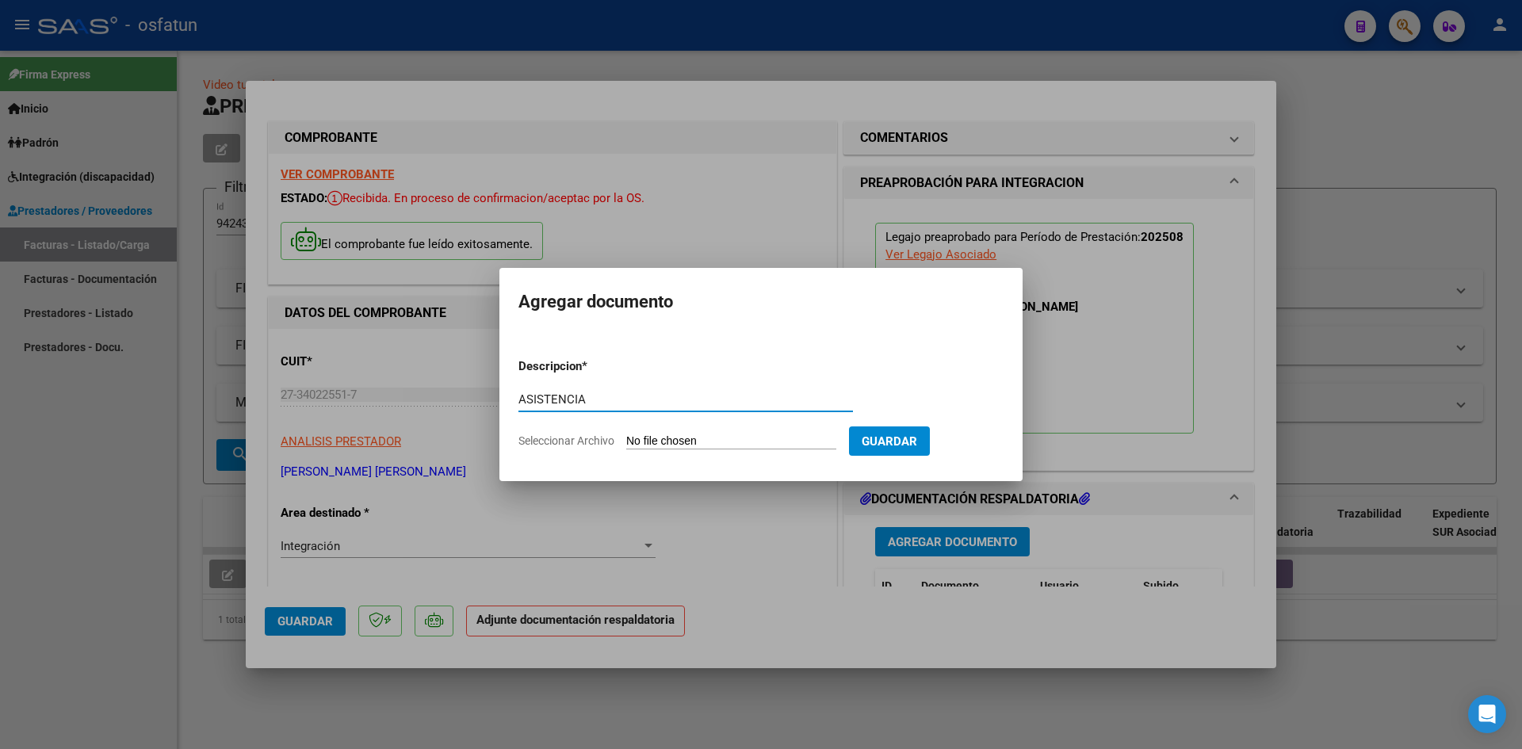
type input "ASISTENCIA"
click at [626, 434] on input "Seleccionar Archivo" at bounding box center [731, 441] width 210 height 15
type input "C:\fakepath\ASIST PSCICOPED AGOSTO.pdf"
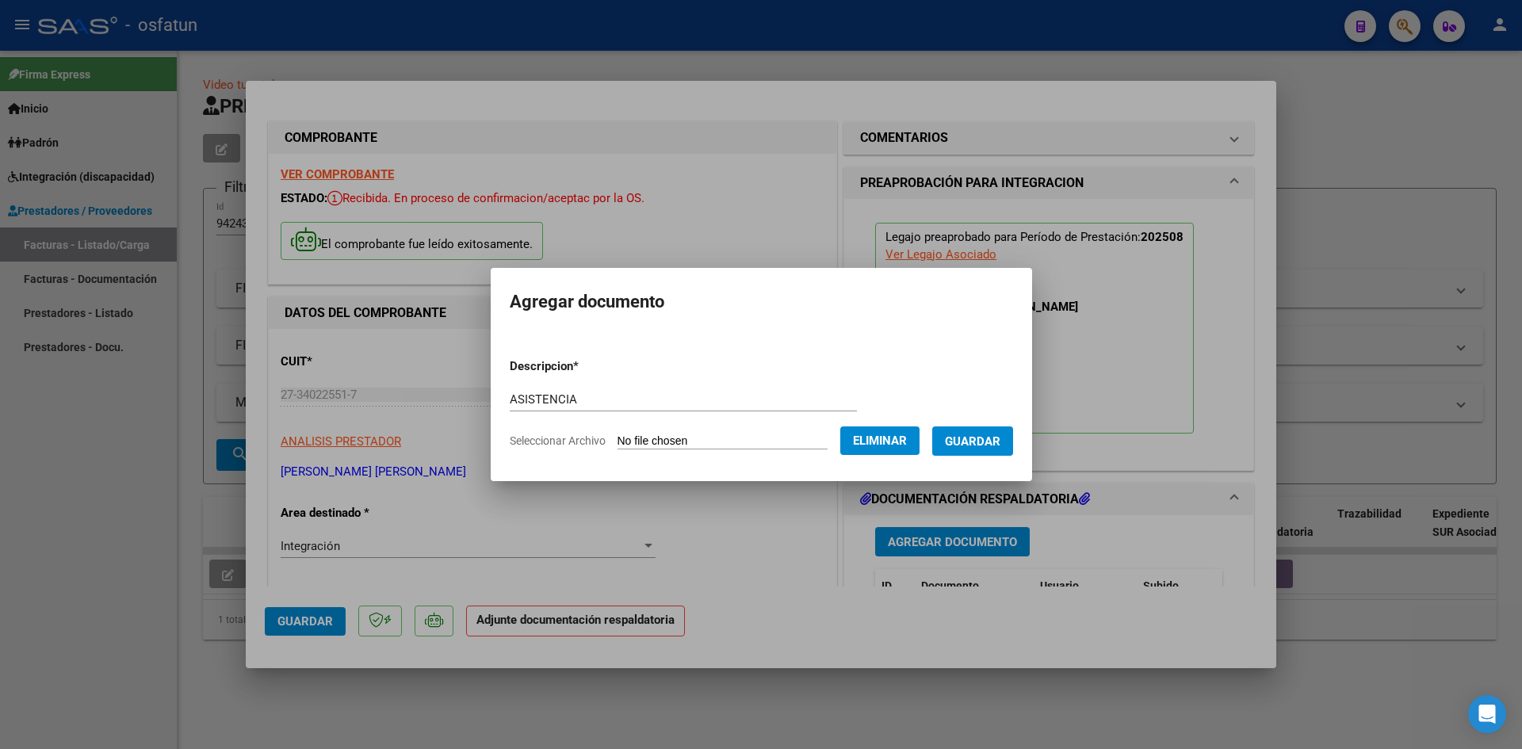
click at [1000, 445] on span "Guardar" at bounding box center [972, 441] width 55 height 14
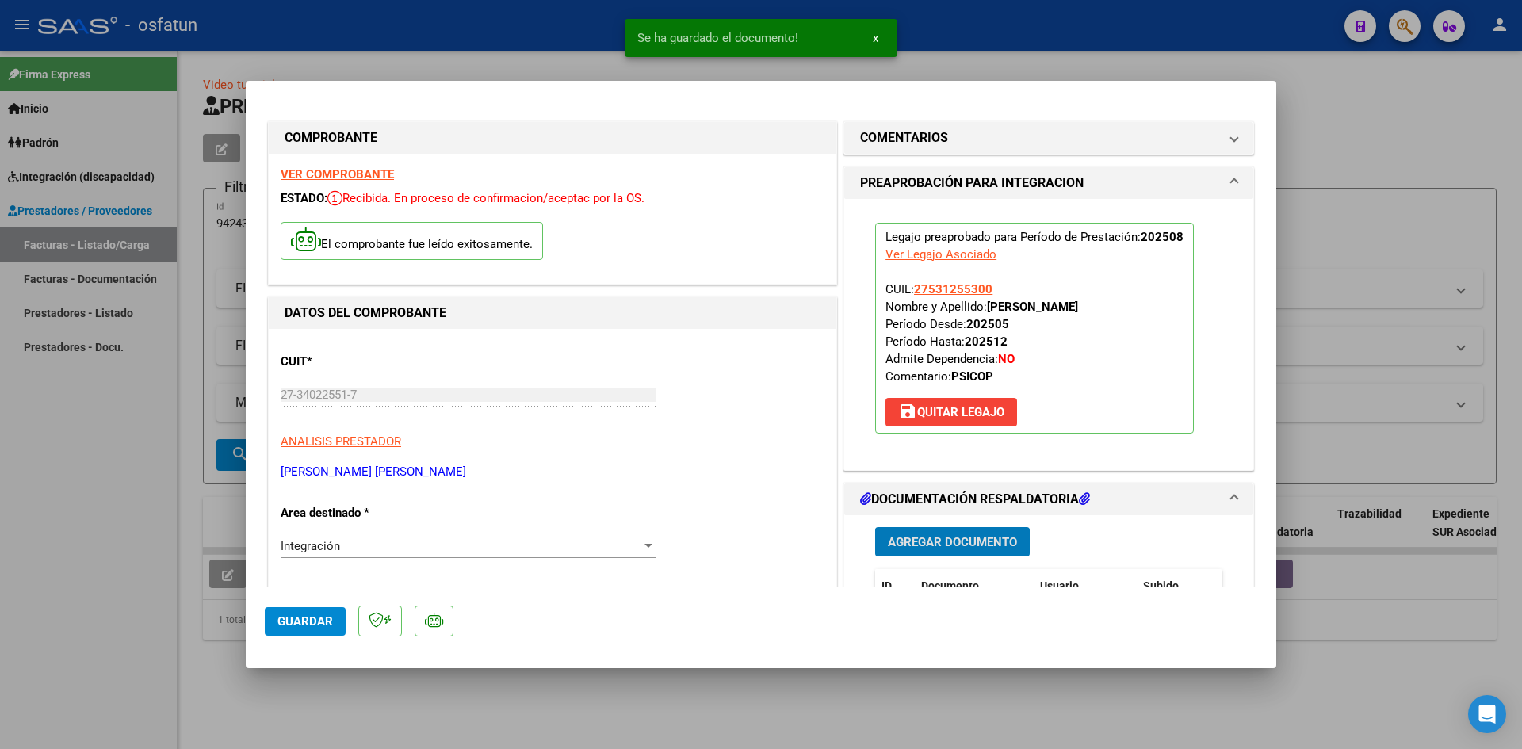
scroll to position [159, 0]
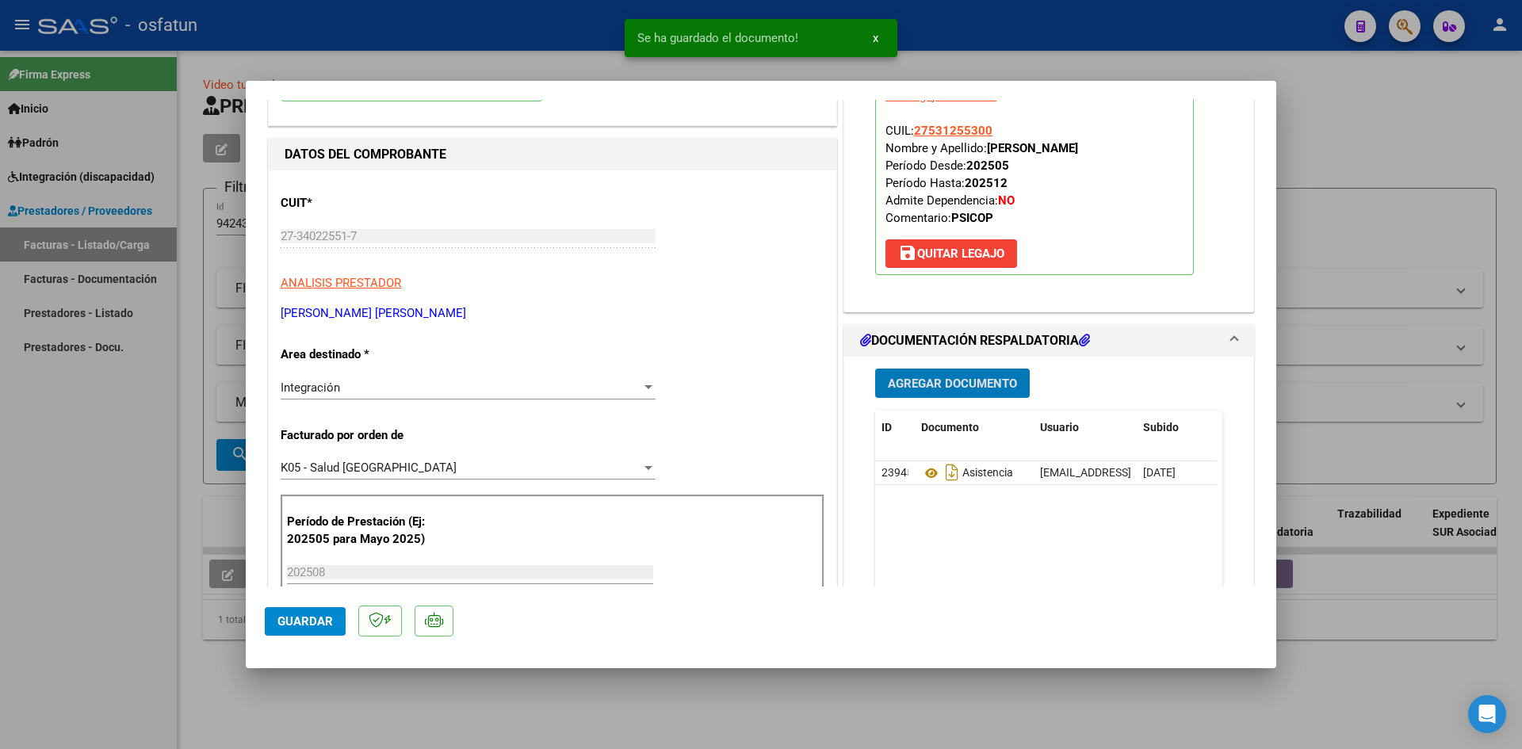
click at [290, 615] on span "Guardar" at bounding box center [304, 621] width 55 height 14
click at [308, 613] on button "Guardar" at bounding box center [305, 621] width 81 height 29
click at [80, 466] on div at bounding box center [761, 374] width 1522 height 749
type input "$ 0,00"
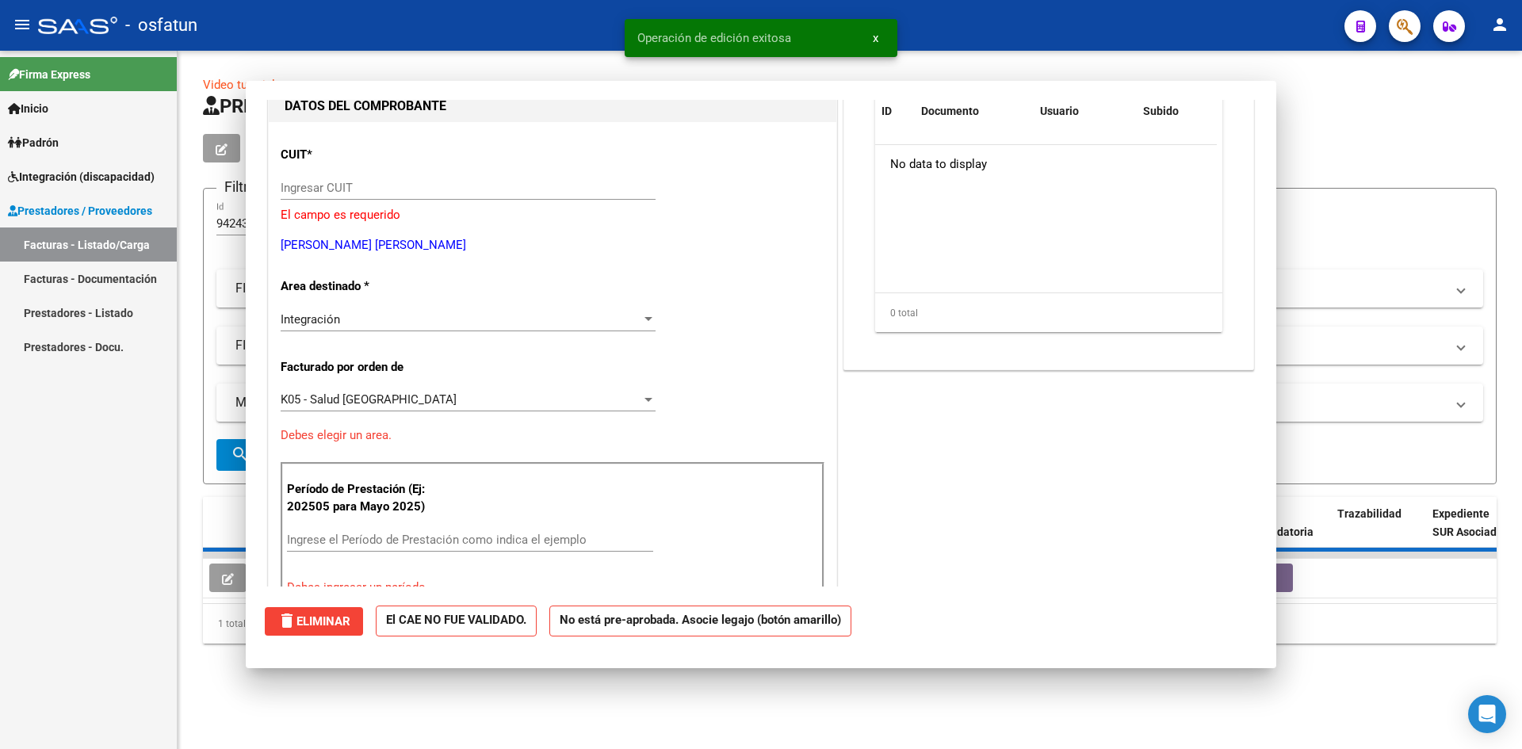
scroll to position [168, 0]
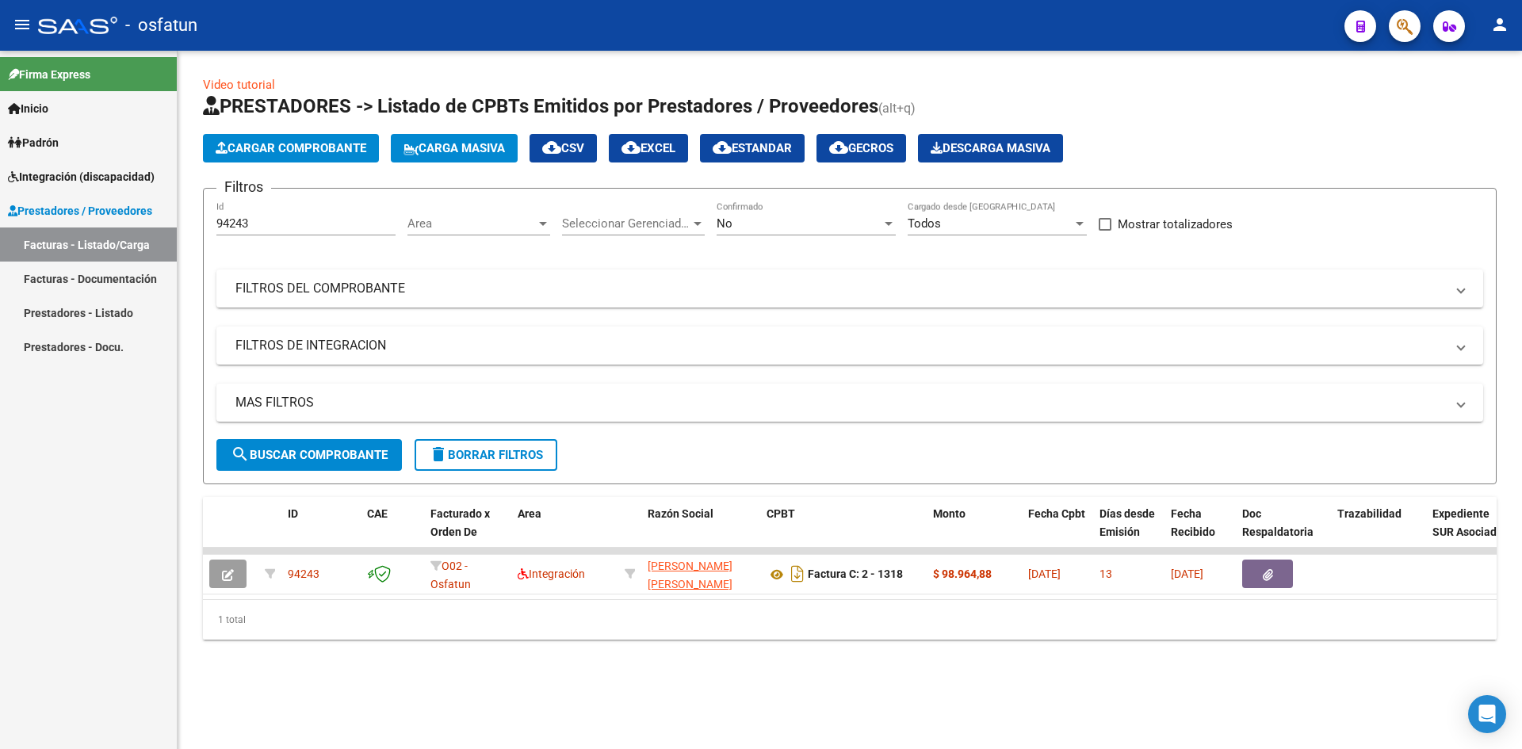
click at [269, 139] on button "Cargar Comprobante" at bounding box center [291, 148] width 176 height 29
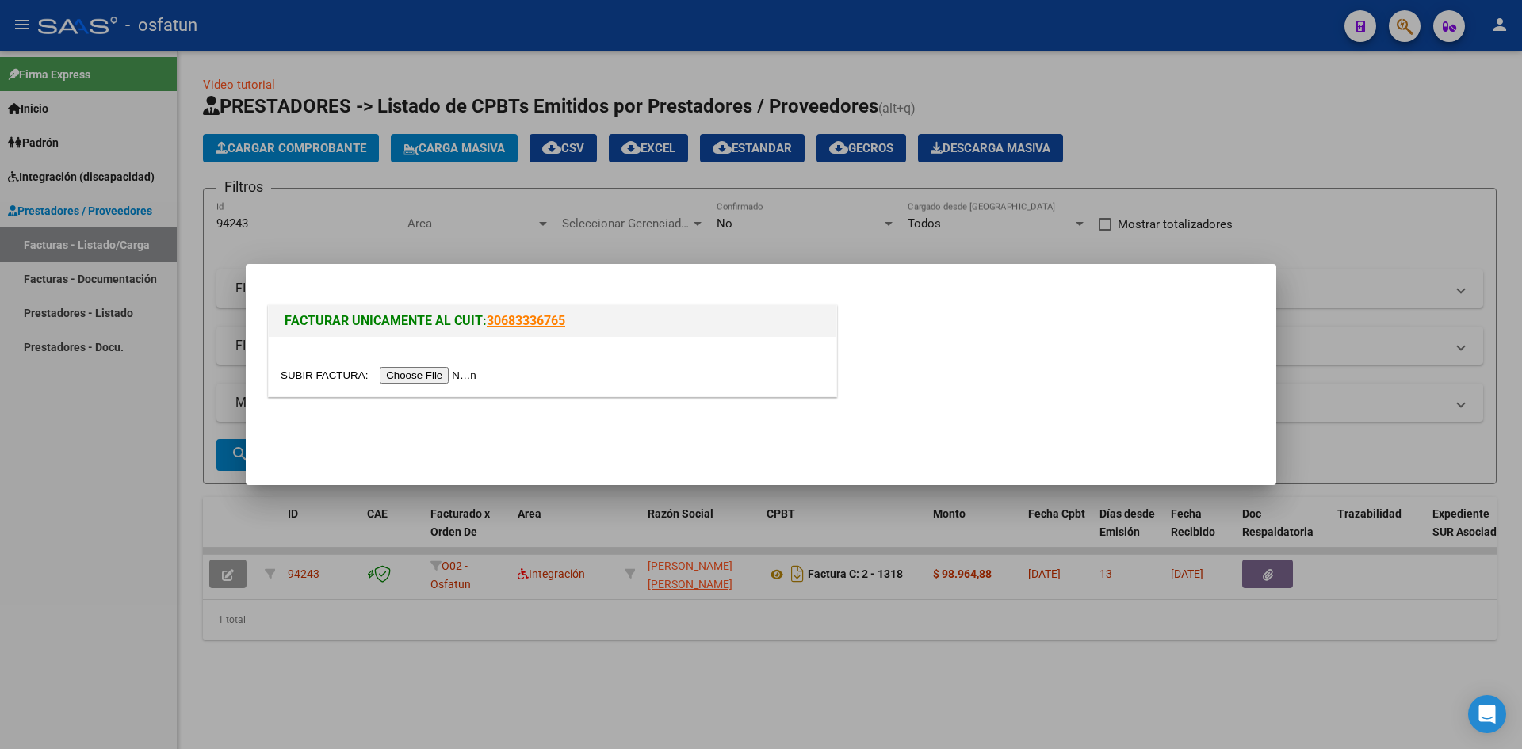
click at [418, 377] on input "file" at bounding box center [381, 375] width 201 height 17
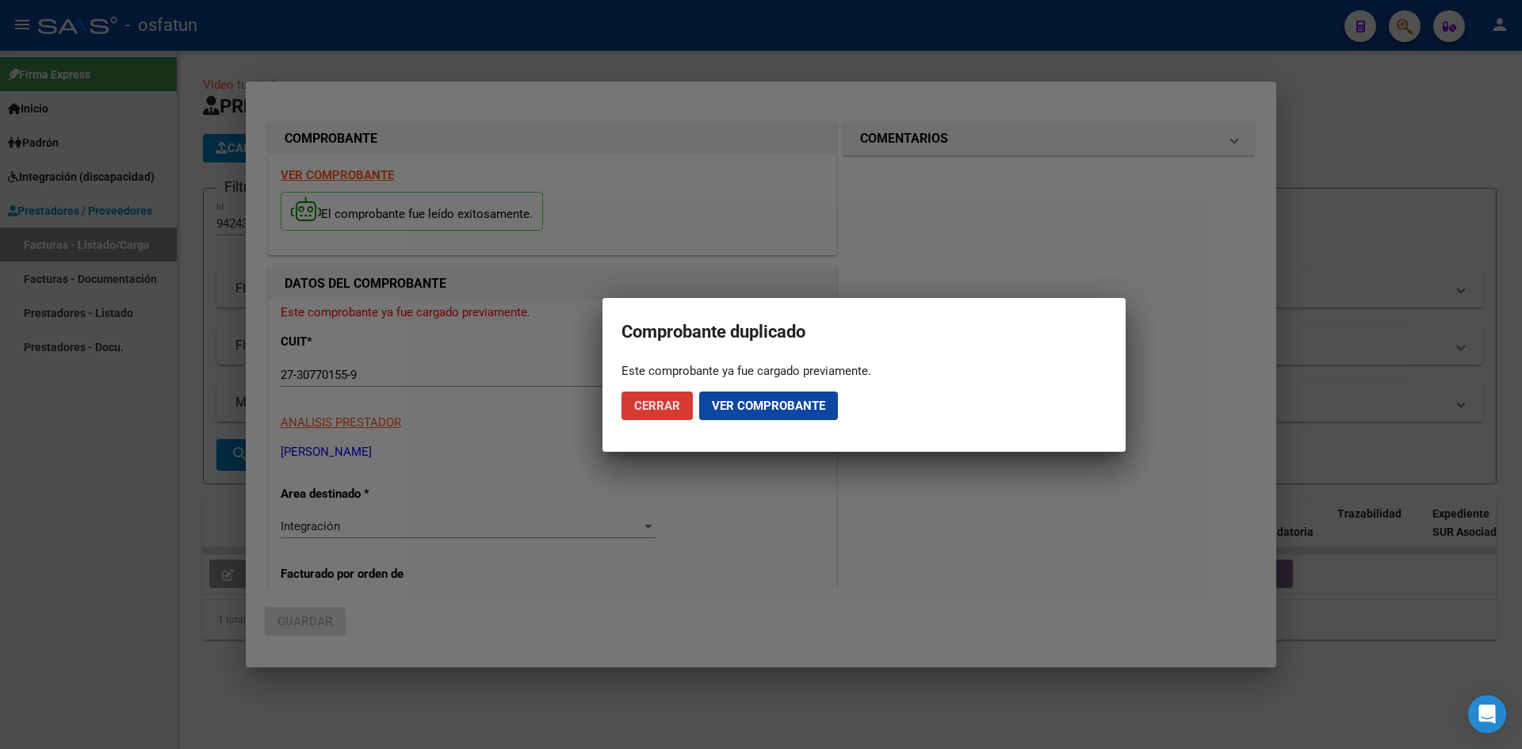
click at [678, 407] on span "Cerrar" at bounding box center [657, 406] width 46 height 14
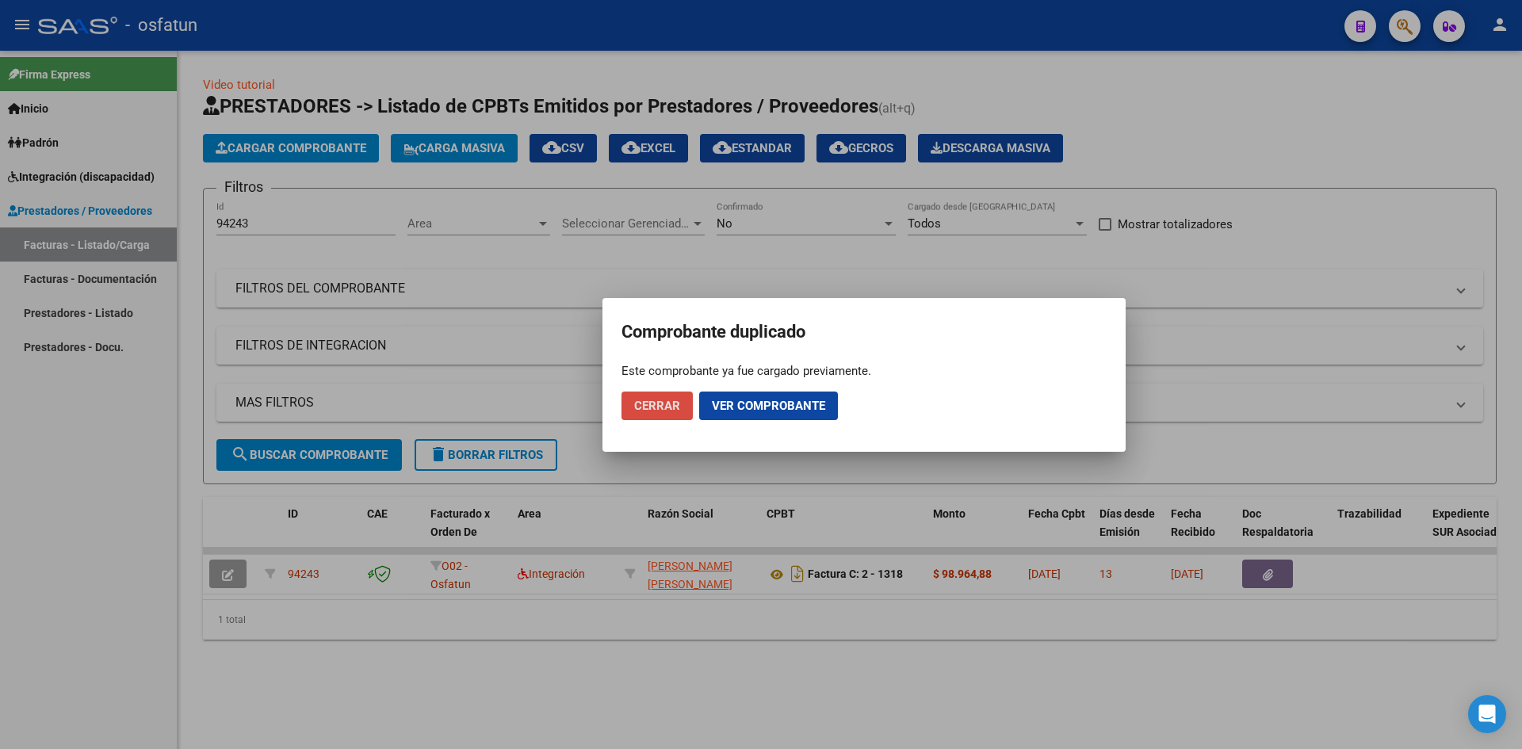
click at [649, 407] on span "Cerrar" at bounding box center [657, 406] width 46 height 14
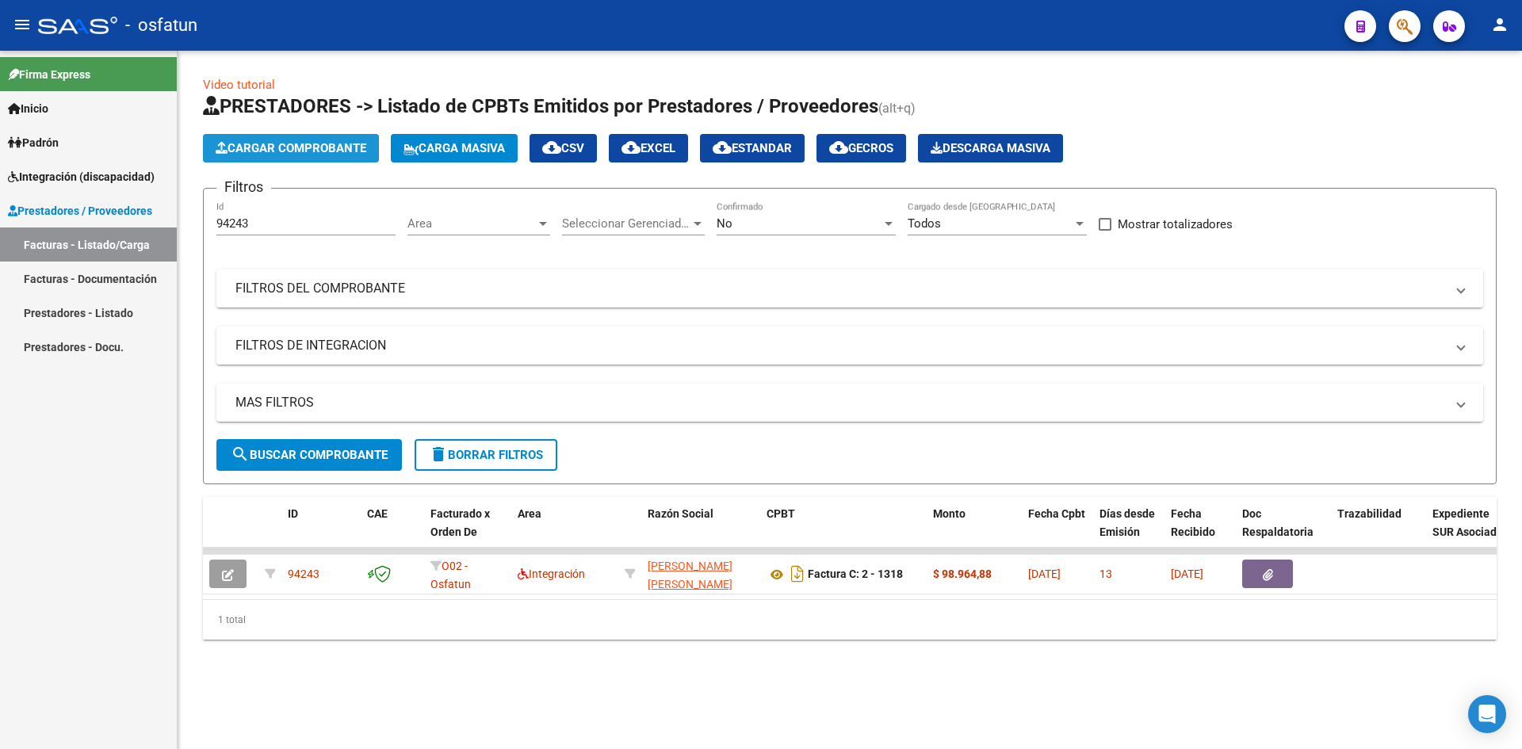
click at [262, 147] on span "Cargar Comprobante" at bounding box center [291, 148] width 151 height 14
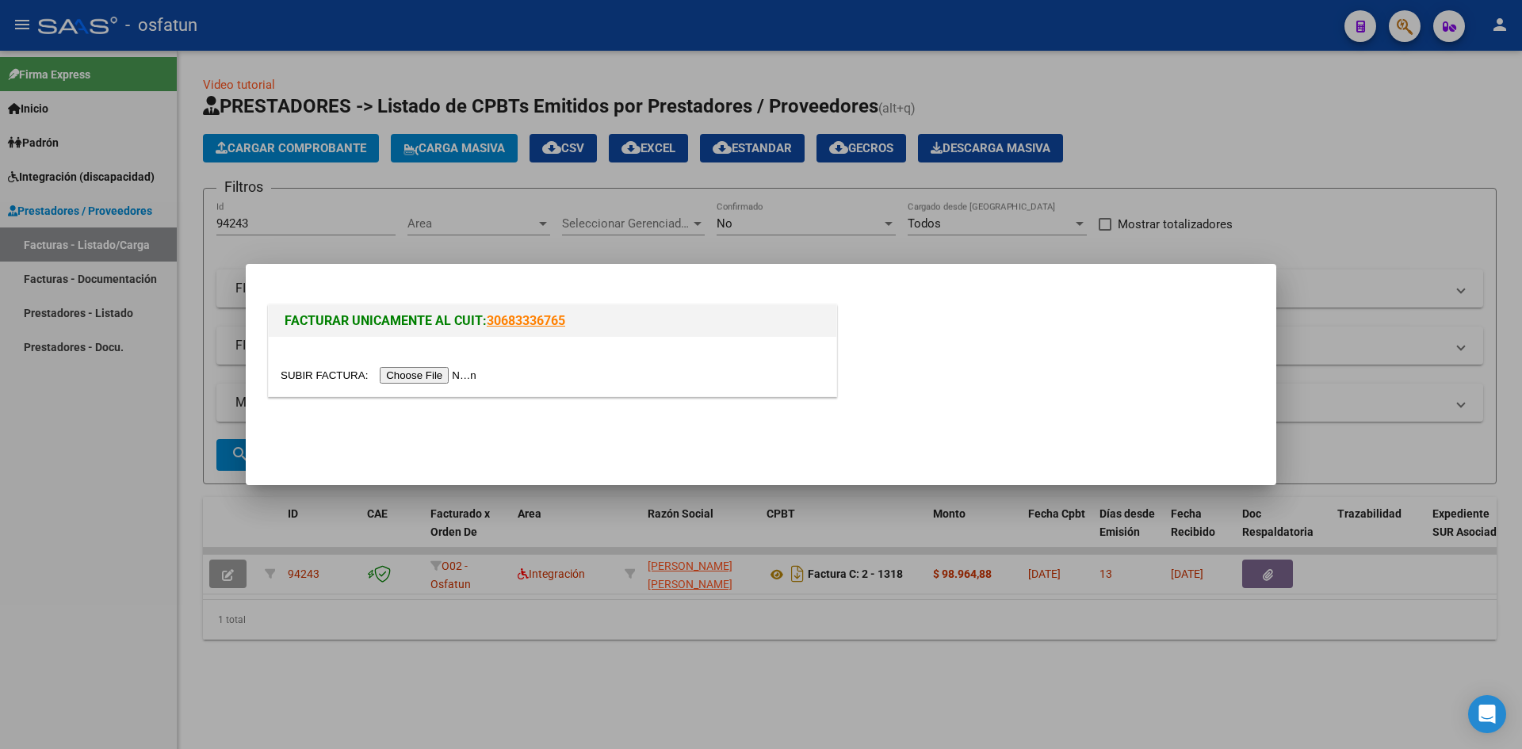
click at [434, 376] on input "file" at bounding box center [381, 375] width 201 height 17
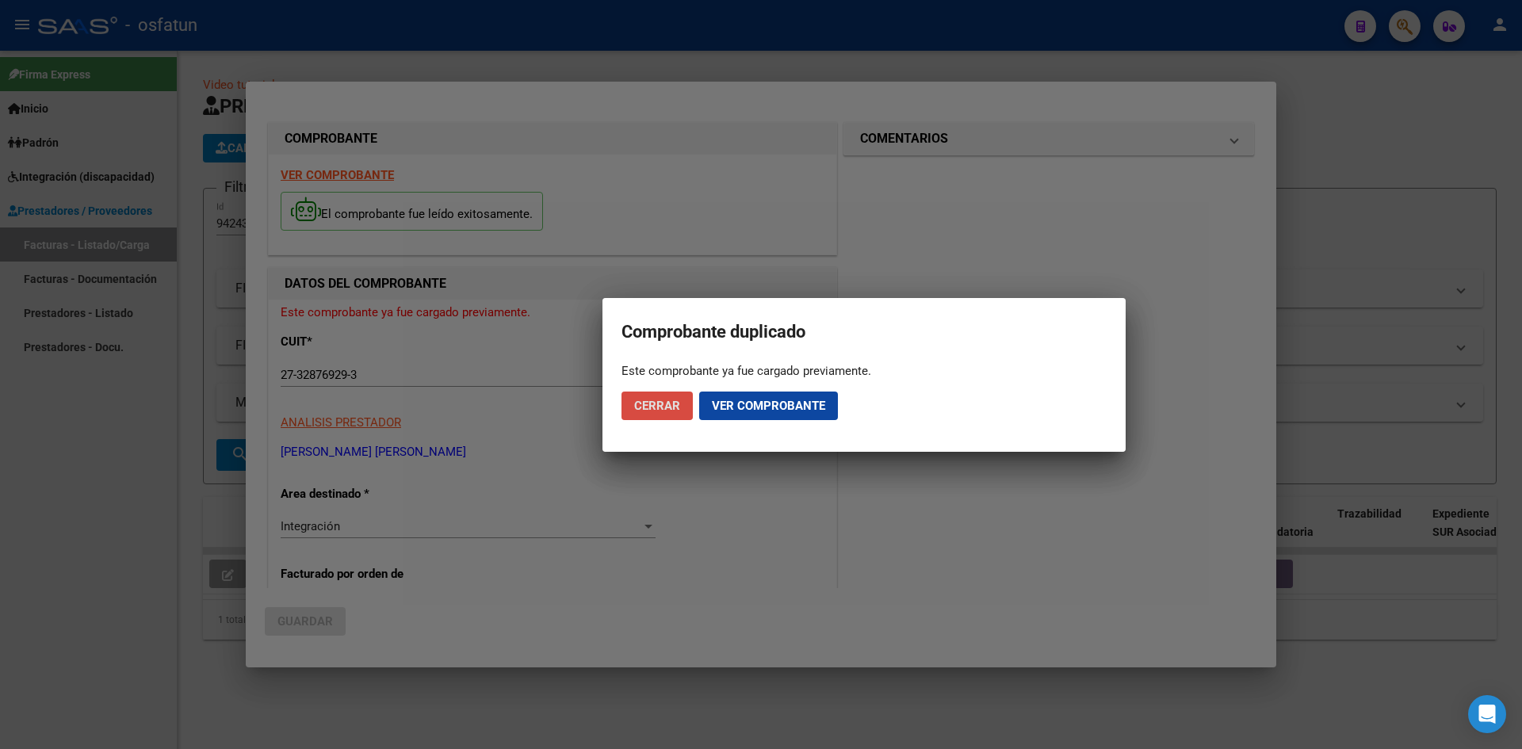
click at [645, 404] on span "Cerrar" at bounding box center [657, 406] width 46 height 14
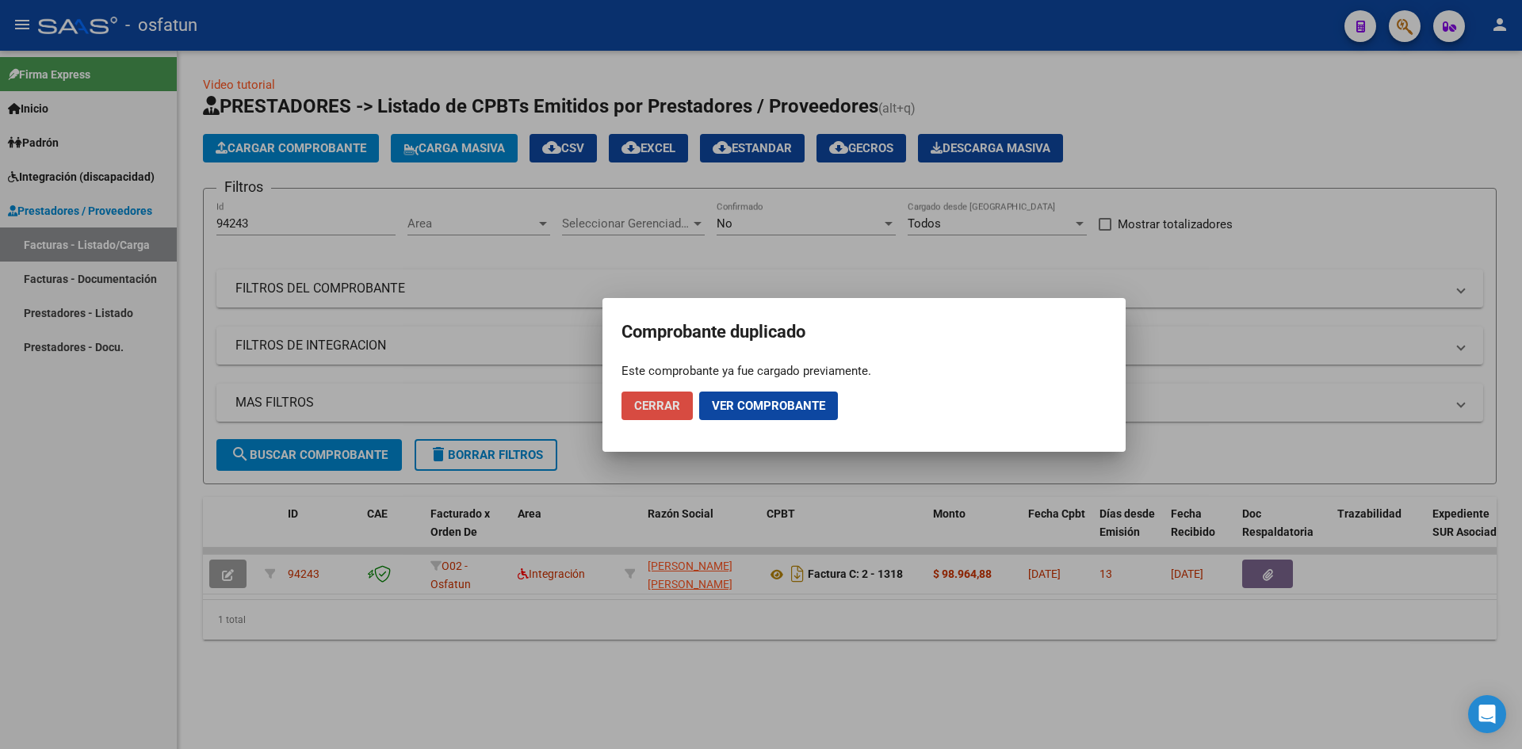
click at [668, 401] on span "Cerrar" at bounding box center [657, 406] width 46 height 14
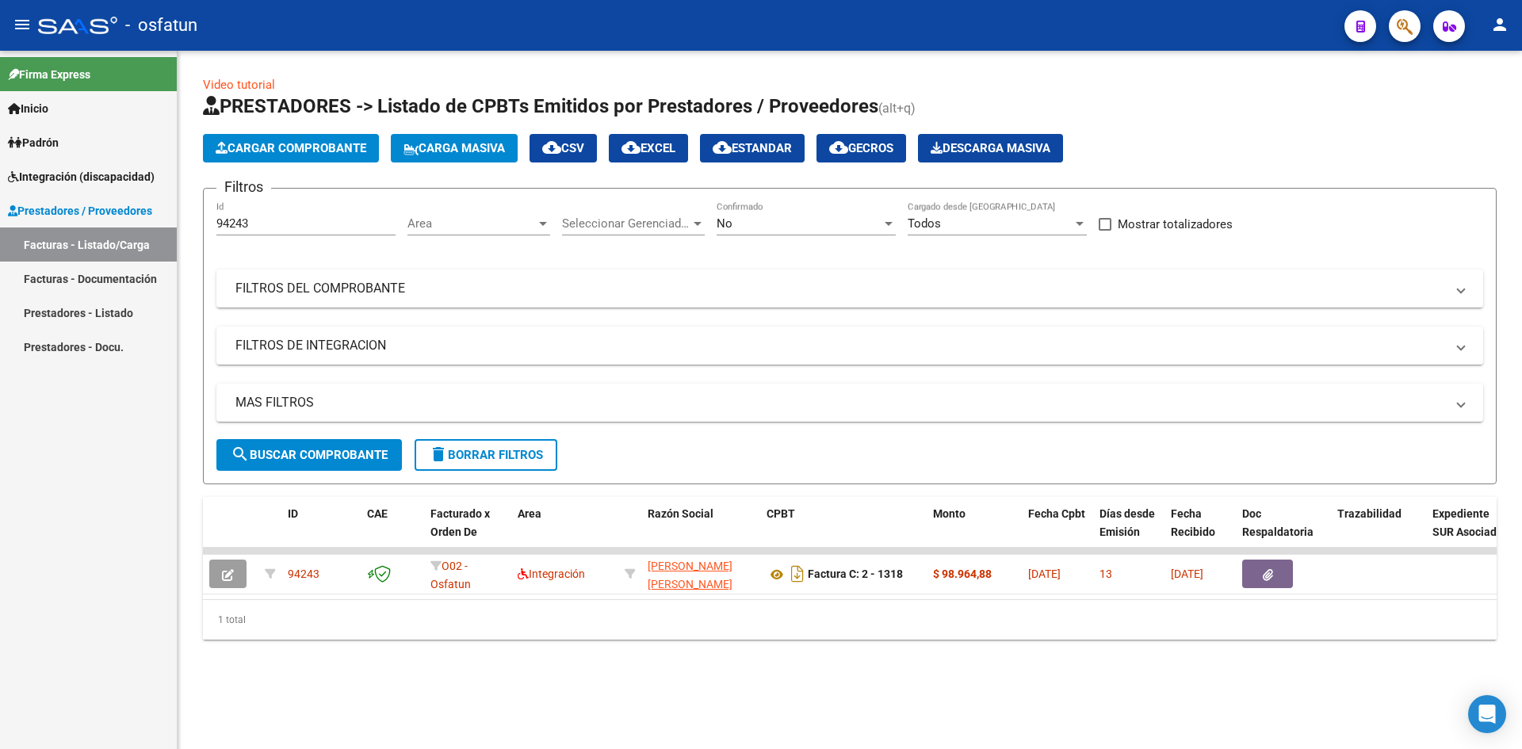
click at [318, 460] on span "search Buscar Comprobante" at bounding box center [309, 455] width 157 height 14
click at [264, 139] on button "Cargar Comprobante" at bounding box center [291, 148] width 176 height 29
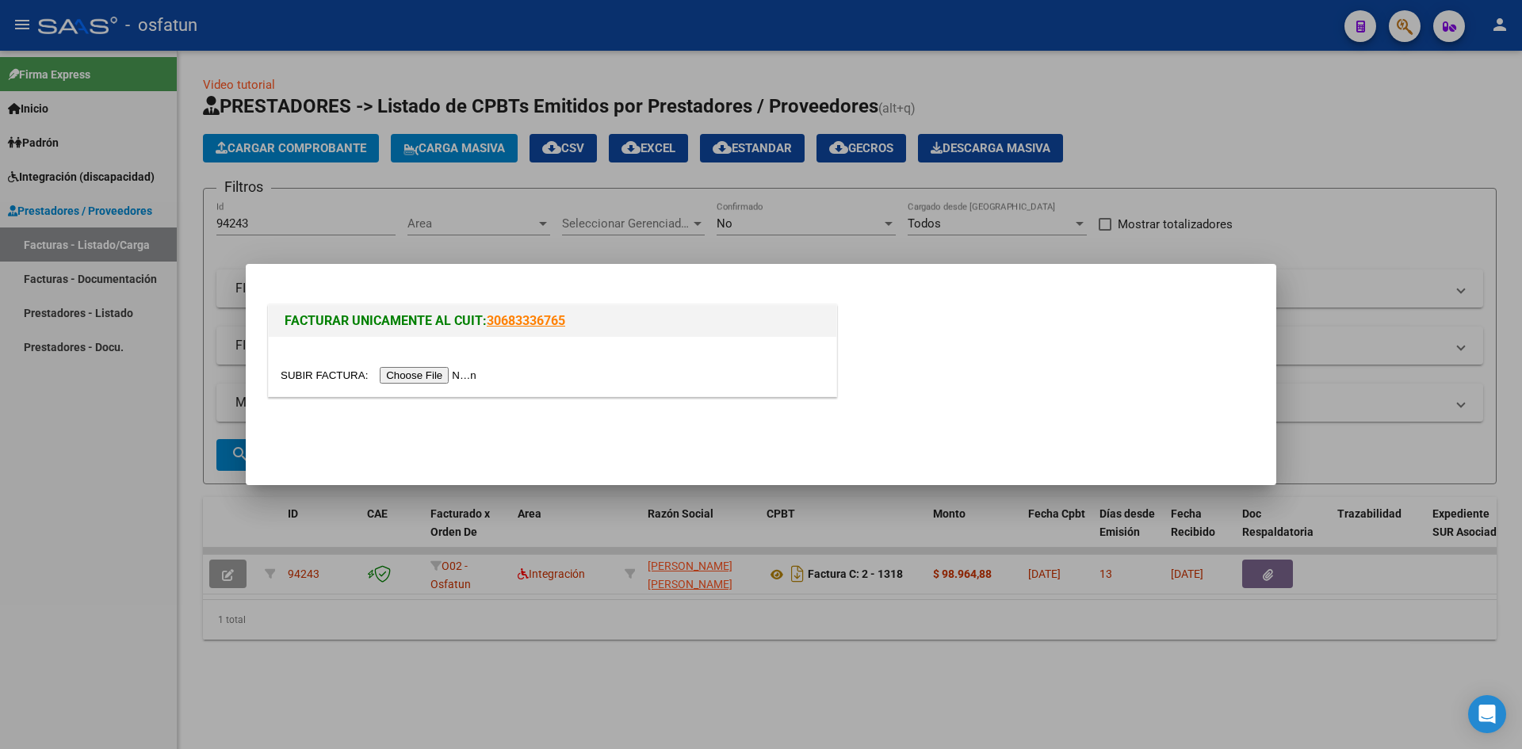
click at [434, 376] on input "file" at bounding box center [381, 375] width 201 height 17
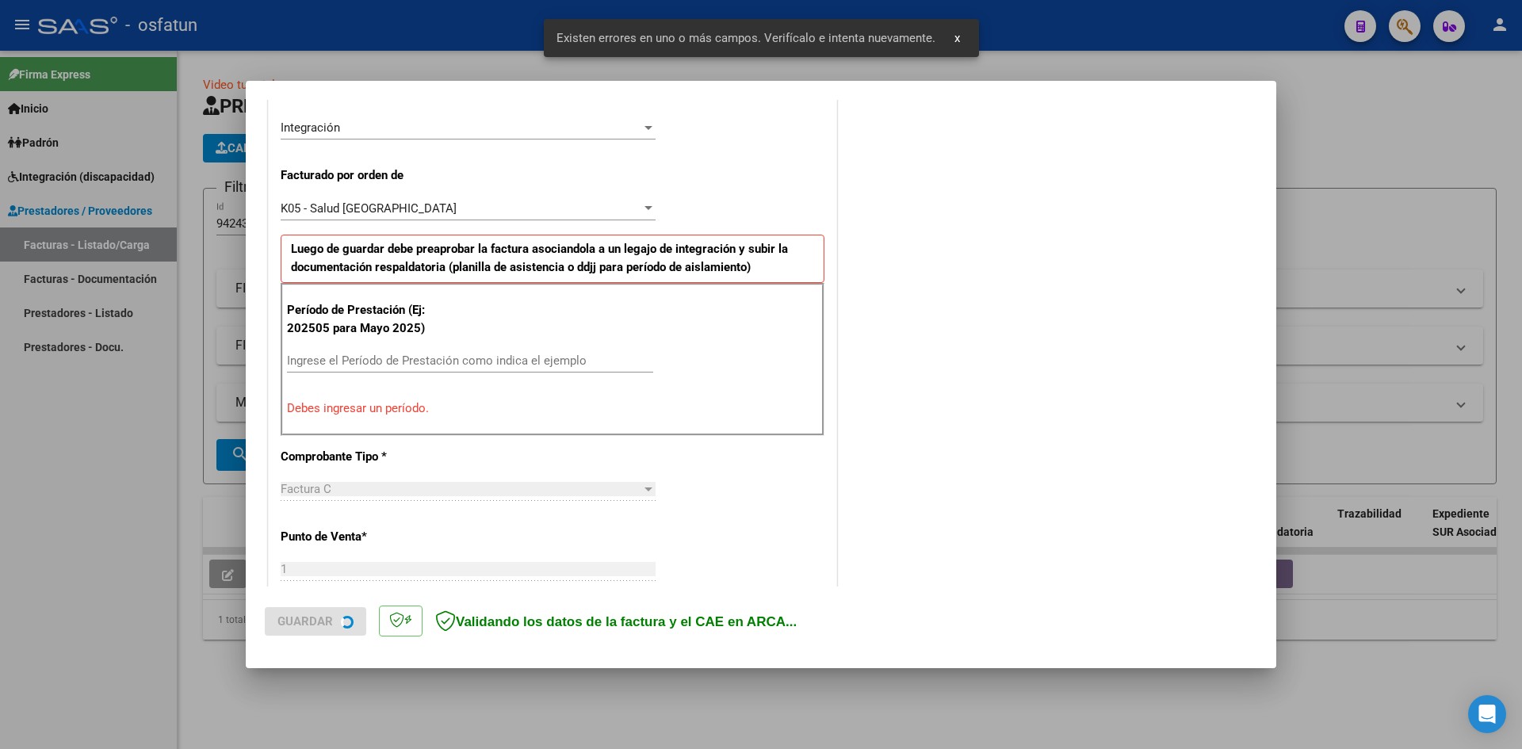
scroll to position [389, 0]
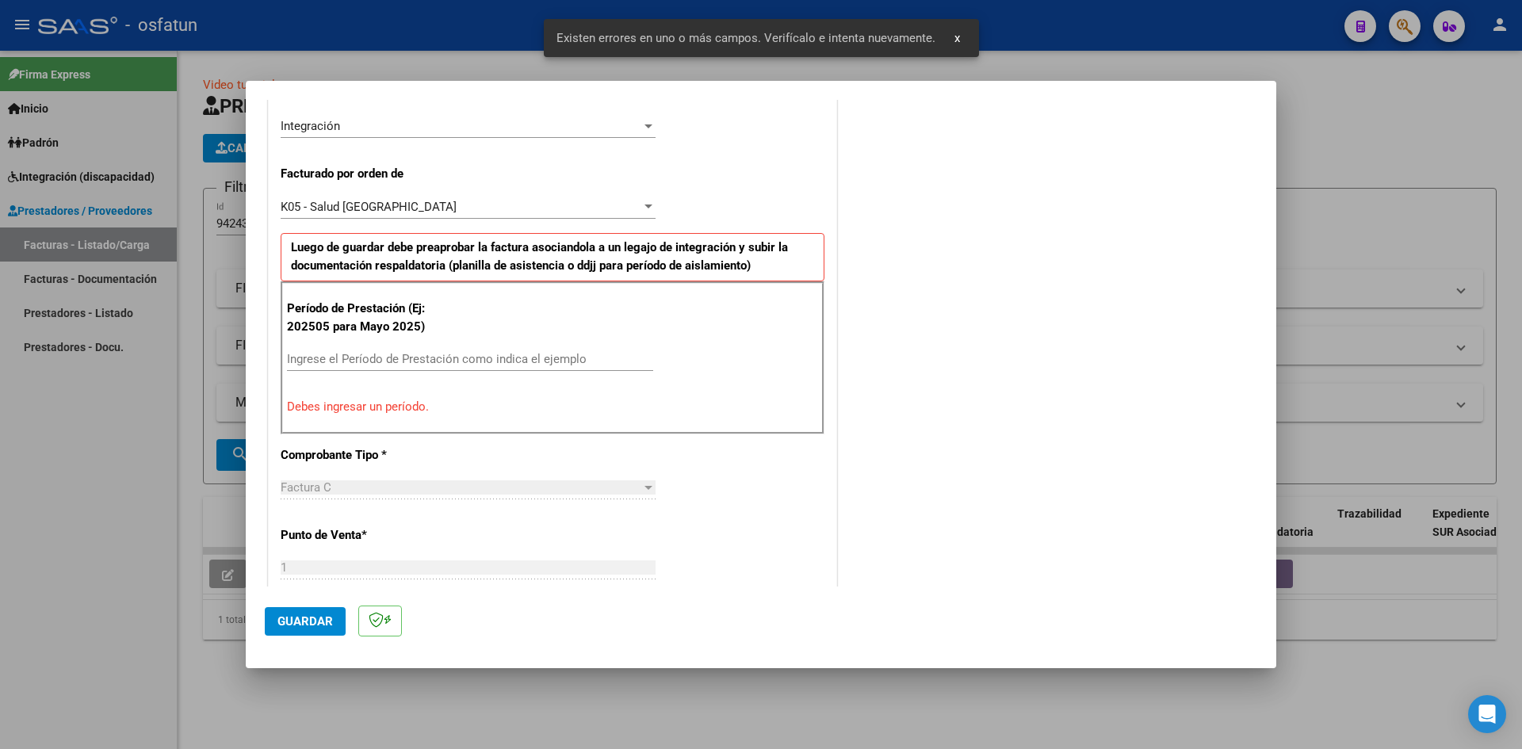
click at [320, 366] on input "Ingrese el Período de Prestación como indica el ejemplo" at bounding box center [470, 359] width 366 height 14
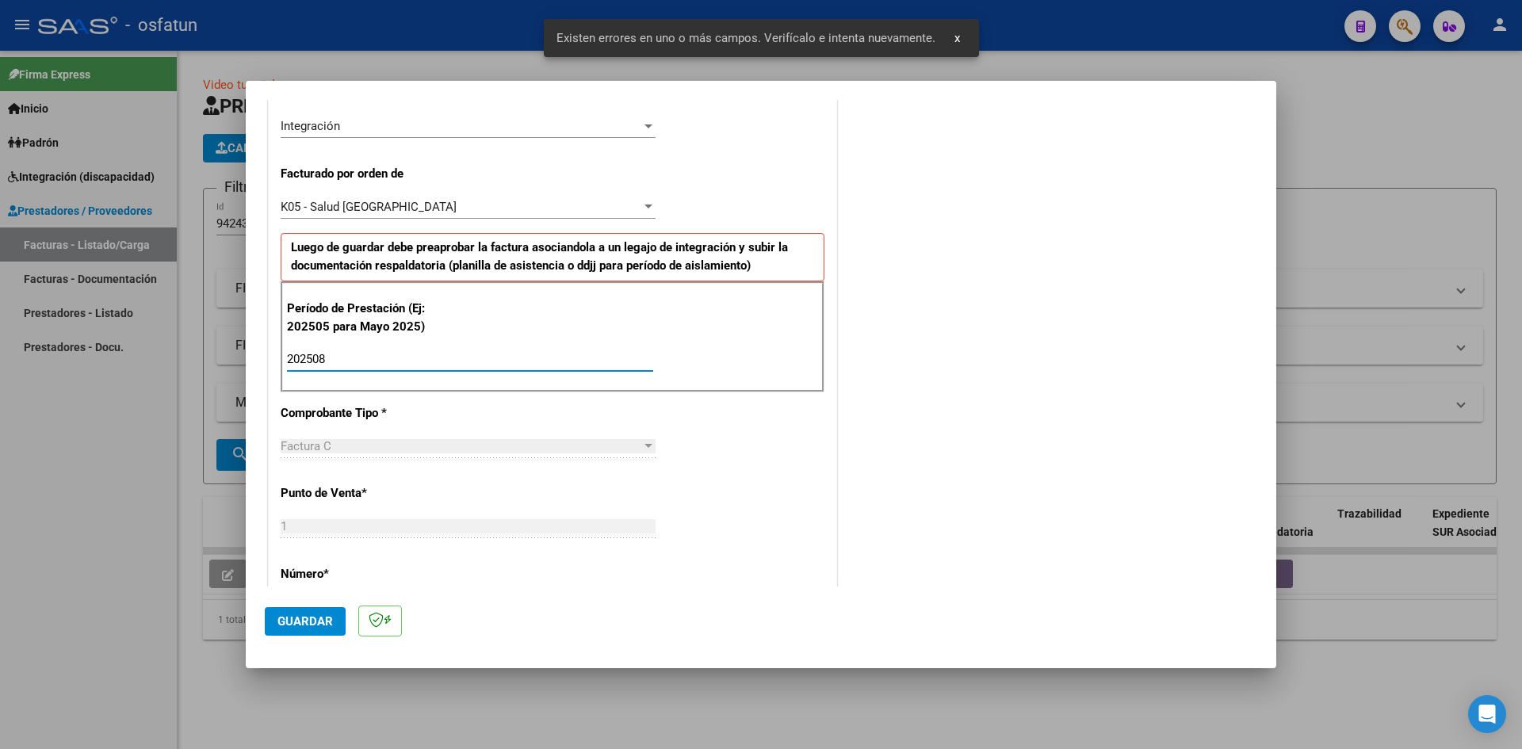
type input "202508"
click at [294, 619] on span "Guardar" at bounding box center [304, 621] width 55 height 14
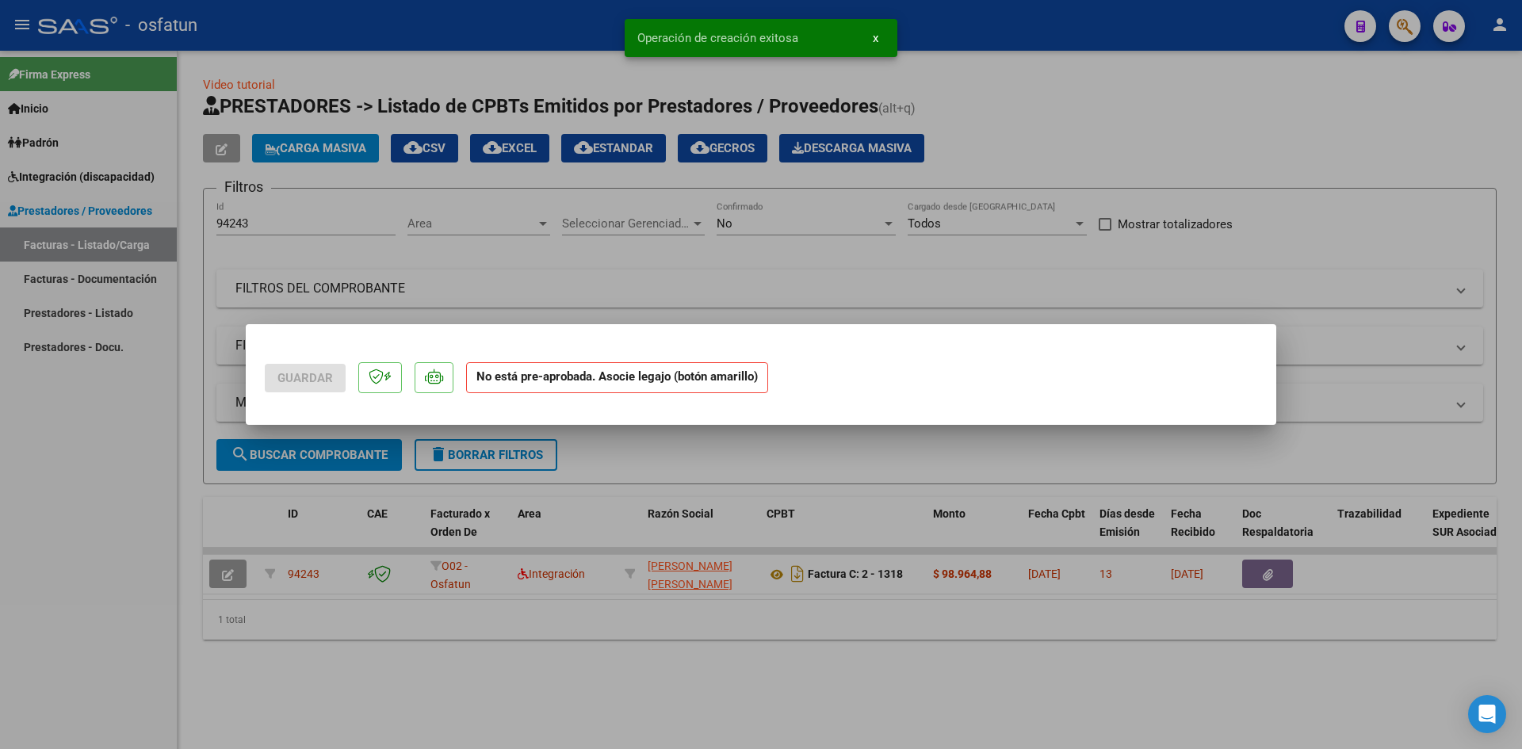
scroll to position [0, 0]
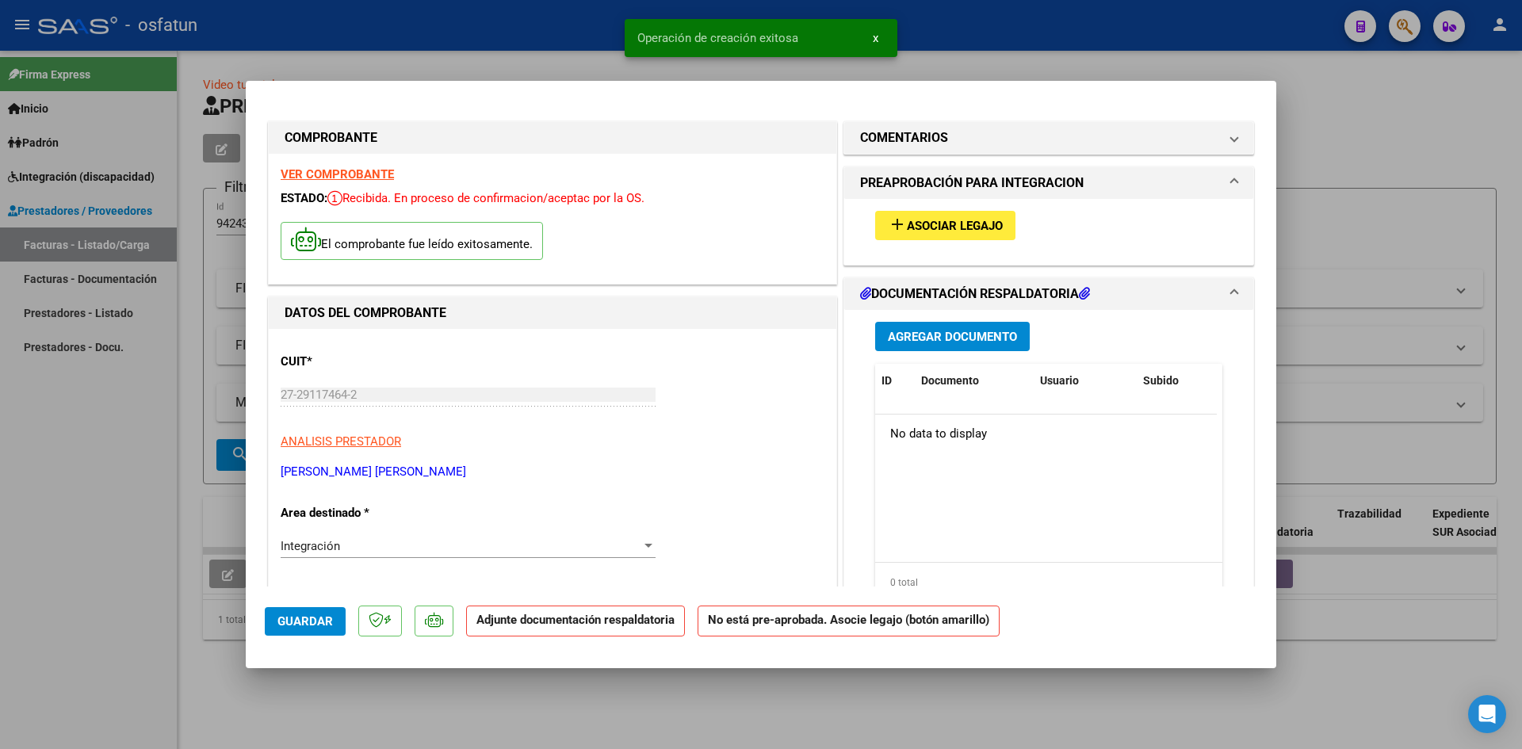
click at [947, 227] on span "Asociar Legajo" at bounding box center [955, 226] width 96 height 14
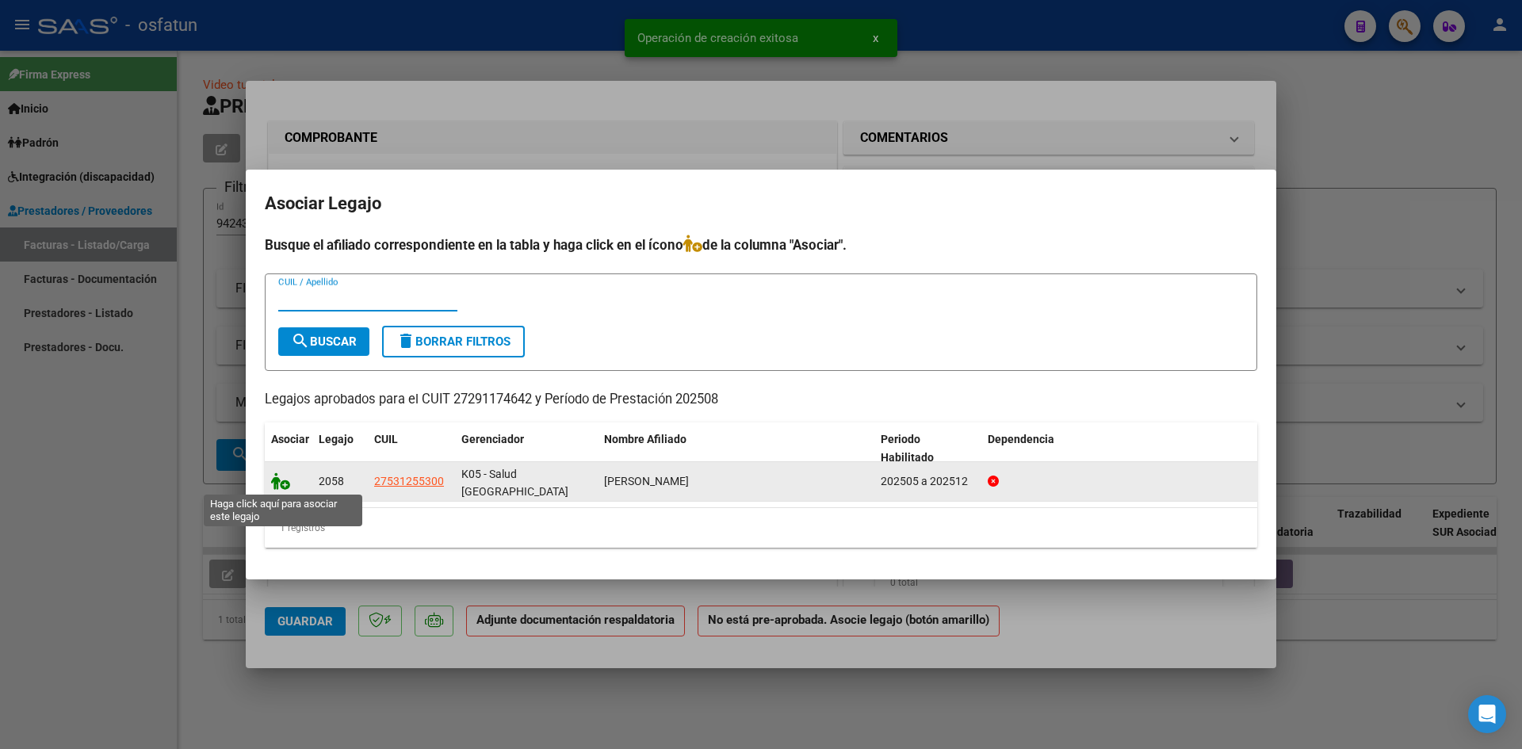
click at [279, 481] on icon at bounding box center [280, 480] width 19 height 17
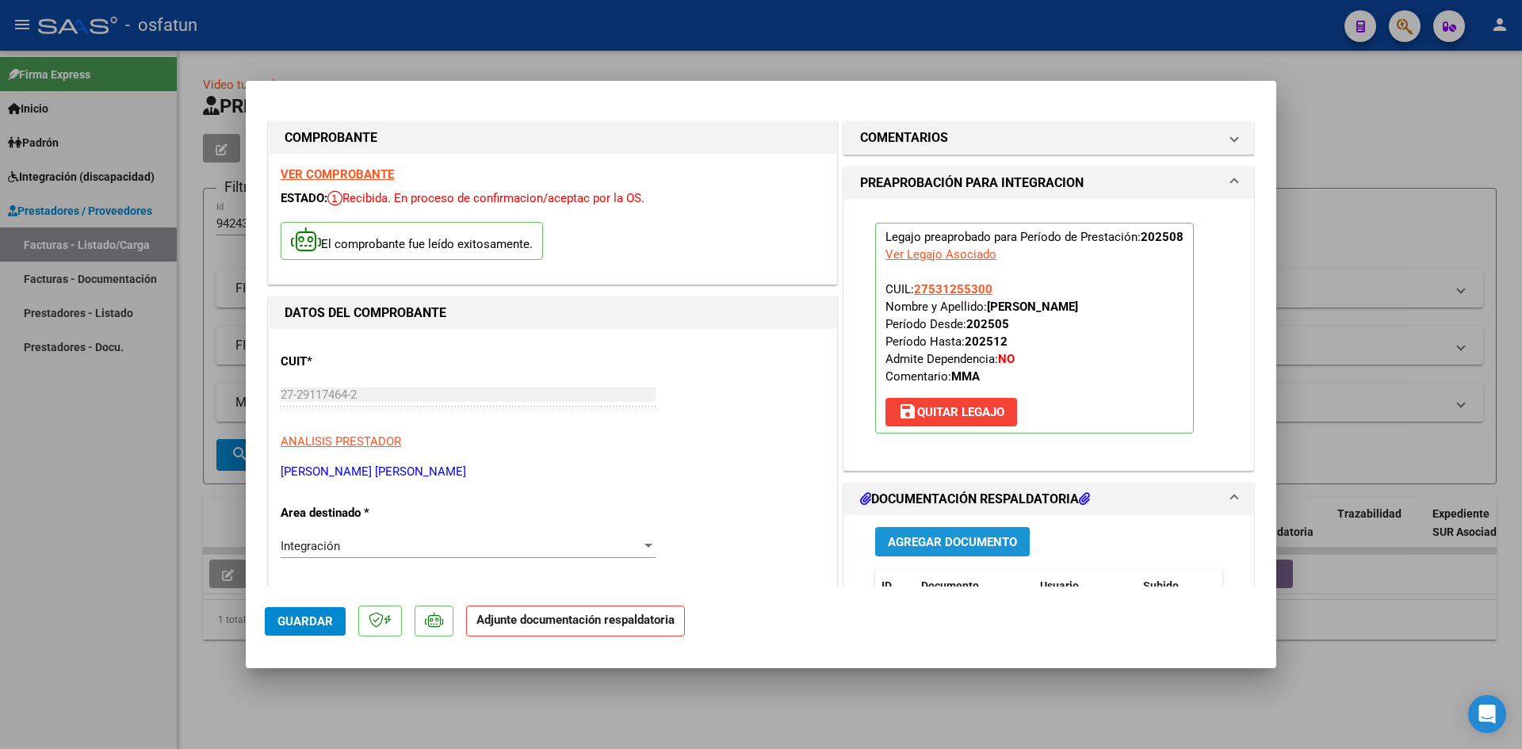
click at [897, 543] on span "Agregar Documento" at bounding box center [952, 542] width 129 height 14
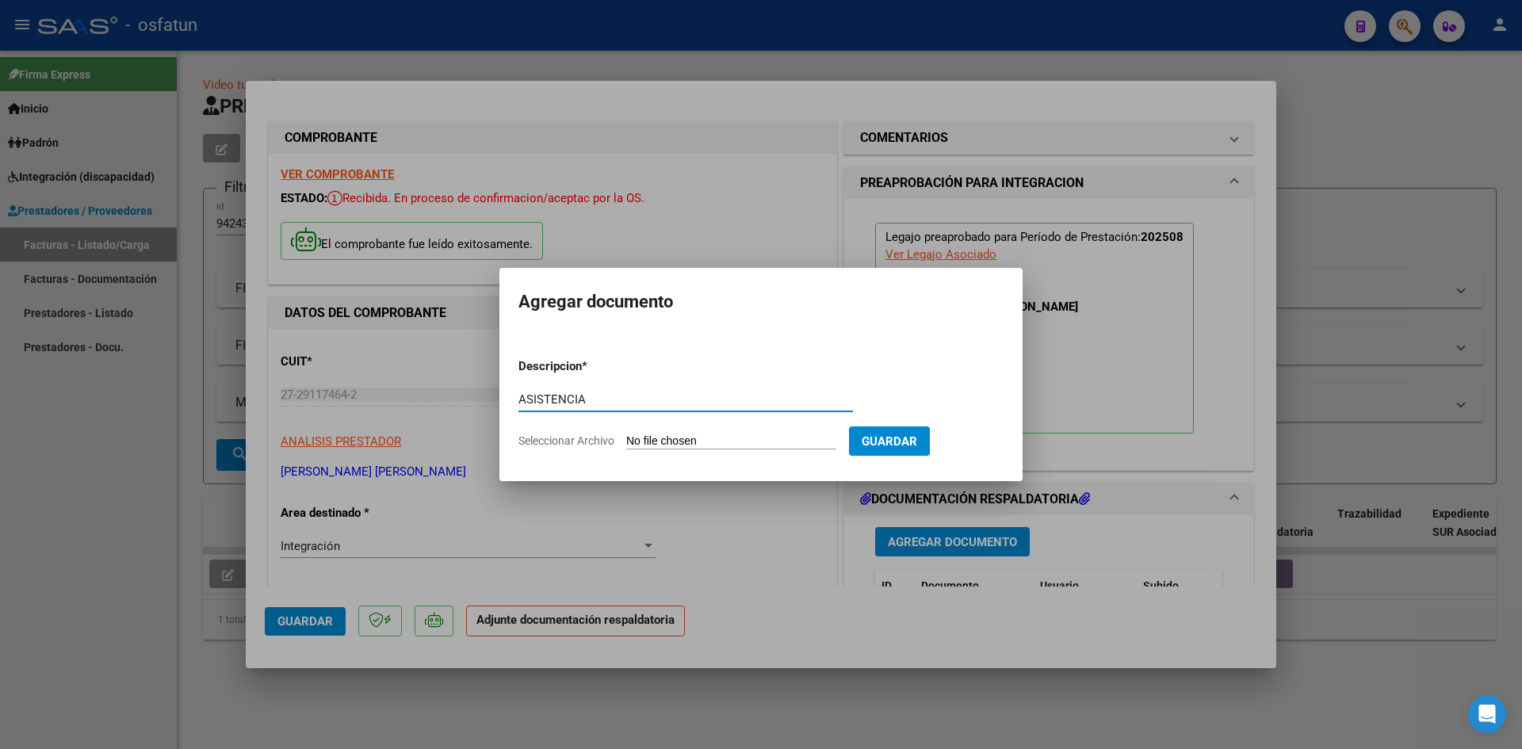
type input "ASISTENCIA"
click at [849, 426] on button "Guardar" at bounding box center [889, 440] width 81 height 29
click at [730, 441] on input "Seleccionar Archivo" at bounding box center [731, 441] width 210 height 15
click at [54, 625] on div at bounding box center [761, 374] width 1522 height 749
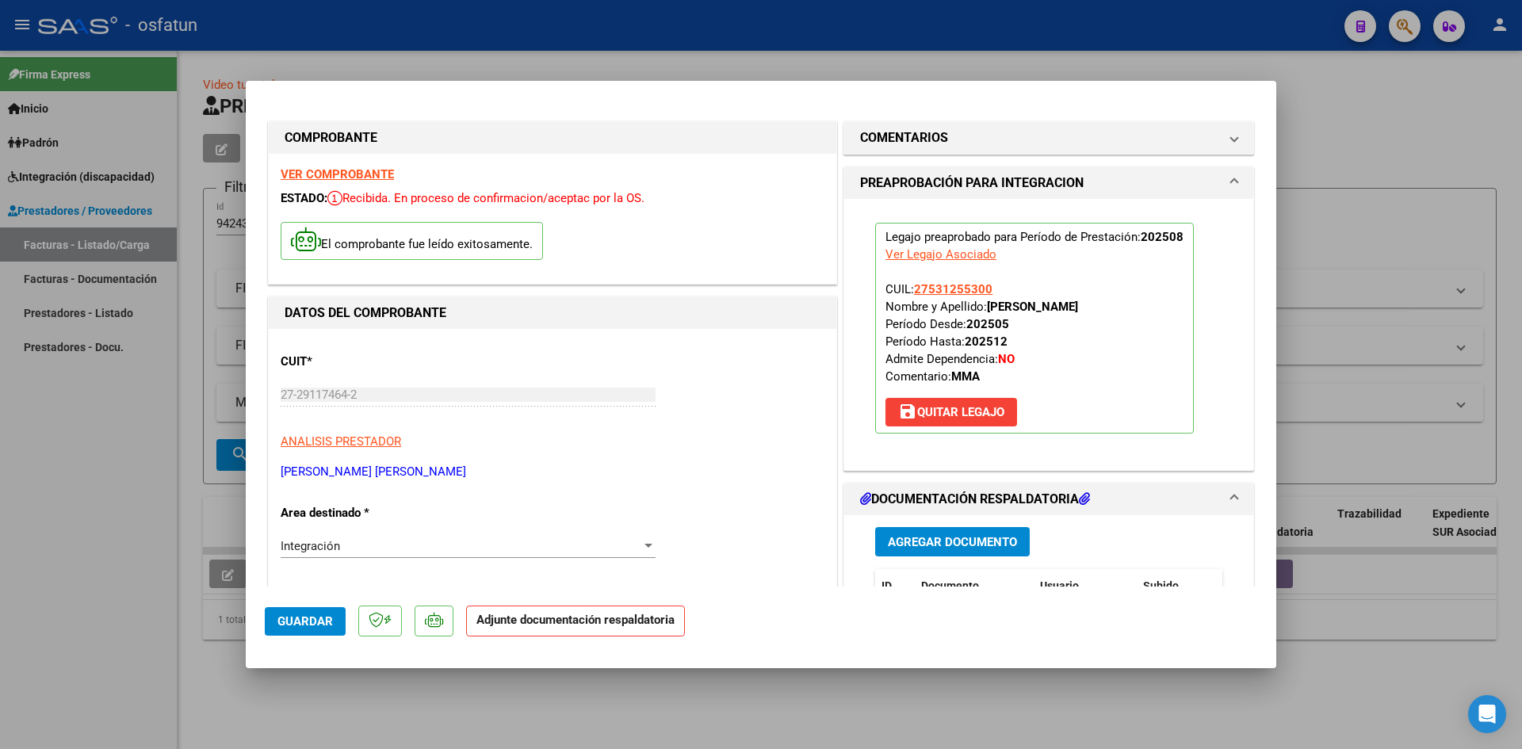
click at [54, 625] on div at bounding box center [761, 374] width 1522 height 749
type input "$ 0,00"
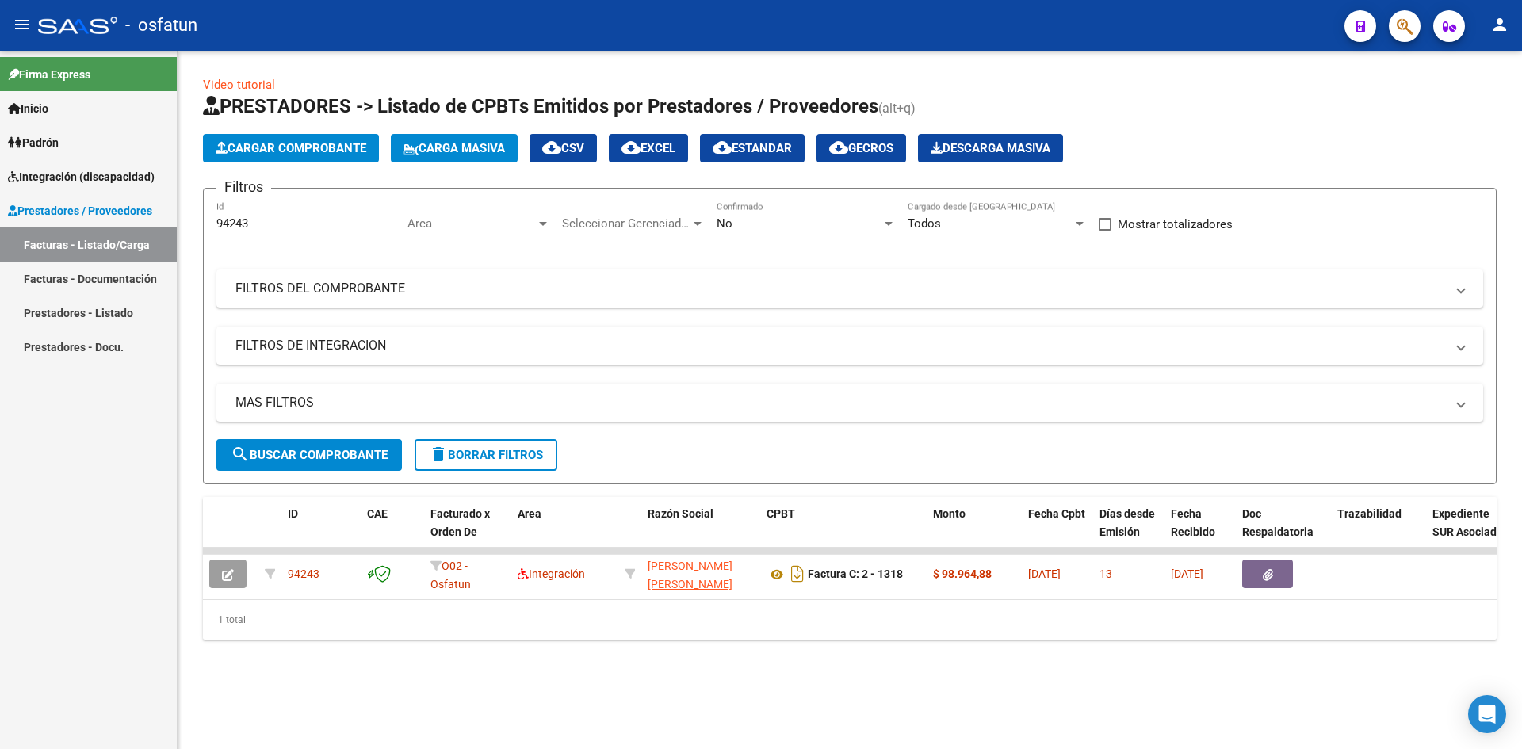
click at [277, 141] on span "Cargar Comprobante" at bounding box center [291, 148] width 151 height 14
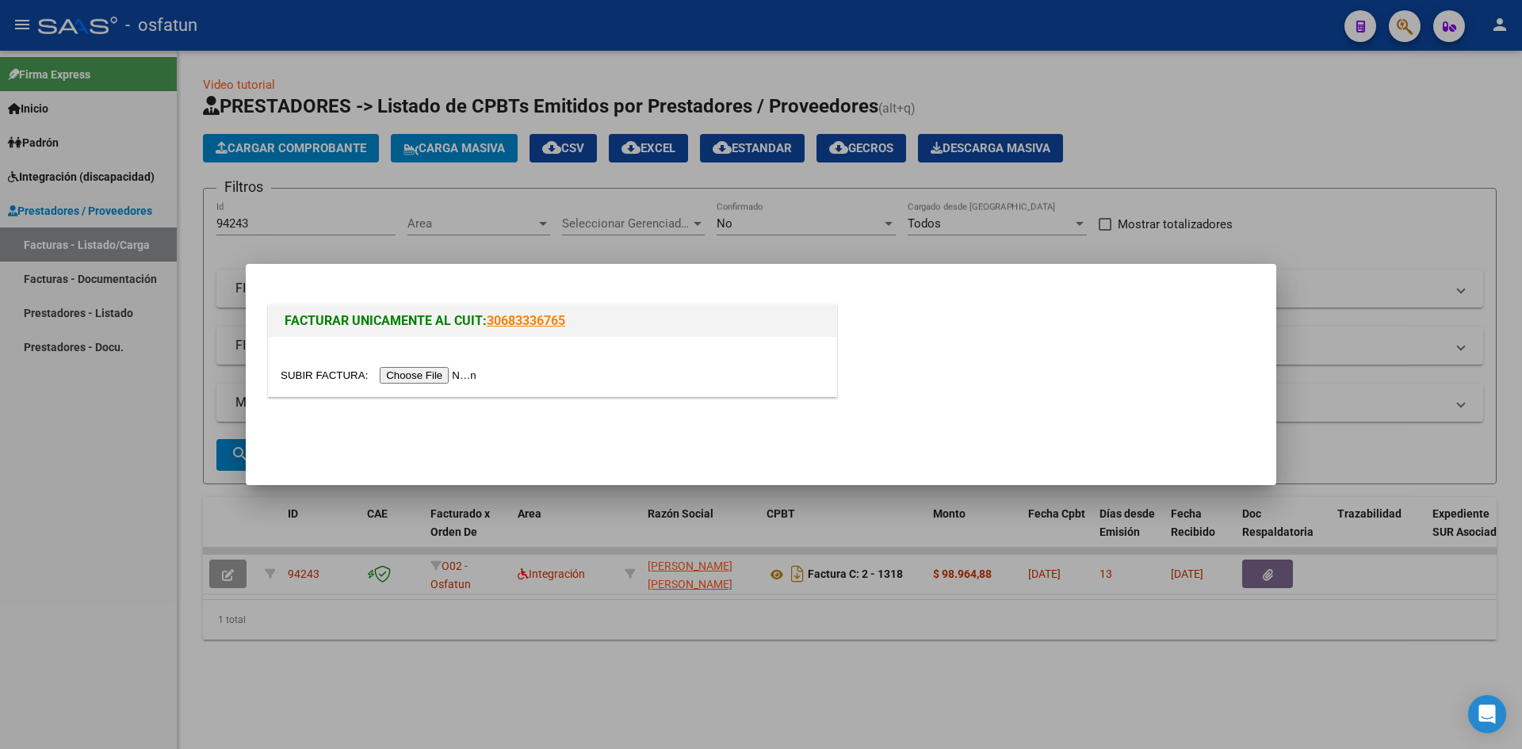
click at [419, 376] on input "file" at bounding box center [381, 375] width 201 height 17
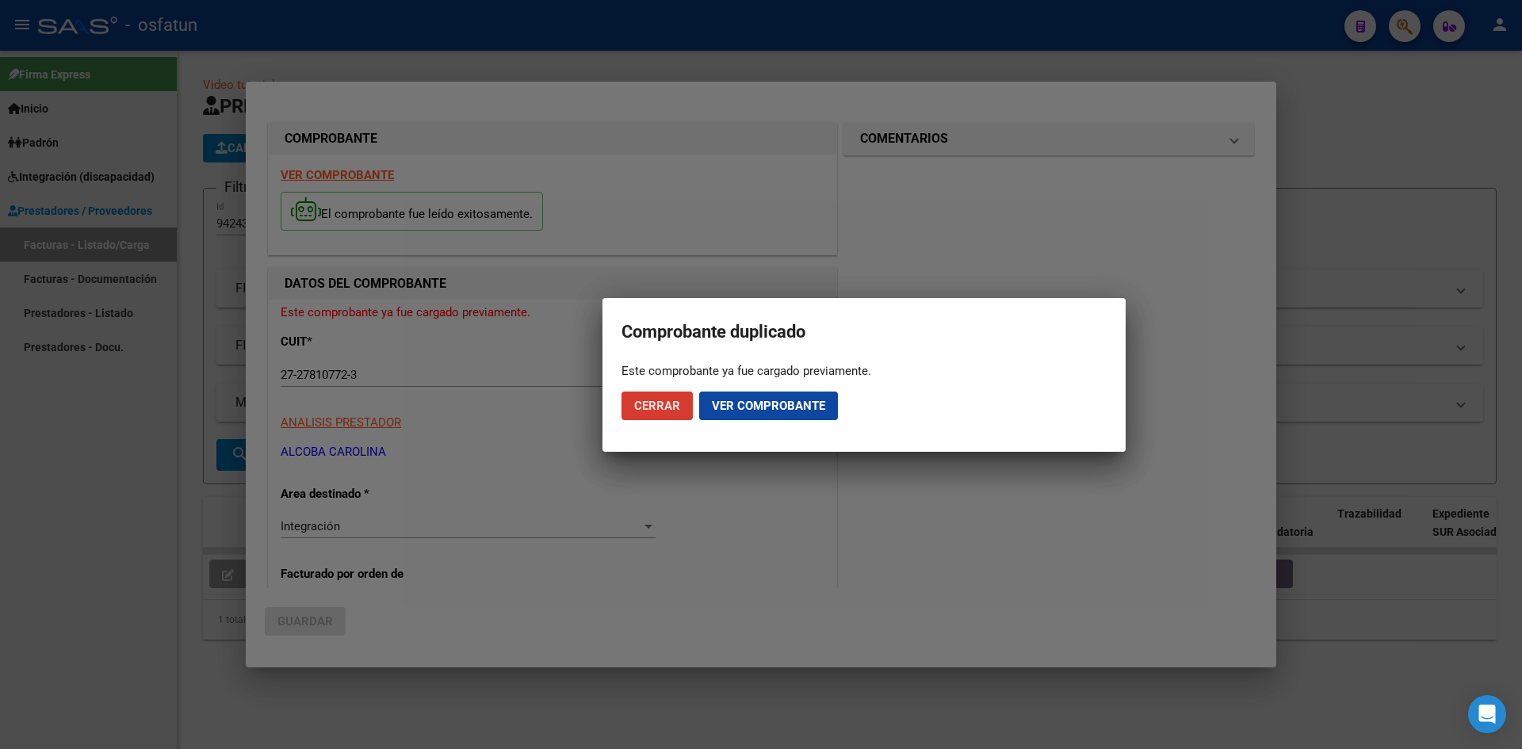
click at [666, 403] on span "Cerrar" at bounding box center [657, 406] width 46 height 14
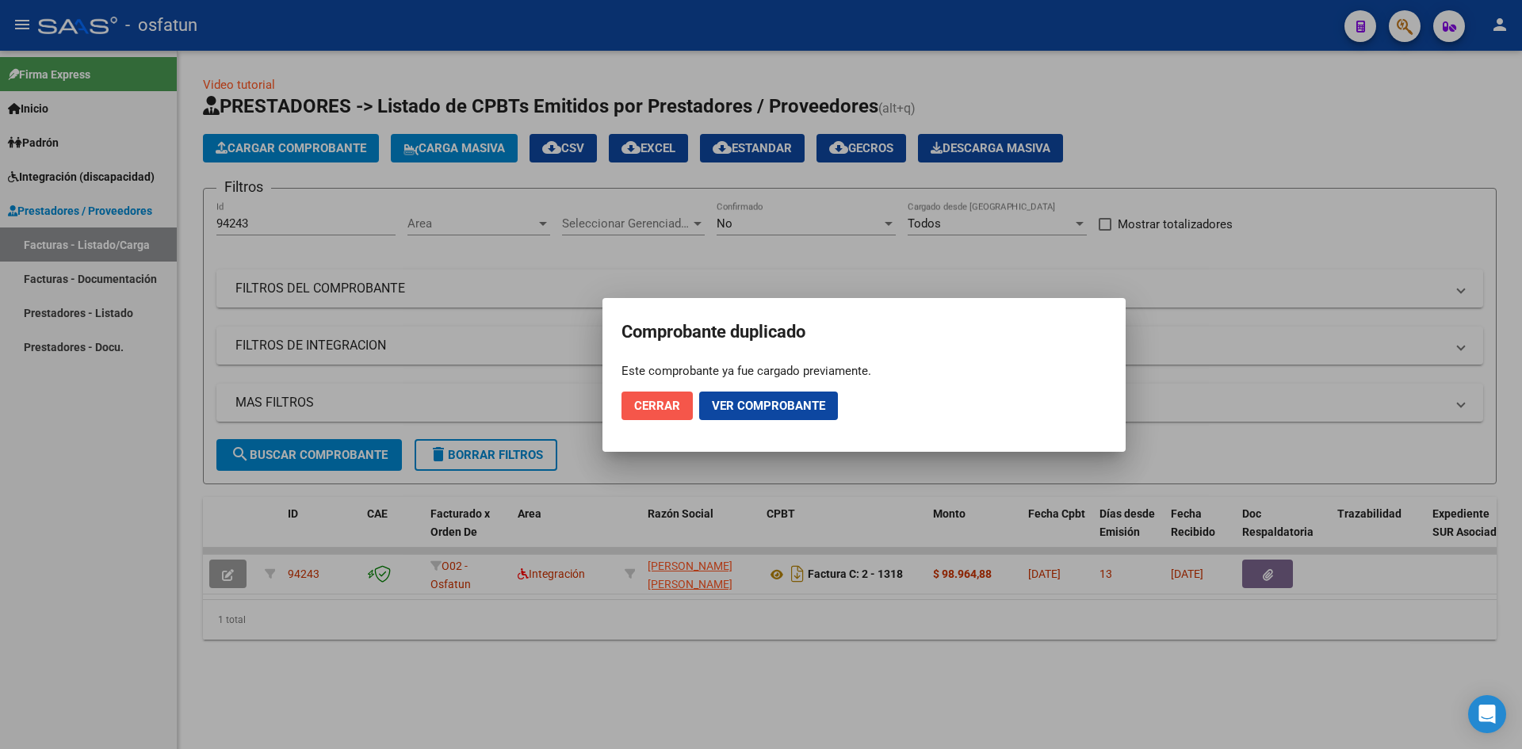
click at [676, 404] on span "Cerrar" at bounding box center [657, 406] width 46 height 14
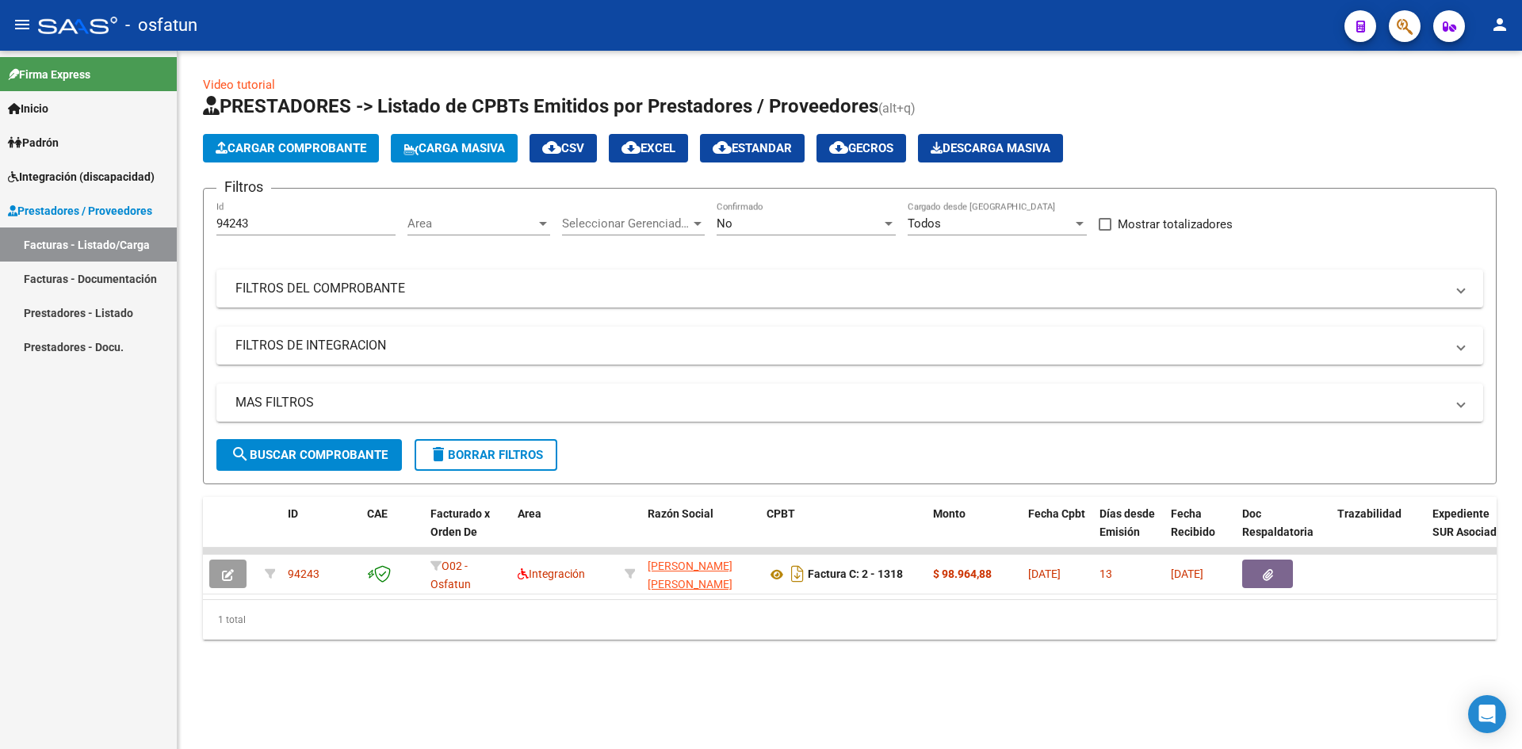
click at [245, 151] on span "Cargar Comprobante" at bounding box center [291, 148] width 151 height 14
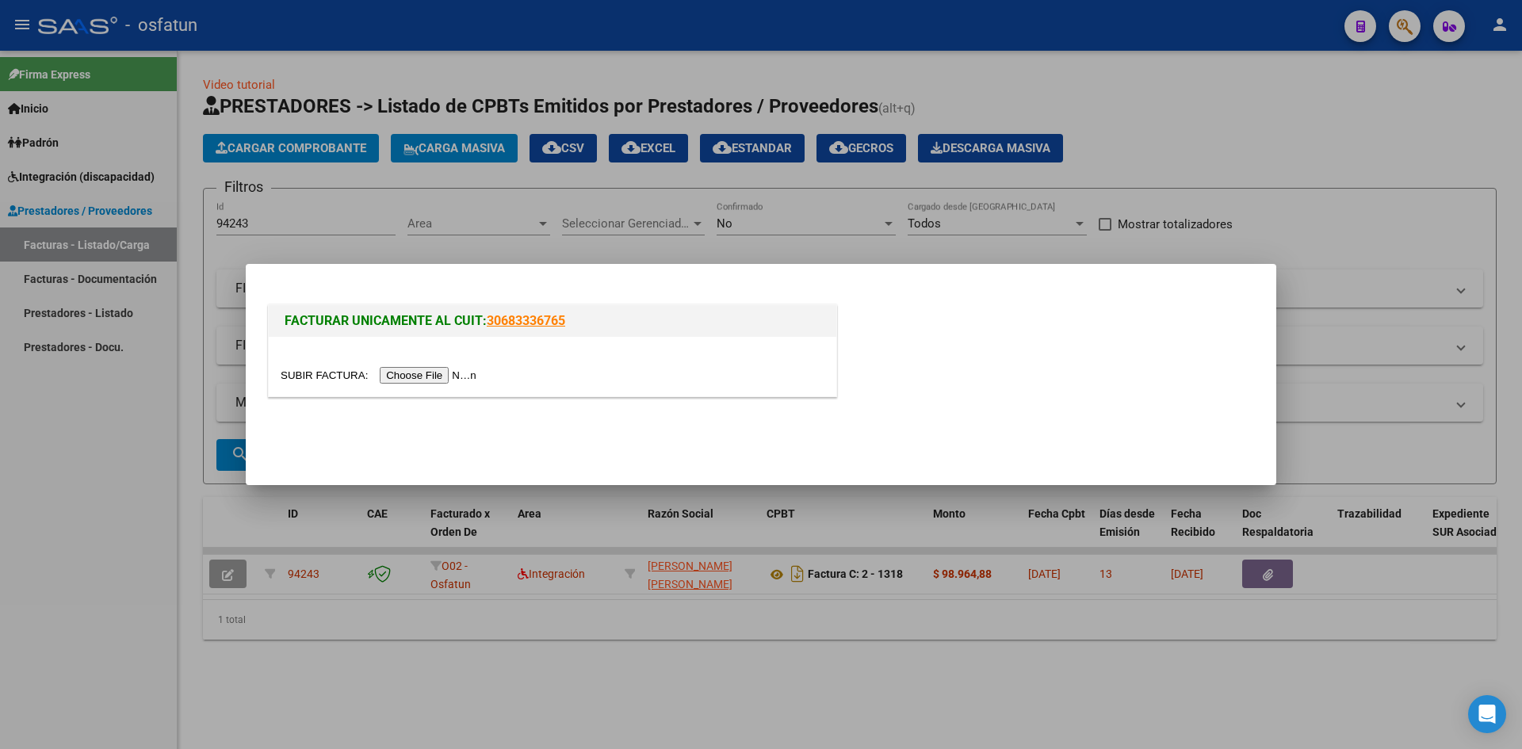
click at [403, 380] on input "file" at bounding box center [381, 375] width 201 height 17
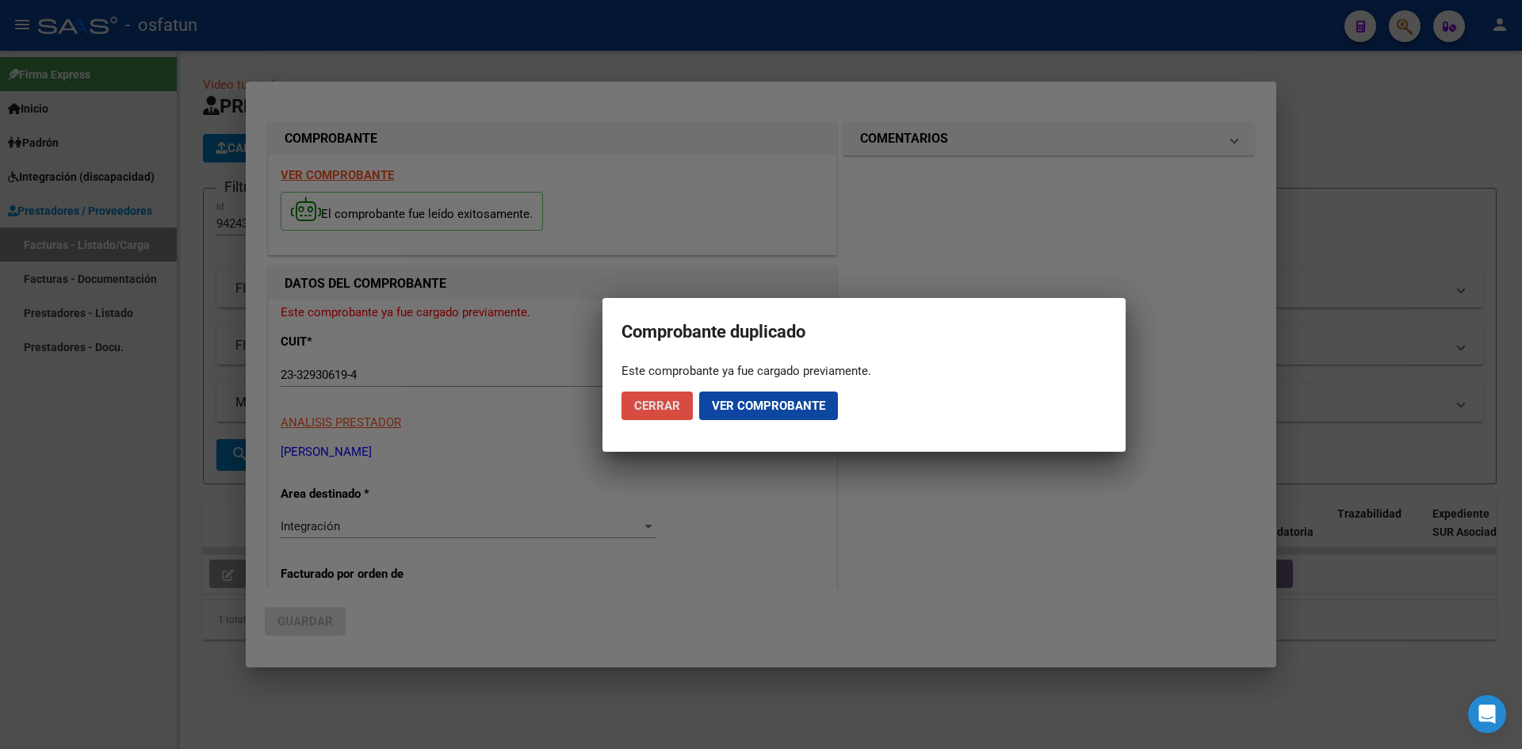
click at [650, 395] on button "Cerrar" at bounding box center [656, 406] width 71 height 29
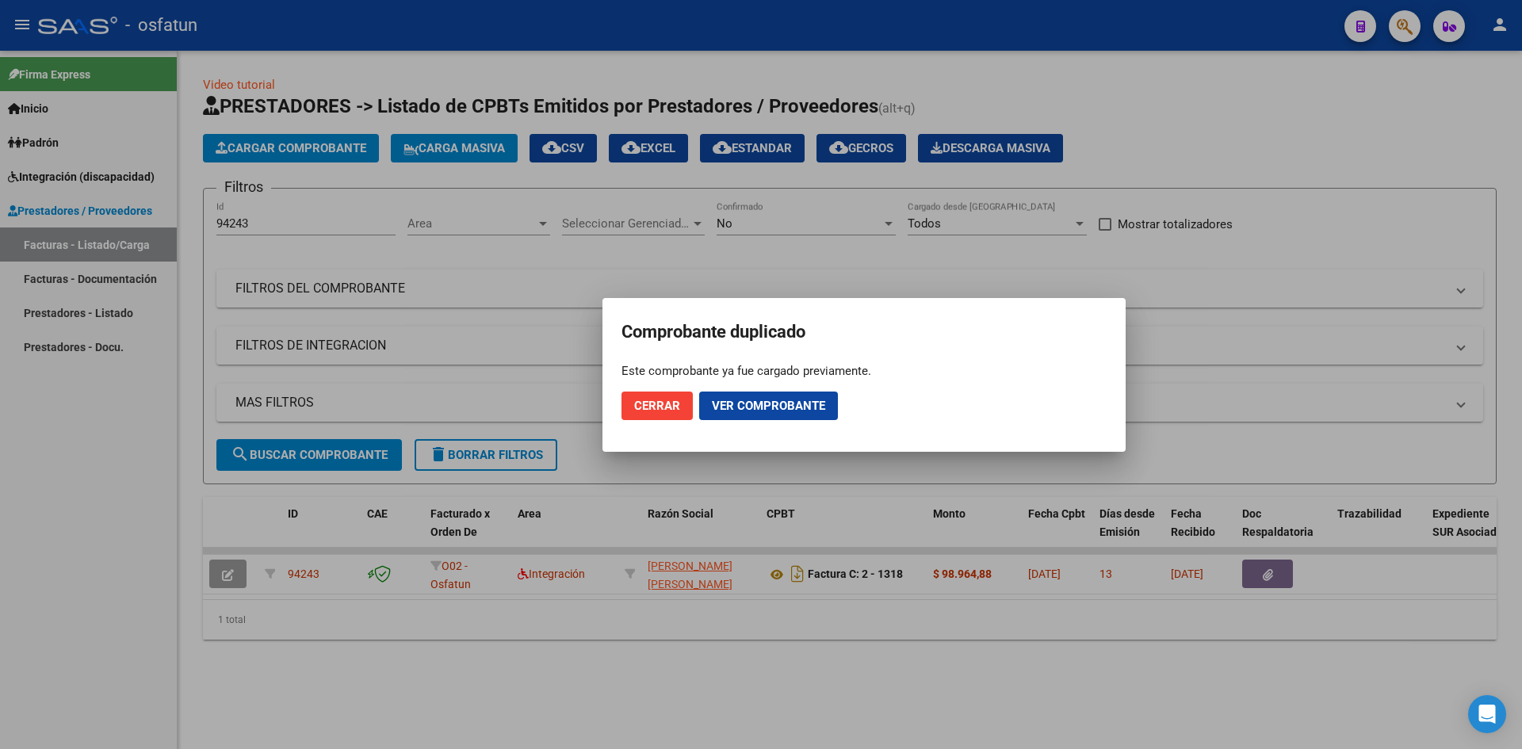
click at [651, 400] on span "Cerrar" at bounding box center [657, 406] width 46 height 14
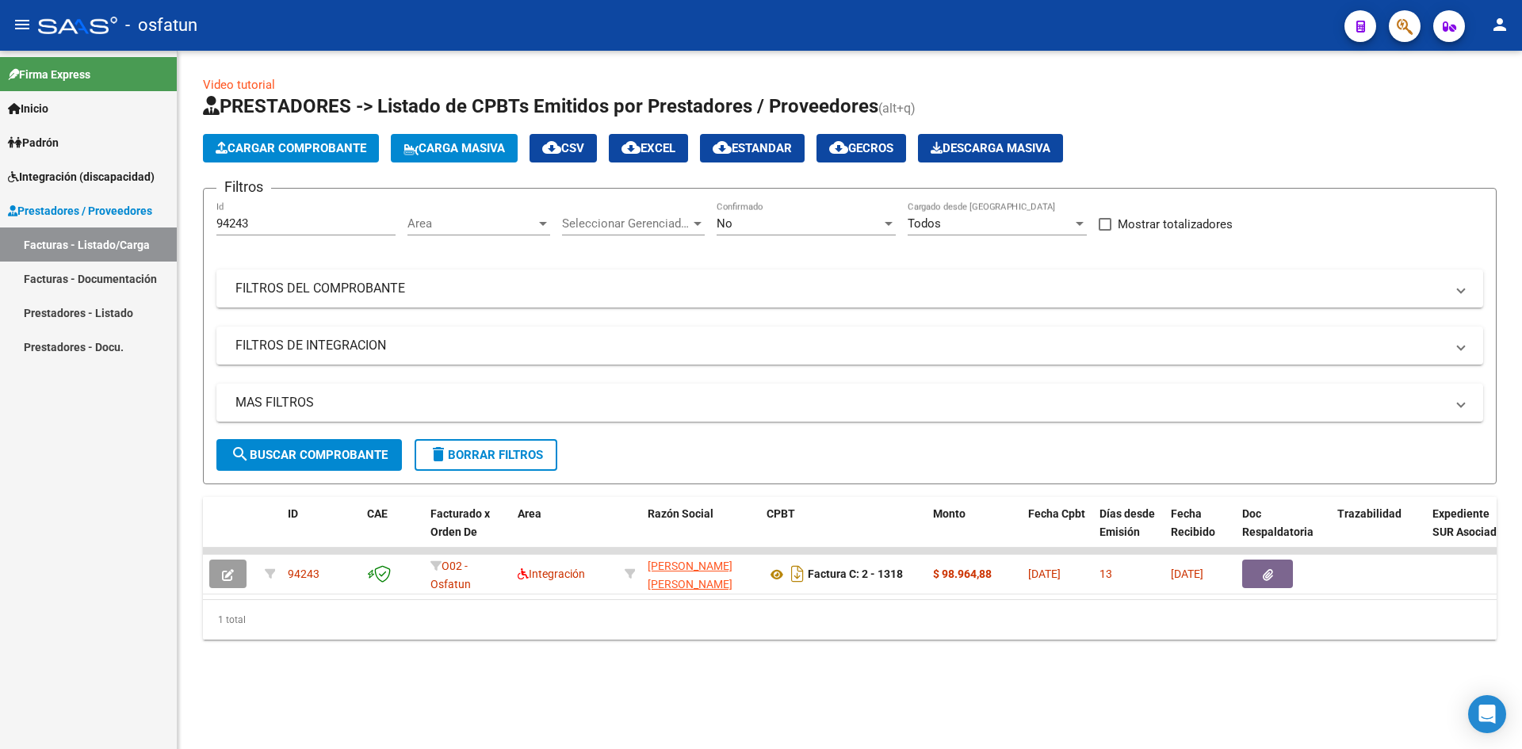
click at [287, 145] on span "Cargar Comprobante" at bounding box center [291, 148] width 151 height 14
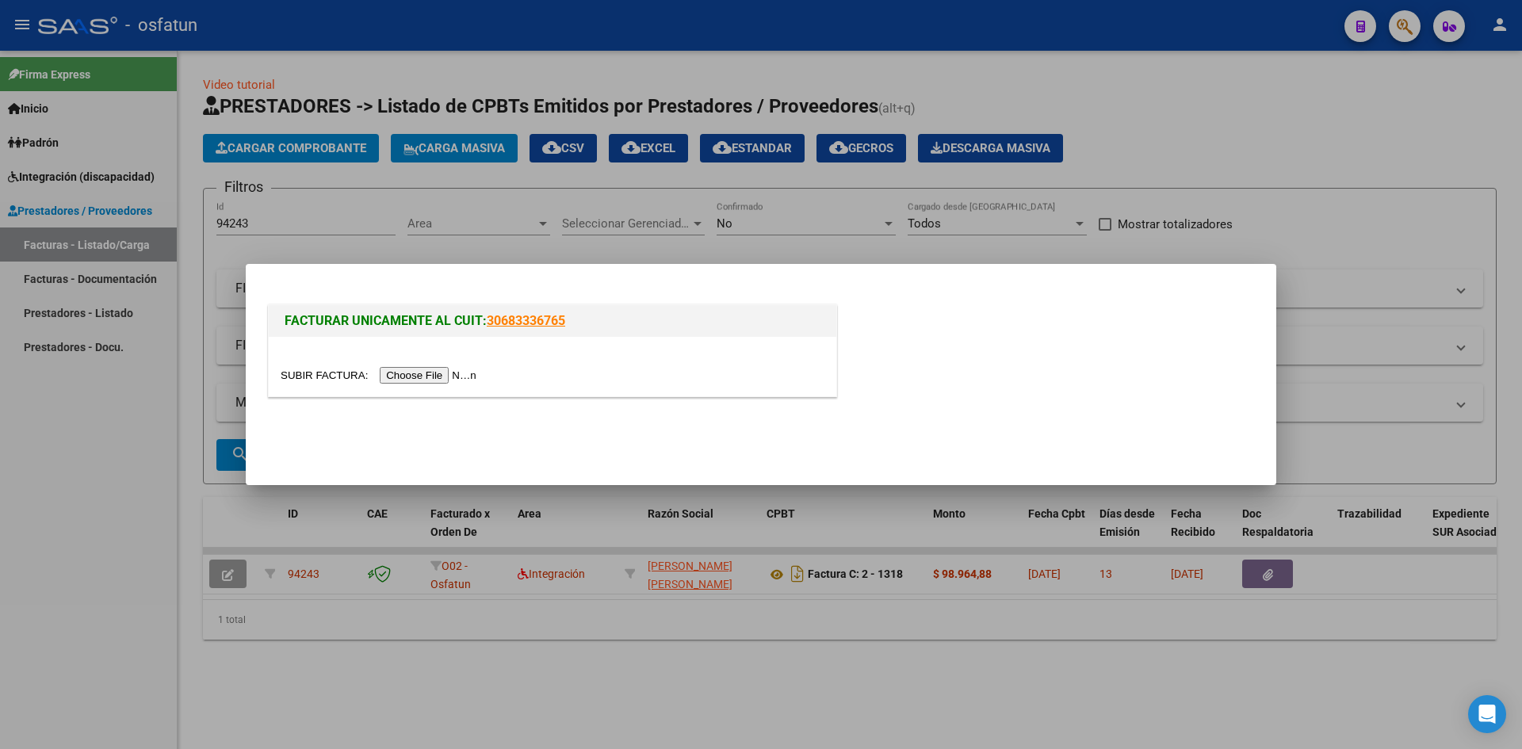
click at [455, 378] on input "file" at bounding box center [381, 375] width 201 height 17
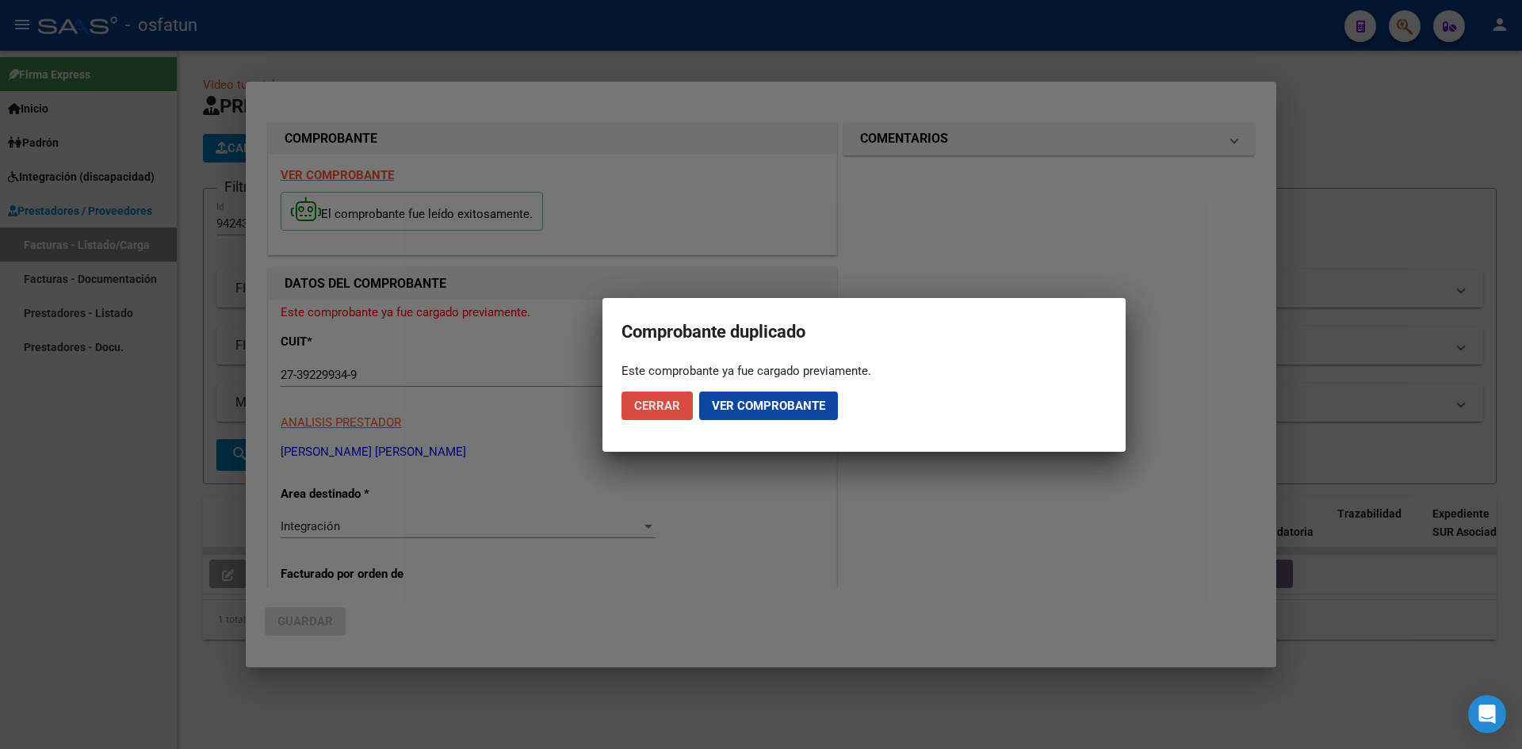
click at [650, 410] on span "Cerrar" at bounding box center [657, 406] width 46 height 14
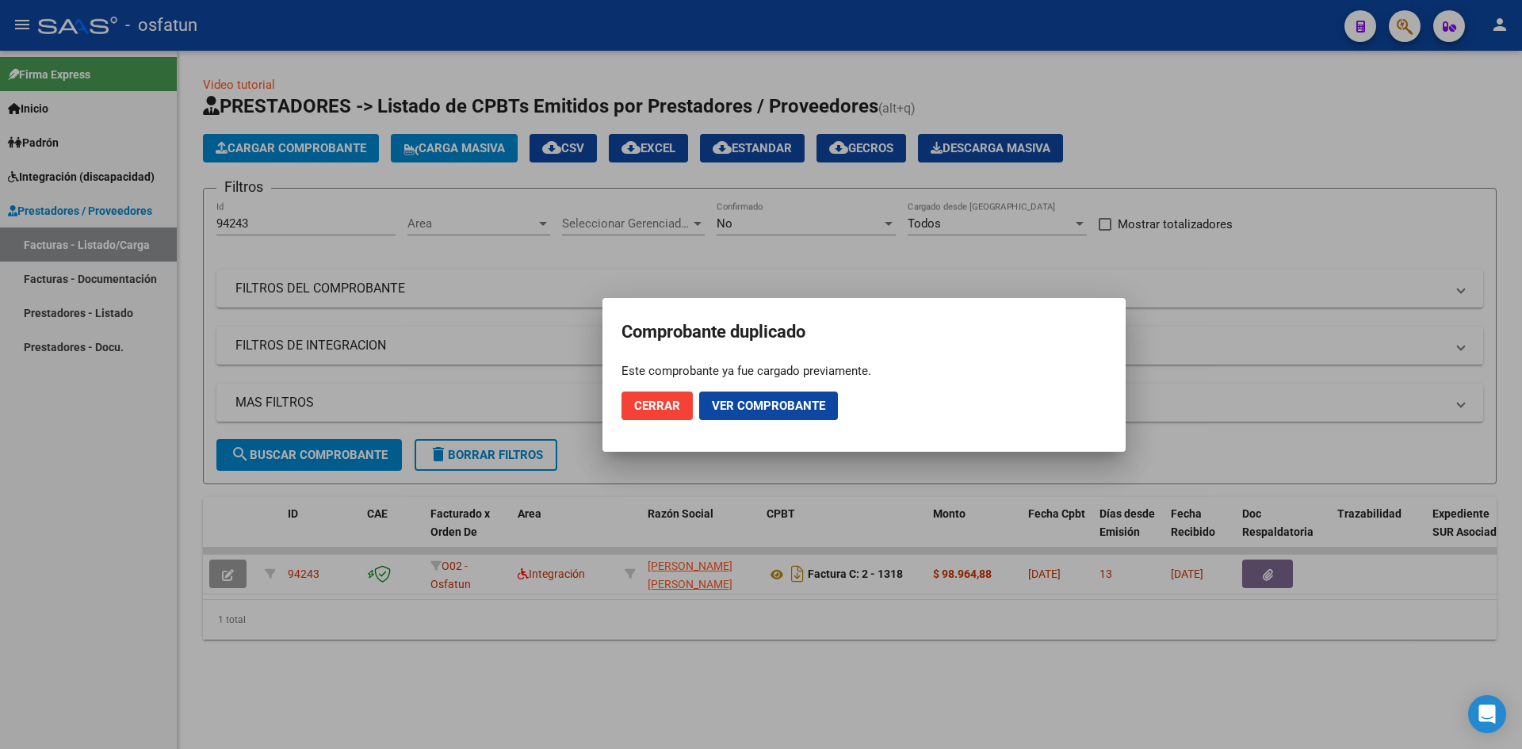
click at [653, 410] on span "Cerrar" at bounding box center [657, 406] width 46 height 14
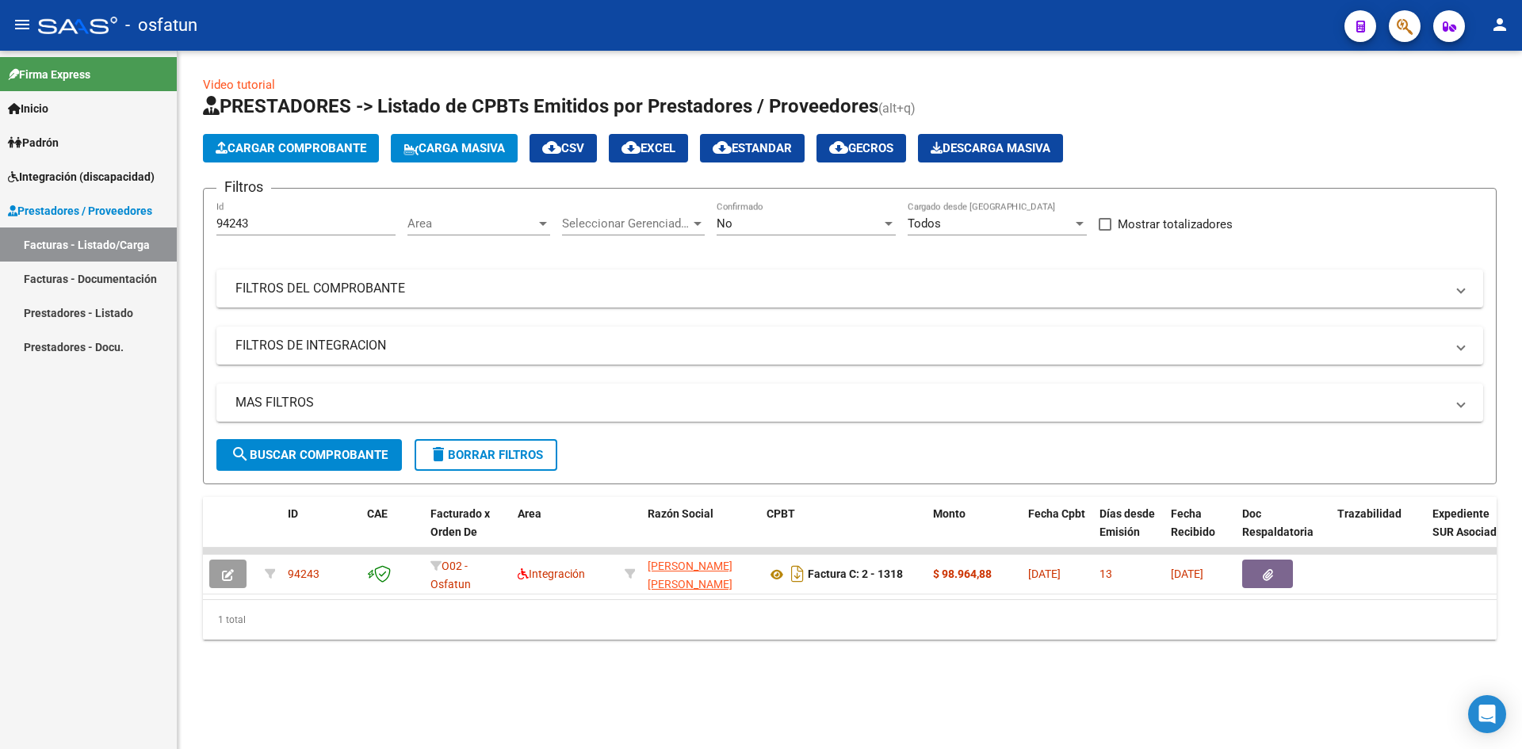
click at [300, 144] on span "Cargar Comprobante" at bounding box center [291, 148] width 151 height 14
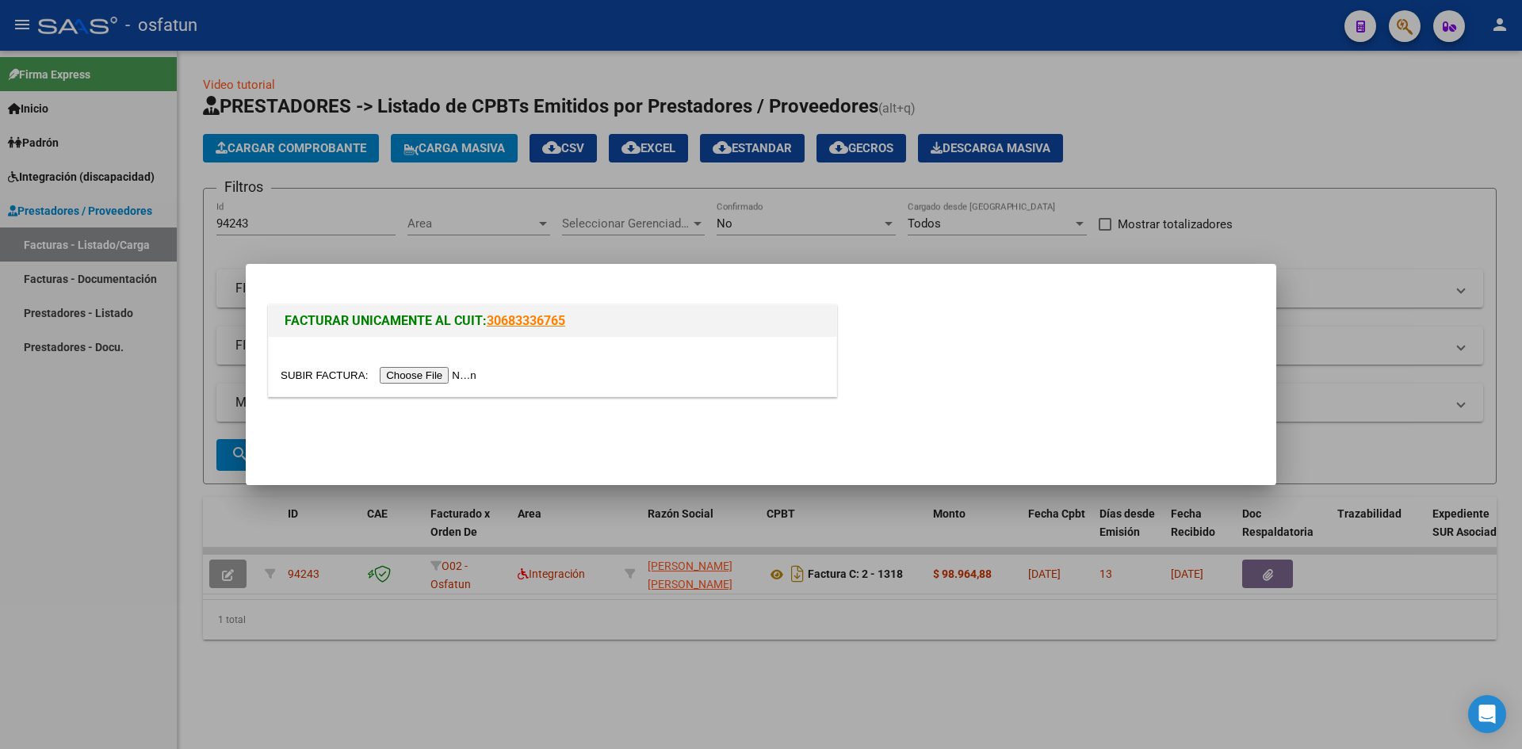
click at [420, 380] on input "file" at bounding box center [381, 375] width 201 height 17
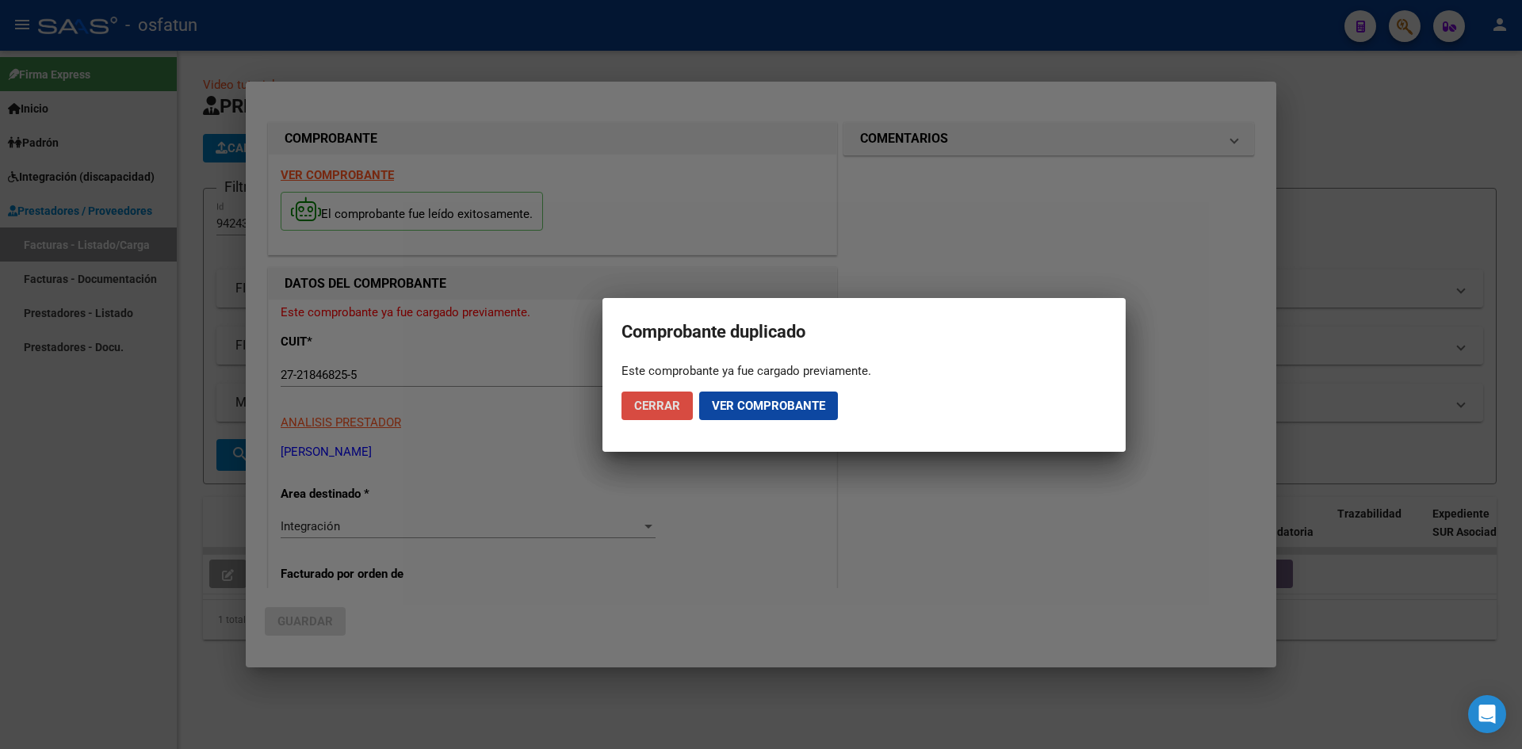
click at [668, 404] on span "Cerrar" at bounding box center [657, 406] width 46 height 14
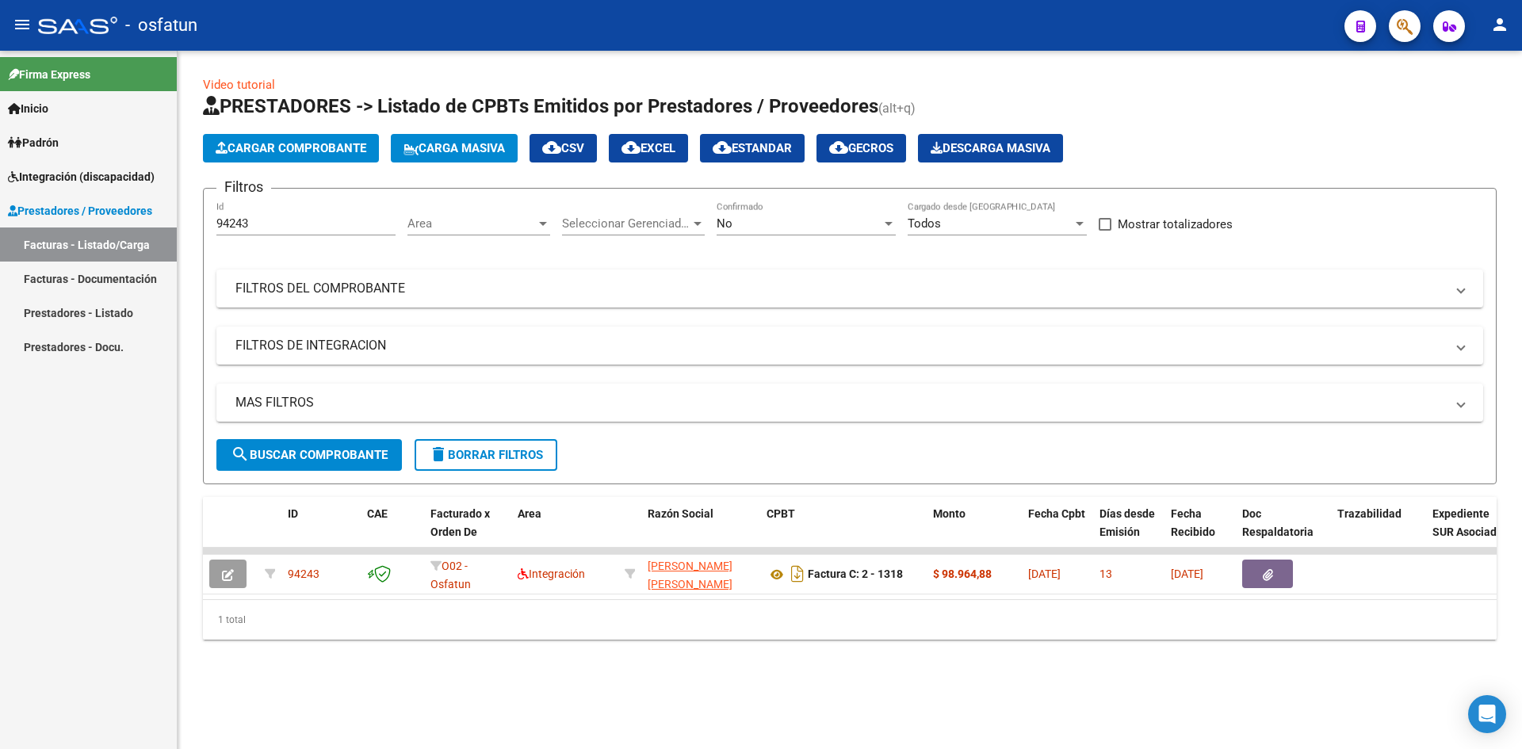
click at [323, 148] on span "Cargar Comprobante" at bounding box center [291, 148] width 151 height 14
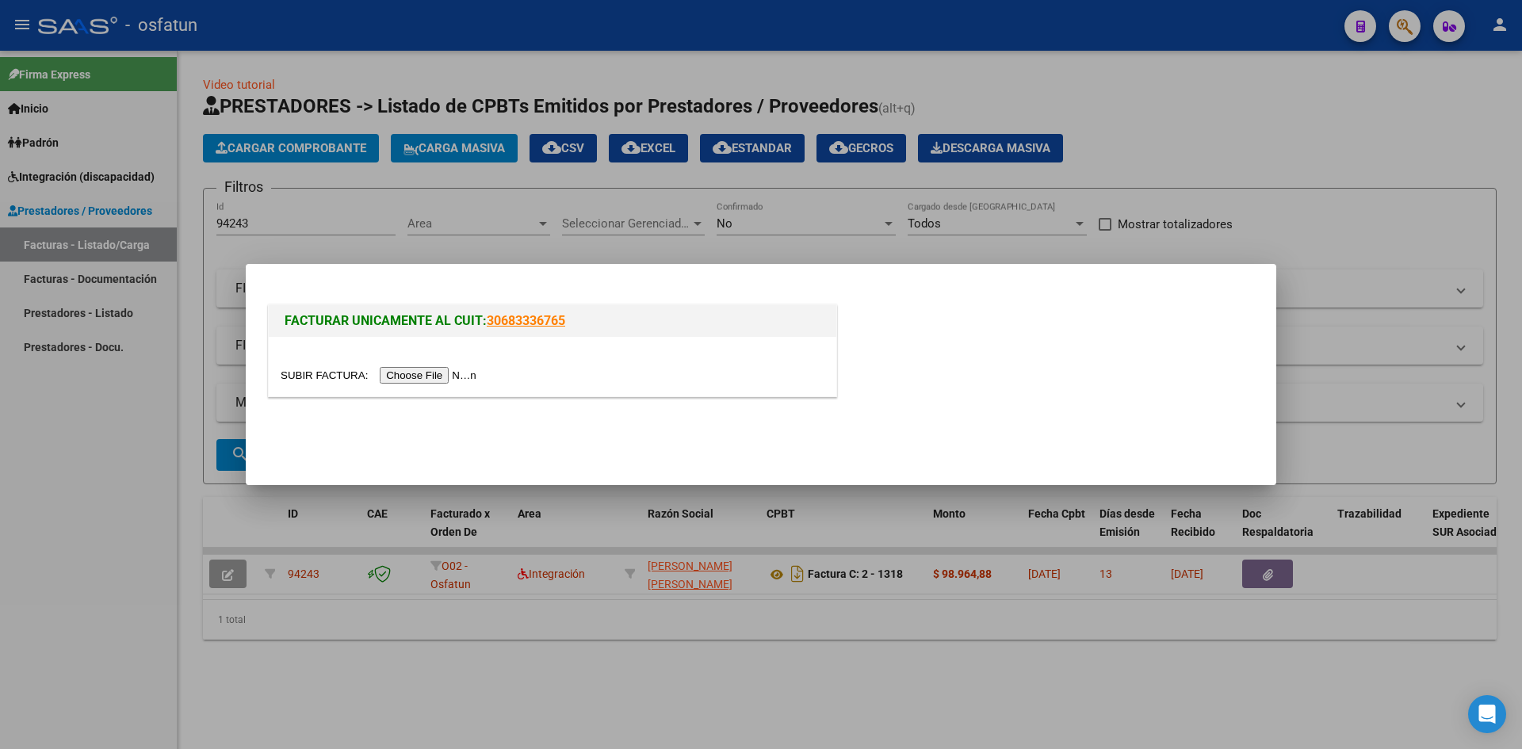
click at [442, 371] on input "file" at bounding box center [381, 375] width 201 height 17
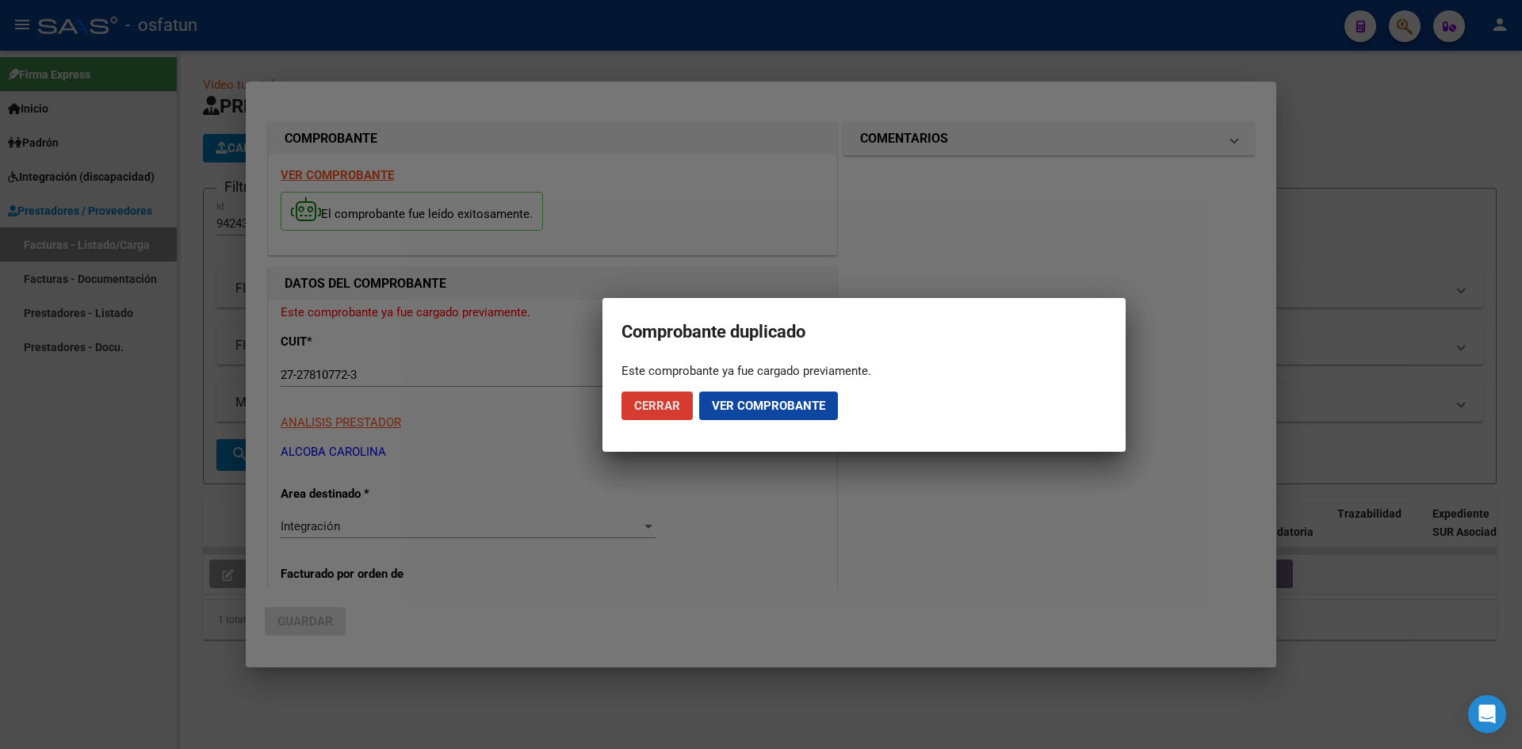
click at [633, 392] on button "Cerrar" at bounding box center [656, 406] width 71 height 29
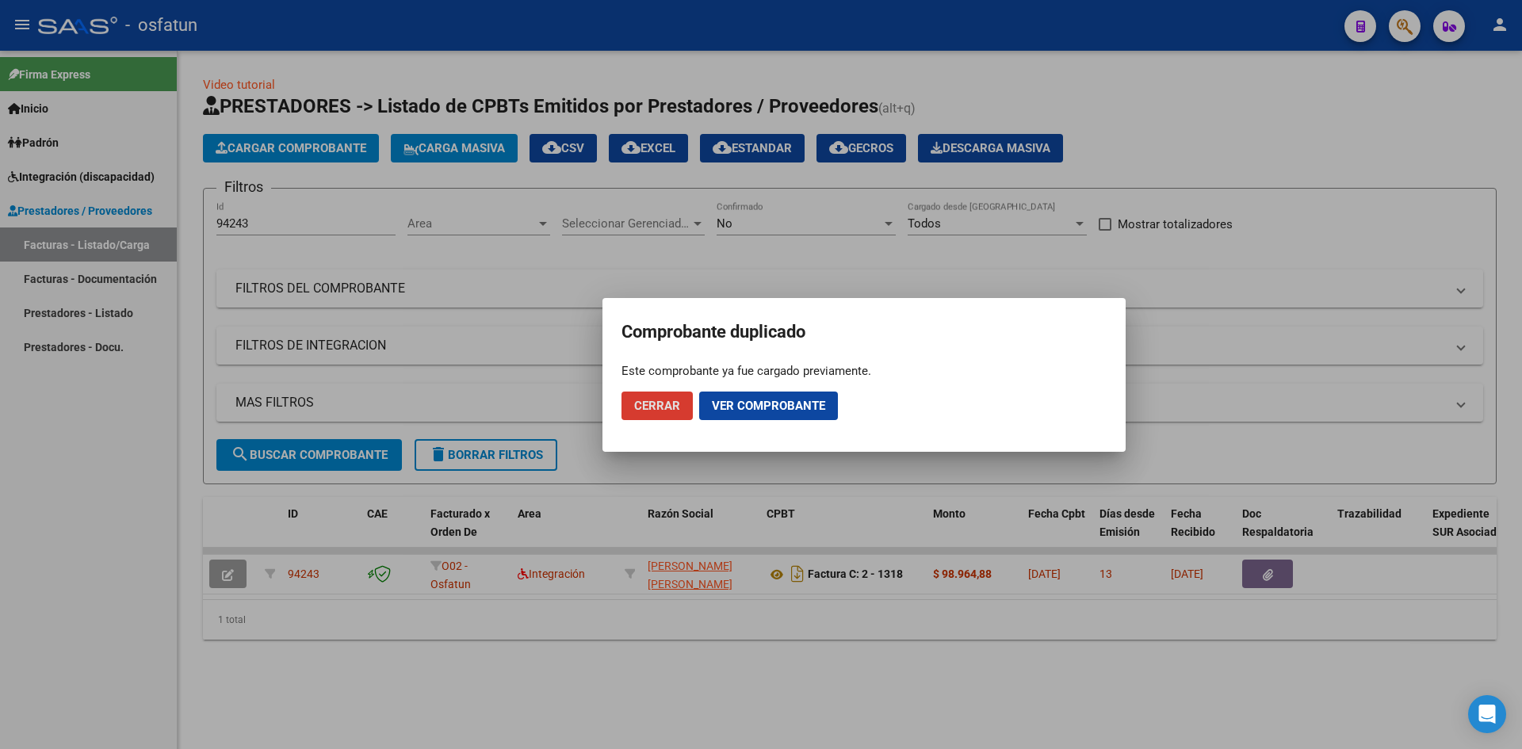
click at [655, 402] on span "Cerrar" at bounding box center [657, 406] width 46 height 14
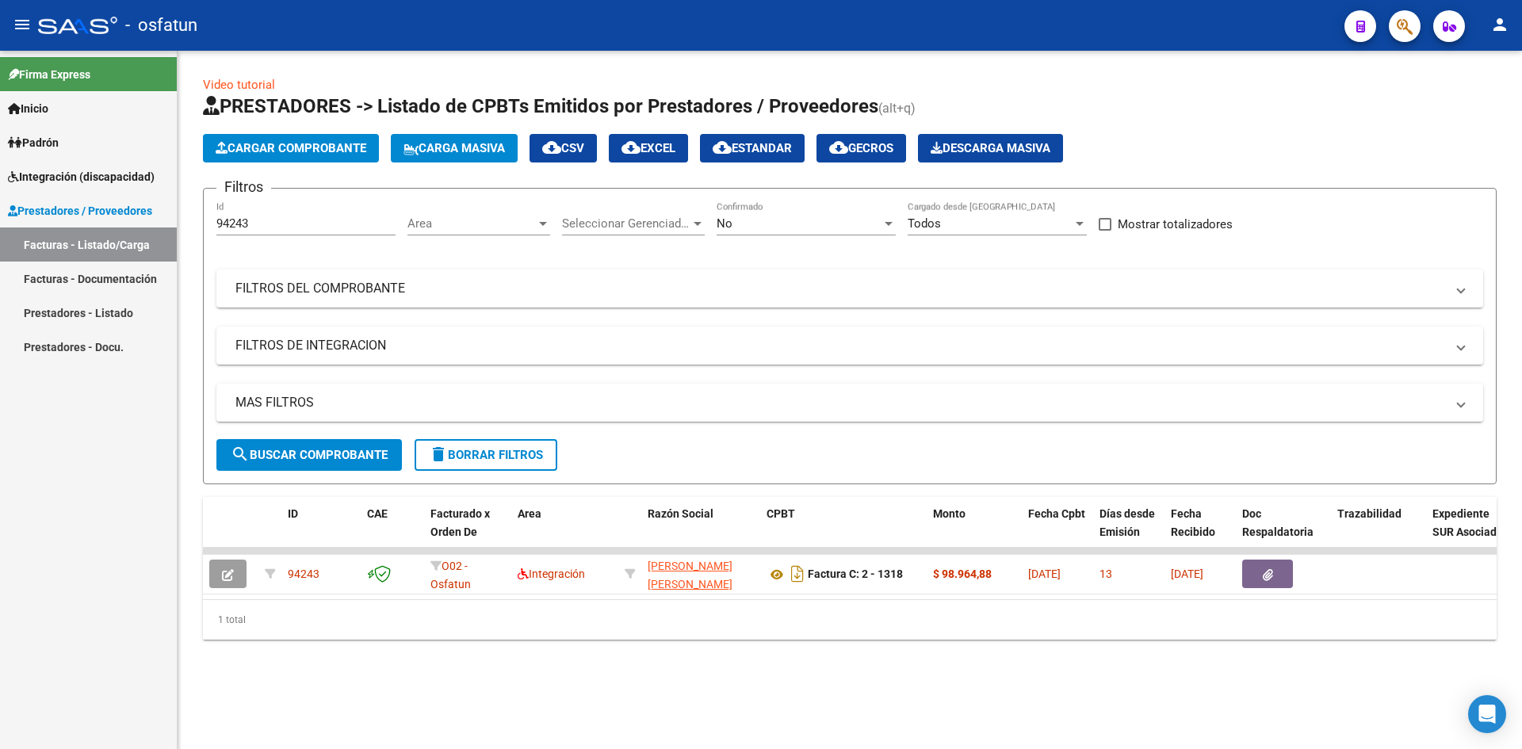
click at [0, 571] on div "Firma Express Inicio Calendario SSS Instructivos Contacto OS Padrón Análisis Af…" at bounding box center [88, 400] width 177 height 698
click at [285, 144] on span "Cargar Comprobante" at bounding box center [291, 148] width 151 height 14
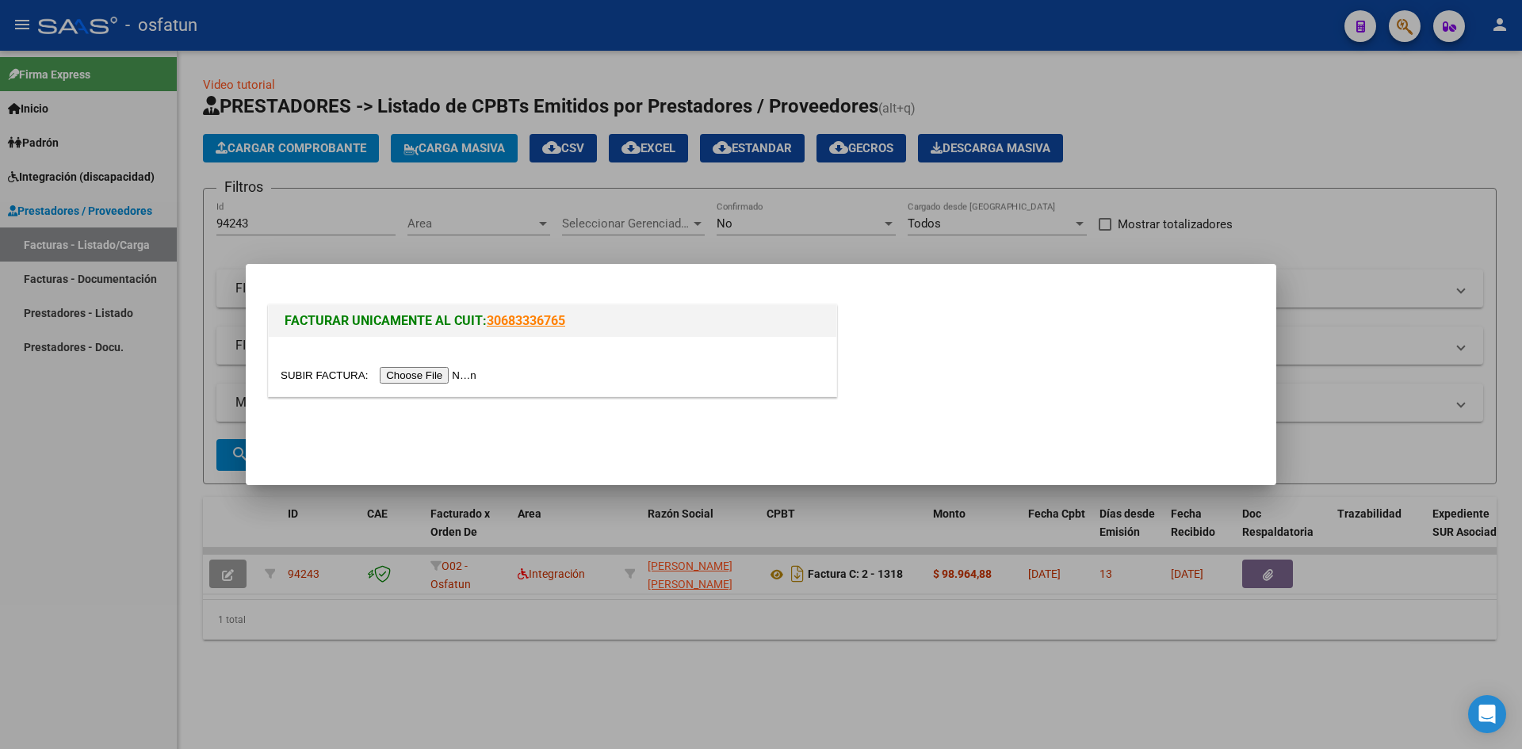
click at [435, 382] on input "file" at bounding box center [381, 375] width 201 height 17
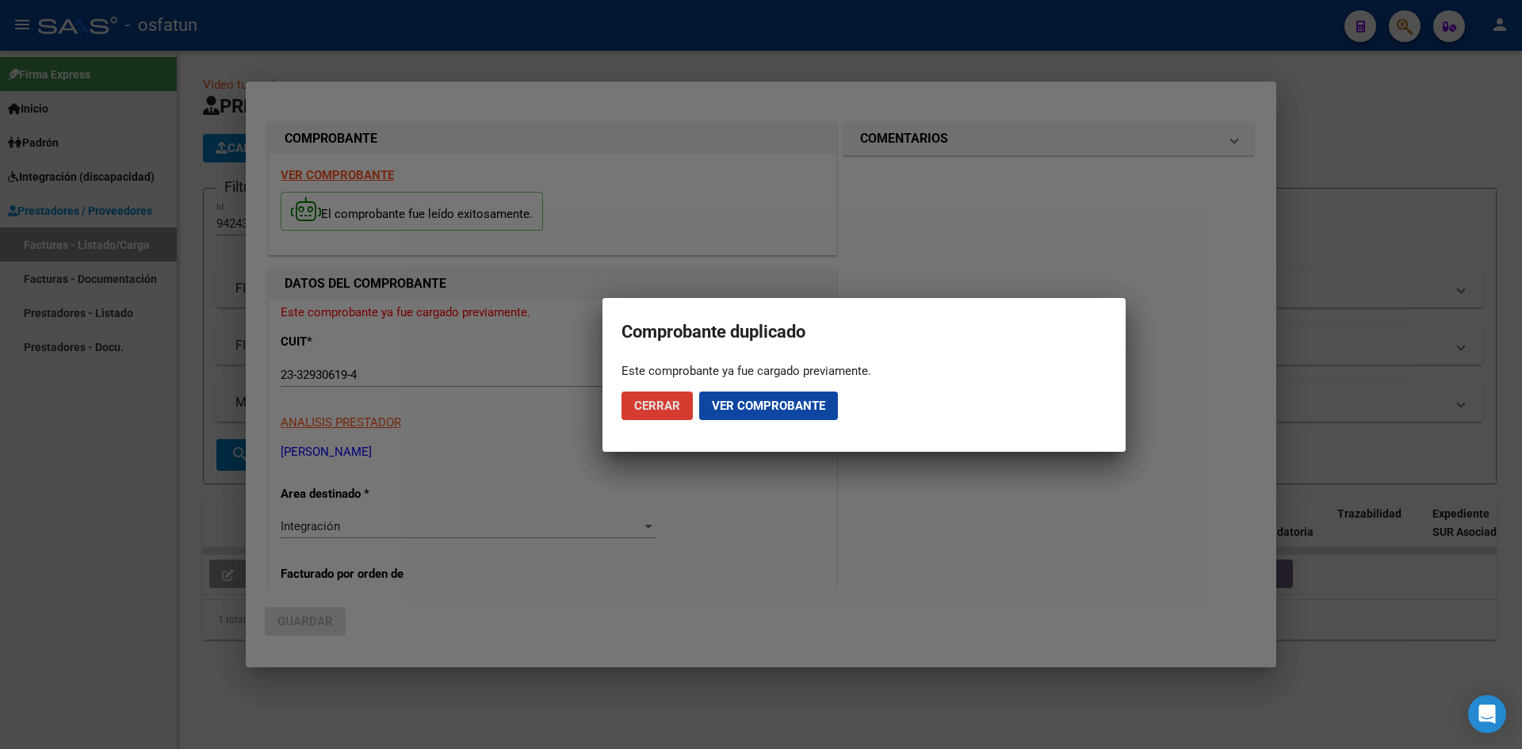
click at [659, 407] on span "Cerrar" at bounding box center [657, 406] width 46 height 14
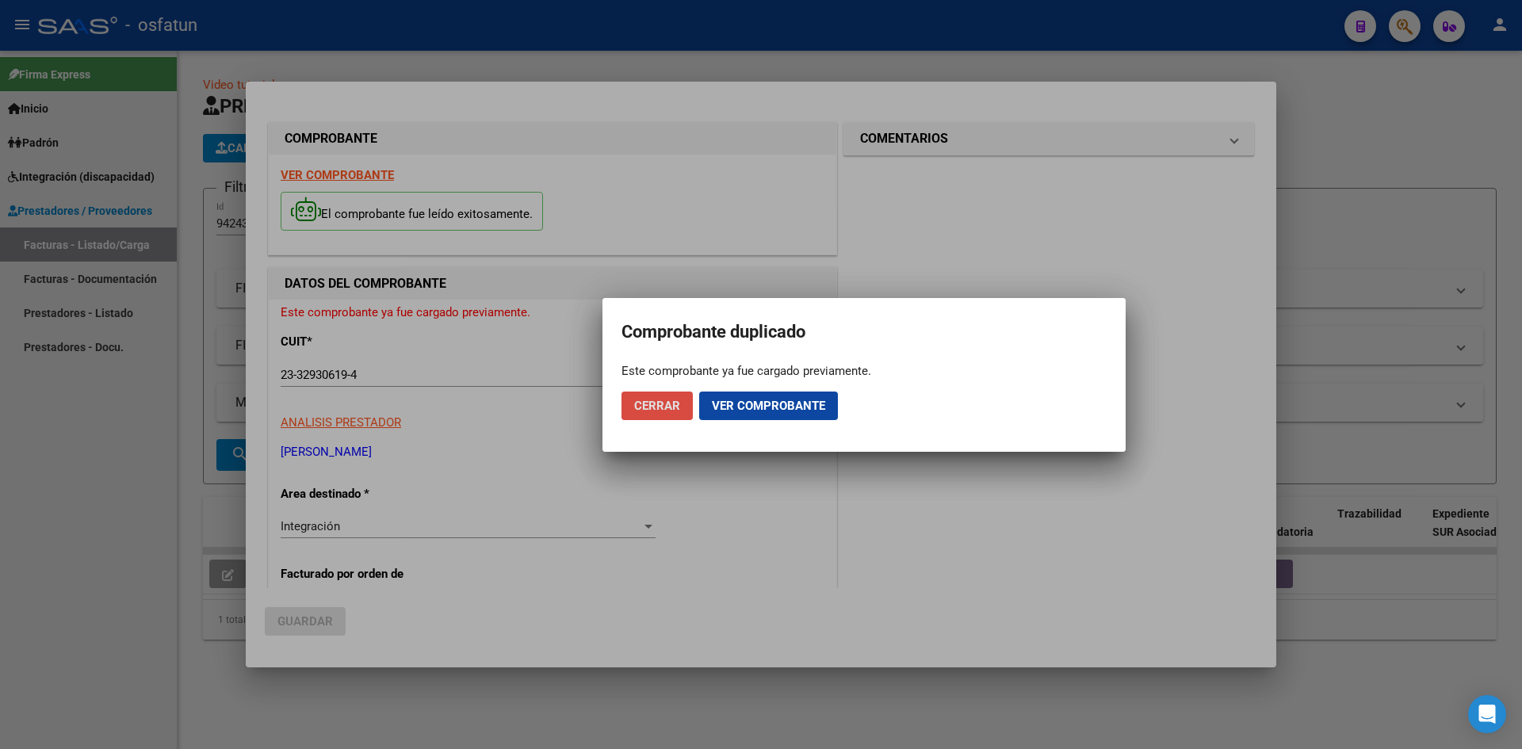
click at [662, 407] on span "Cerrar" at bounding box center [657, 406] width 46 height 14
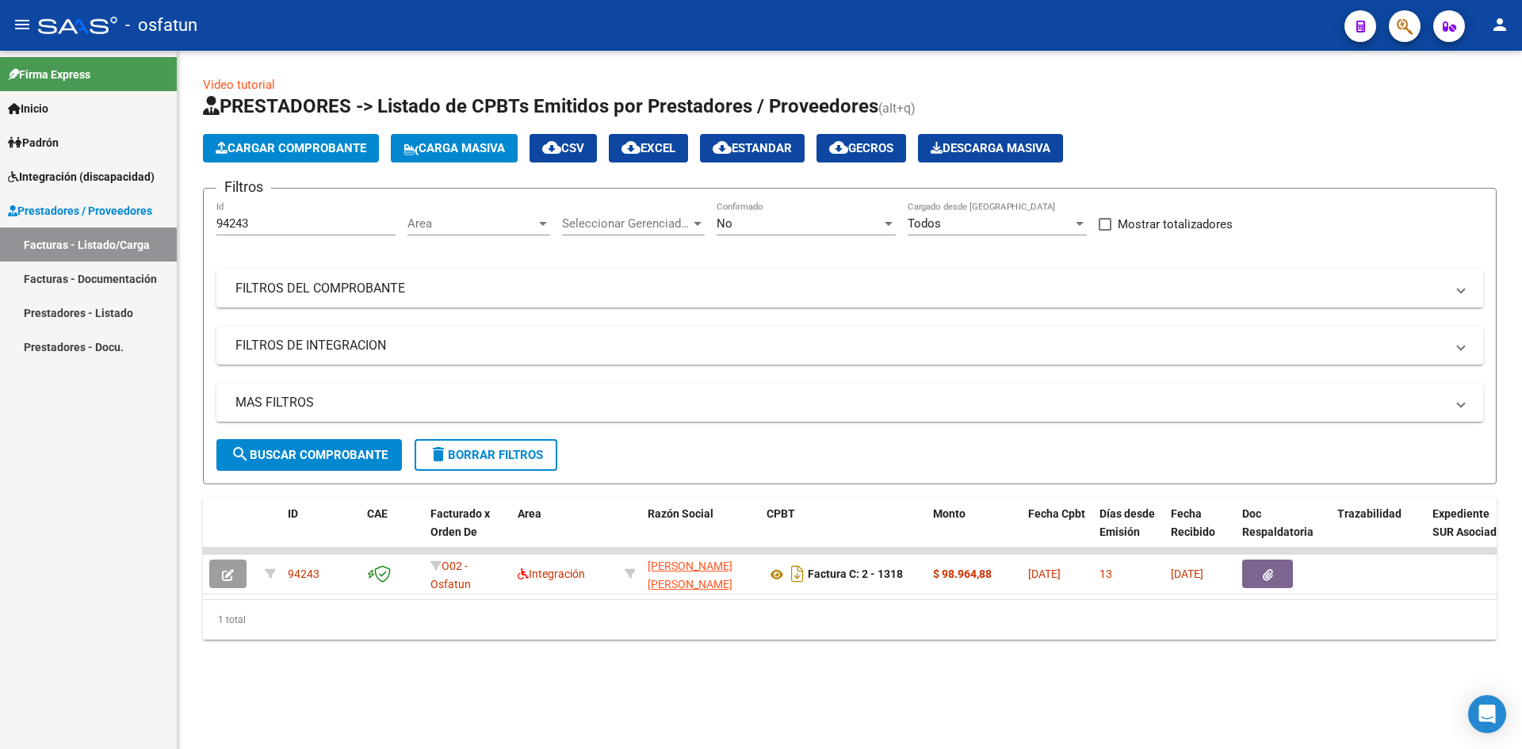
click at [278, 155] on span "Cargar Comprobante" at bounding box center [291, 148] width 151 height 14
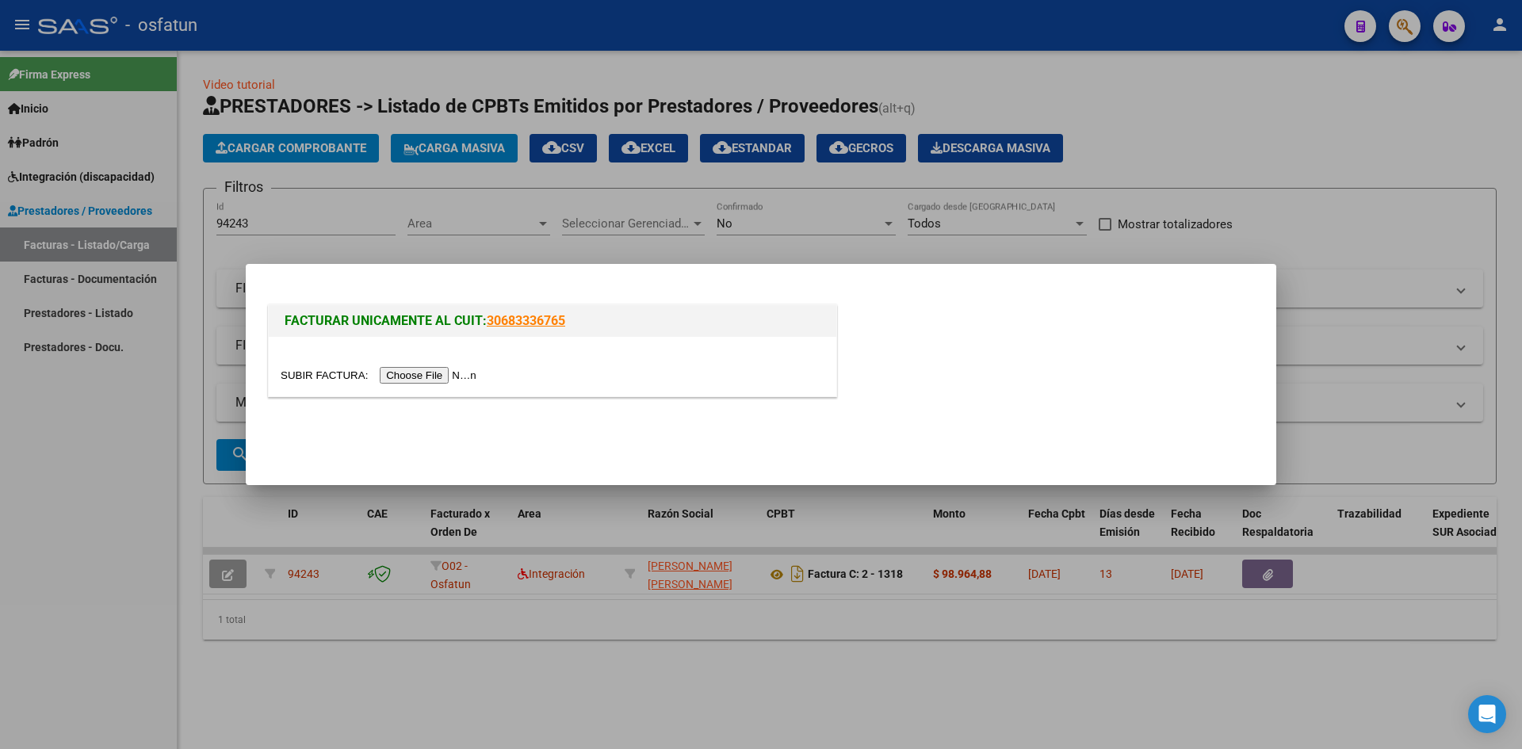
click at [437, 383] on input "file" at bounding box center [381, 375] width 201 height 17
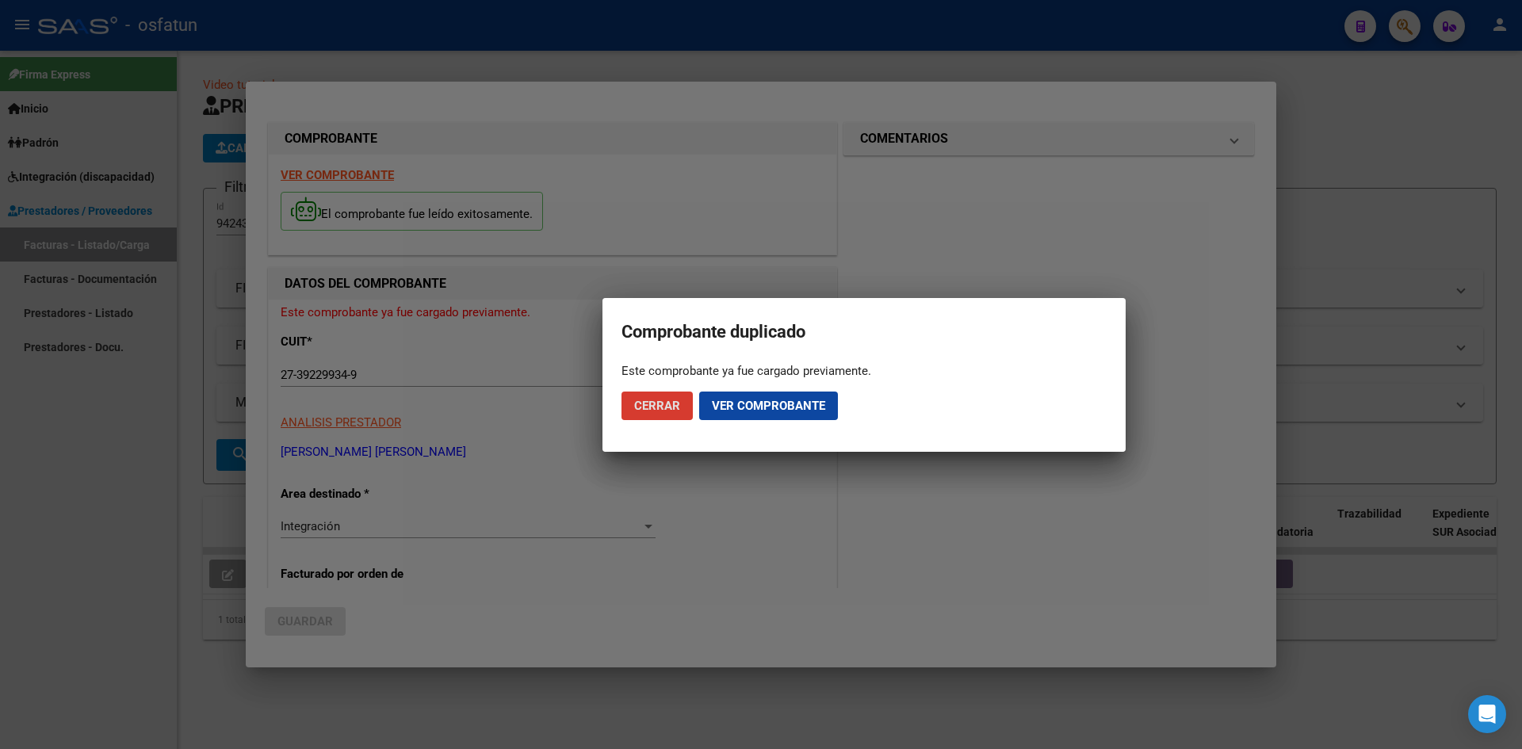
click at [651, 403] on span "Cerrar" at bounding box center [657, 406] width 46 height 14
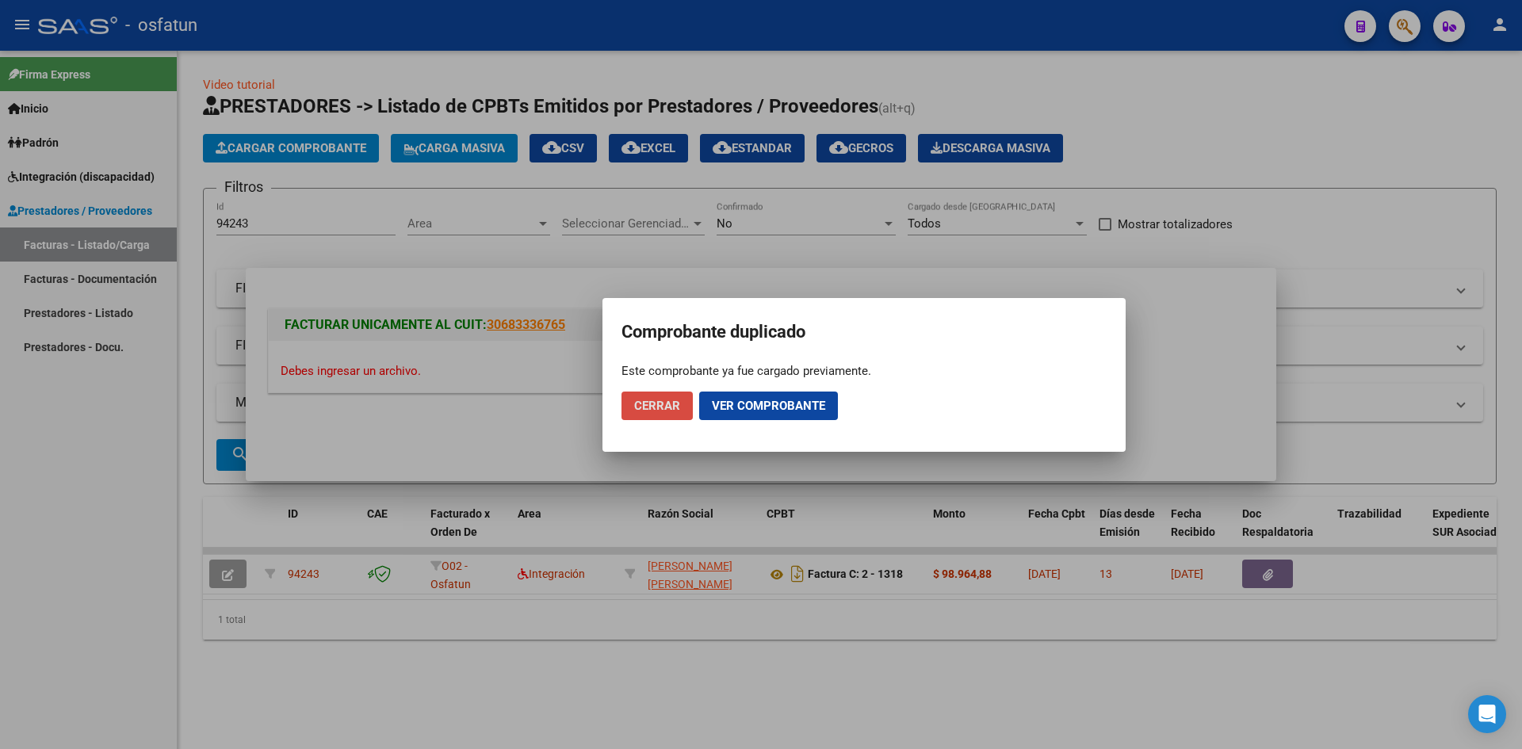
click at [651, 403] on span "Cerrar" at bounding box center [657, 406] width 46 height 14
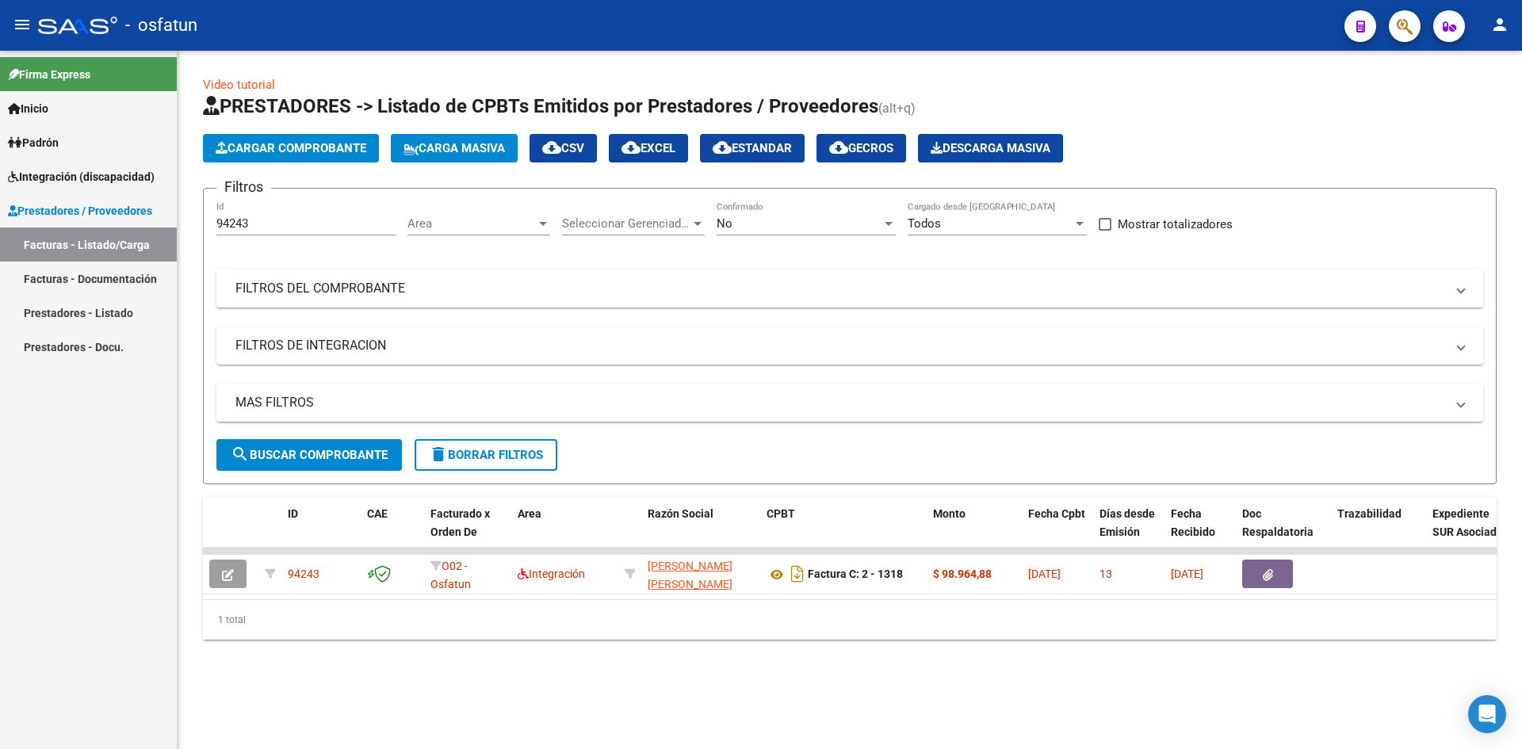
click at [277, 147] on span "Cargar Comprobante" at bounding box center [291, 148] width 151 height 14
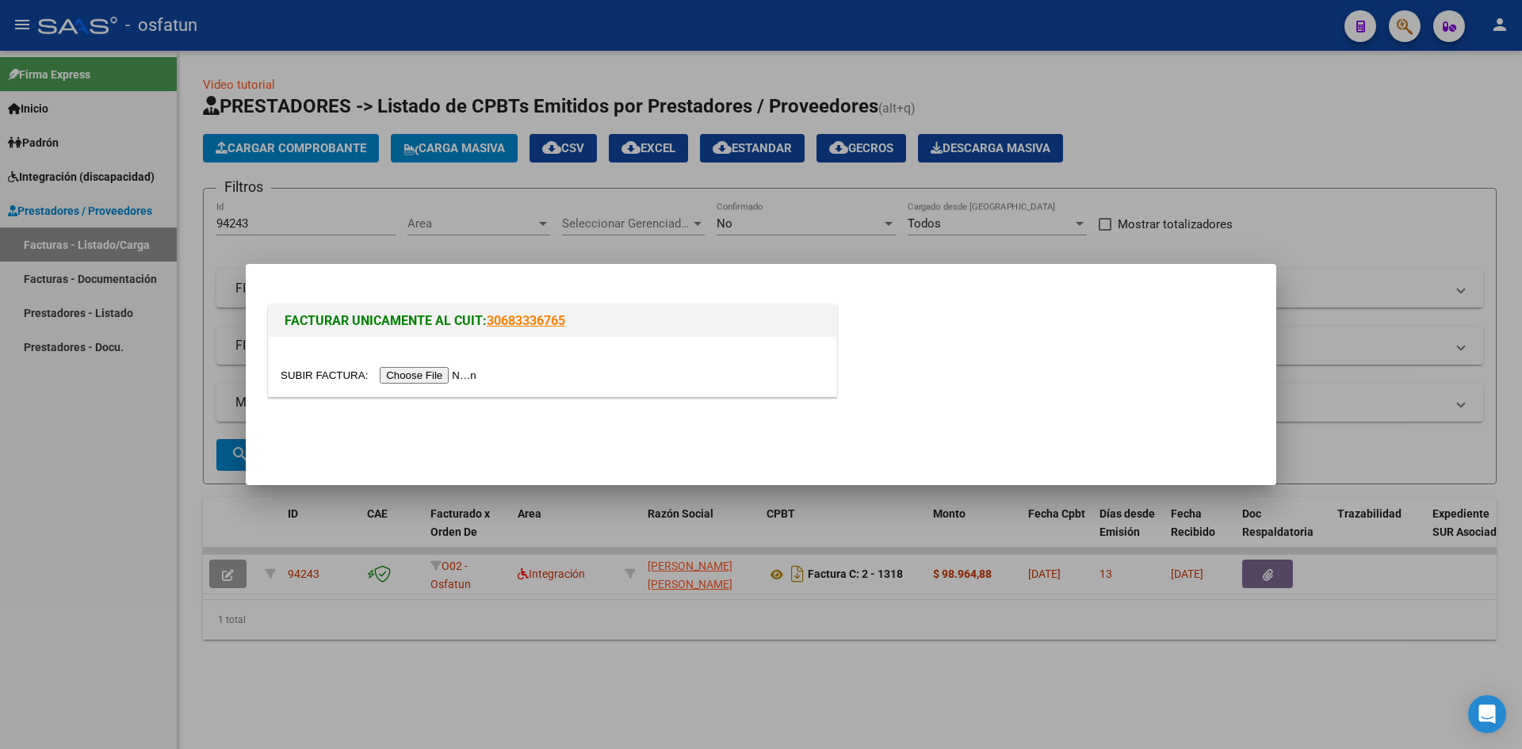
click at [445, 371] on input "file" at bounding box center [381, 375] width 201 height 17
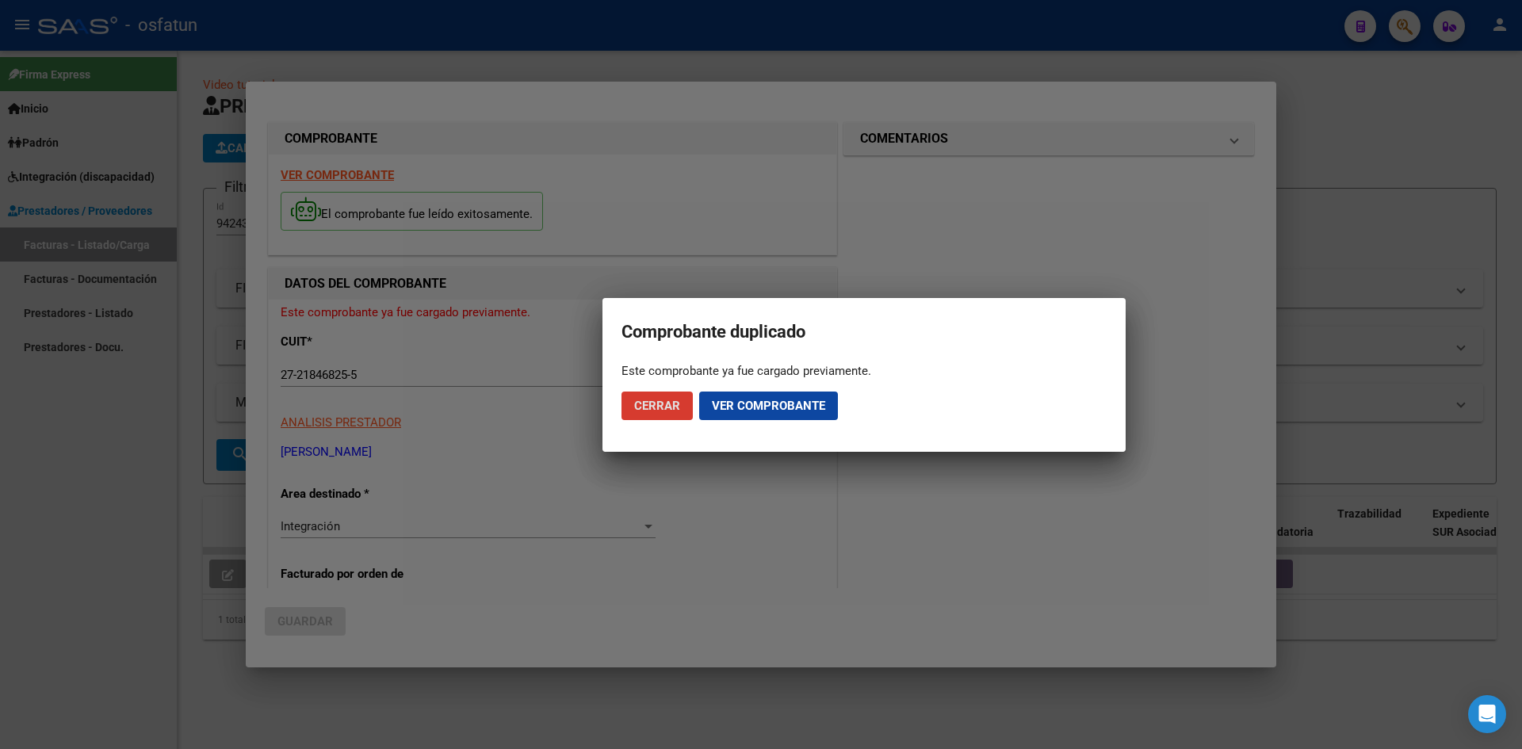
click at [656, 414] on button "Cerrar" at bounding box center [656, 406] width 71 height 29
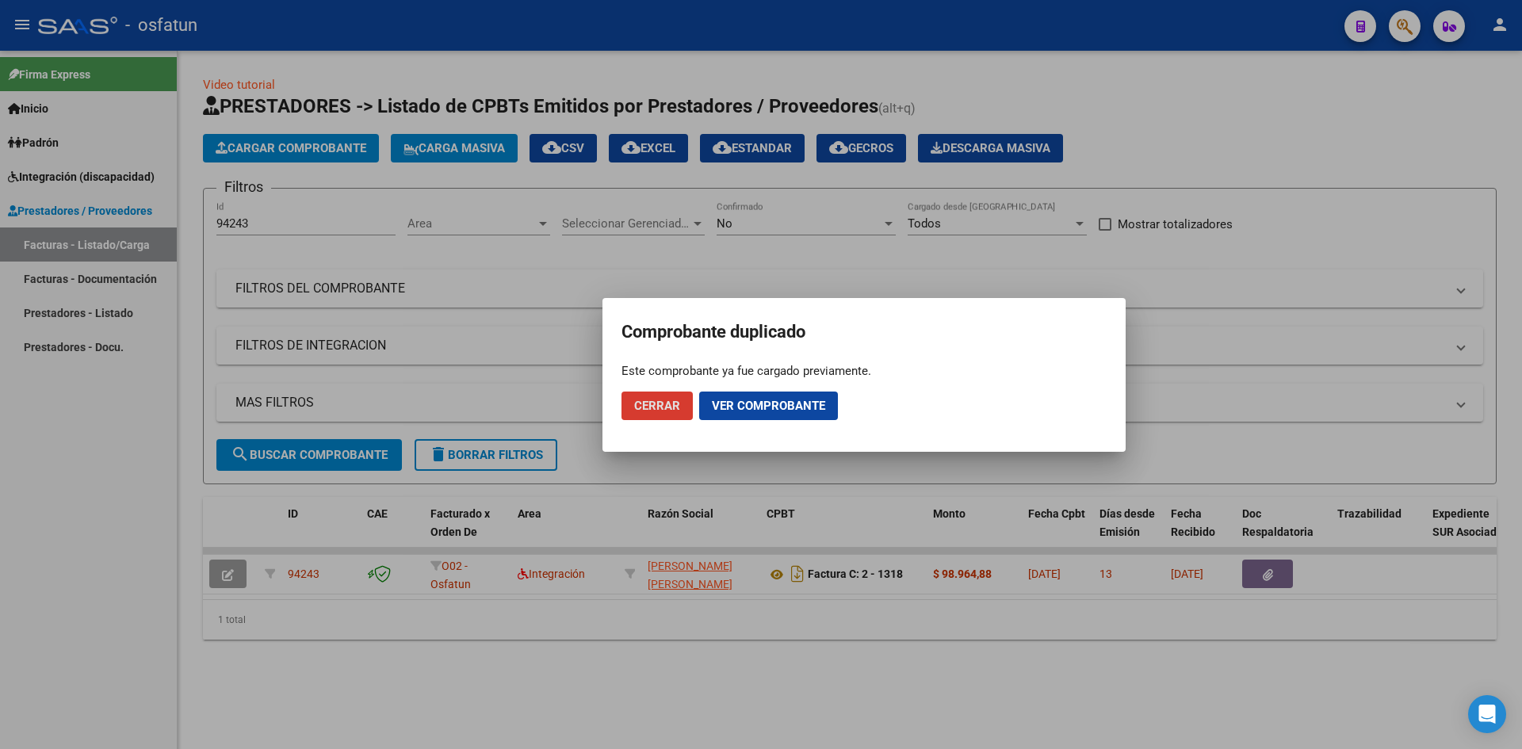
click at [660, 409] on span "Cerrar" at bounding box center [657, 406] width 46 height 14
